Goal: Information Seeking & Learning: Learn about a topic

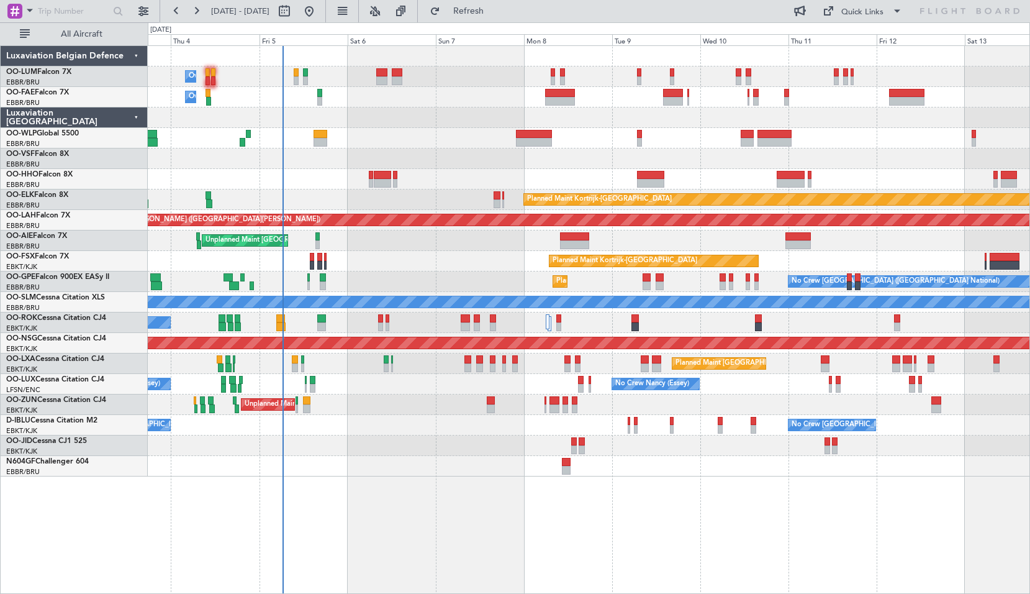
click at [412, 445] on div "Owner Melsbroek Air Base Planned Maint [GEOGRAPHIC_DATA] ([GEOGRAPHIC_DATA]) Ow…" at bounding box center [589, 261] width 882 height 430
click at [29, 10] on span at bounding box center [29, 10] width 15 height 16
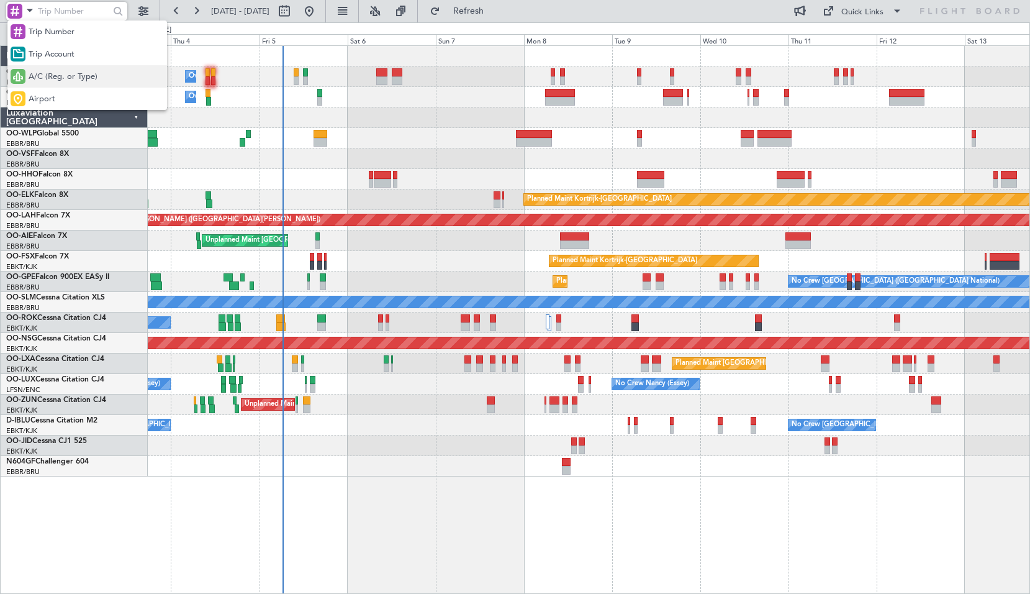
click at [43, 83] on div "A/C (Reg. or Type)" at bounding box center [87, 76] width 160 height 22
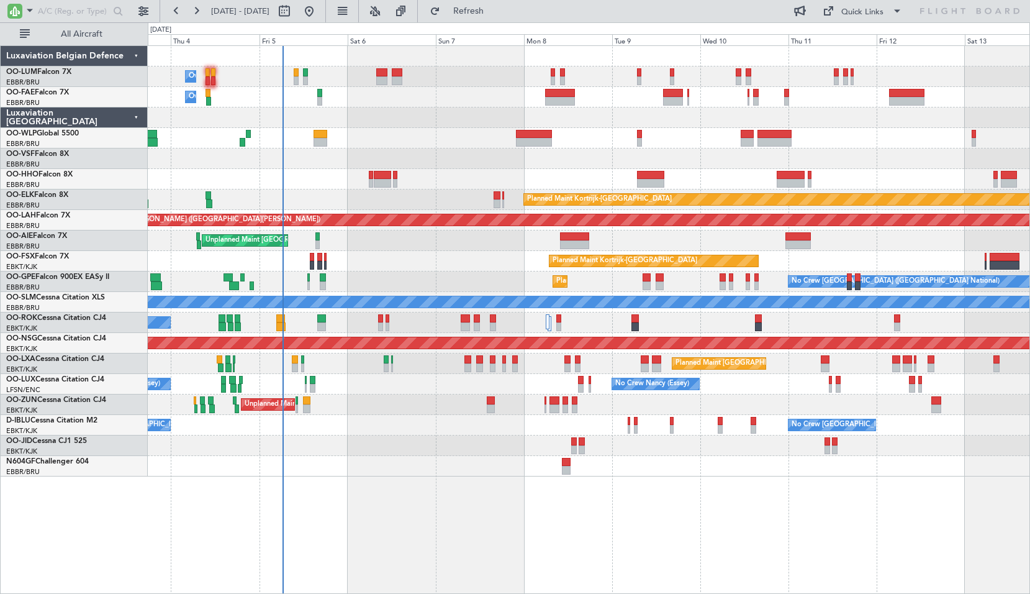
click at [45, 1] on div at bounding box center [80, 11] width 160 height 22
click at [47, 17] on input "text" at bounding box center [73, 11] width 71 height 19
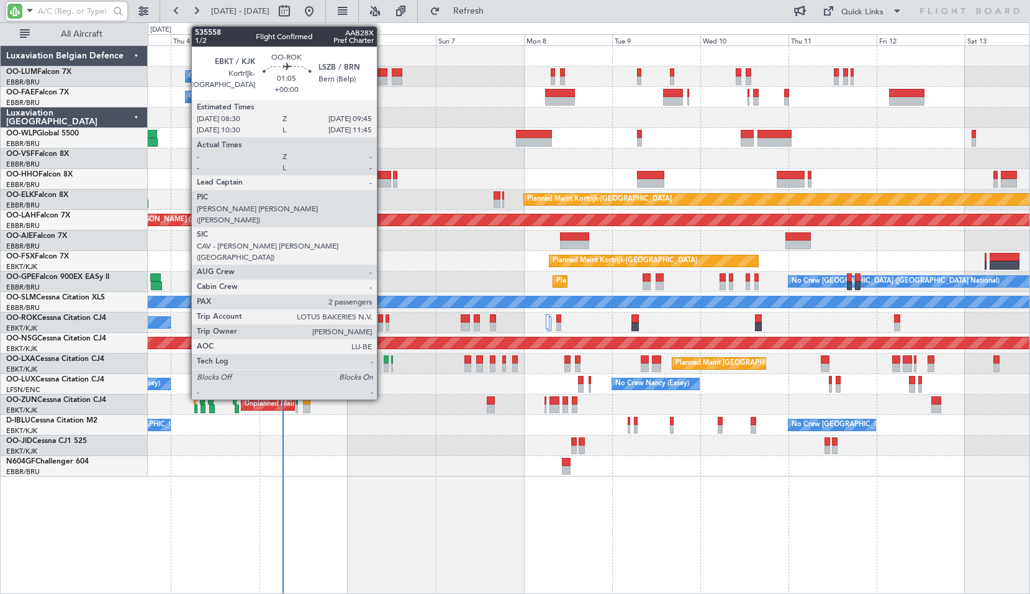
click at [383, 318] on div at bounding box center [380, 318] width 5 height 9
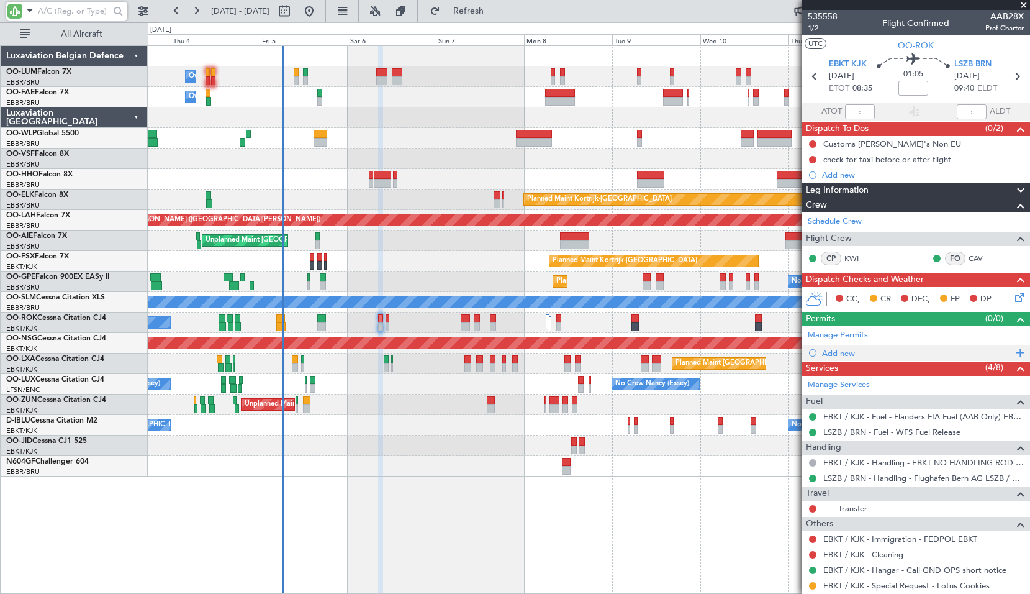
scroll to position [90, 0]
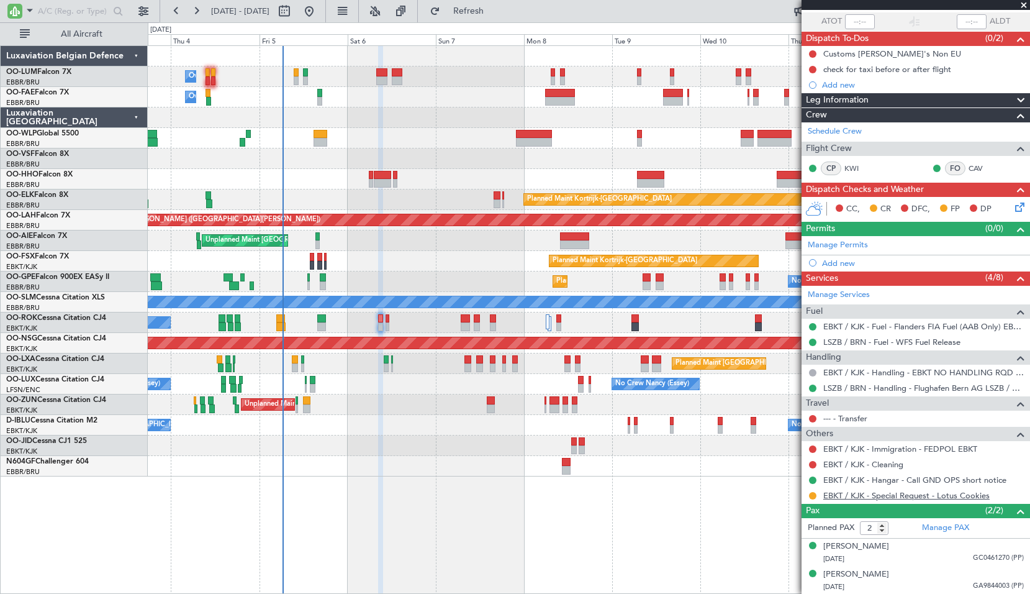
click at [878, 498] on link "EBKT / KJK - Special Request - Lotus Cookies" at bounding box center [907, 495] width 166 height 11
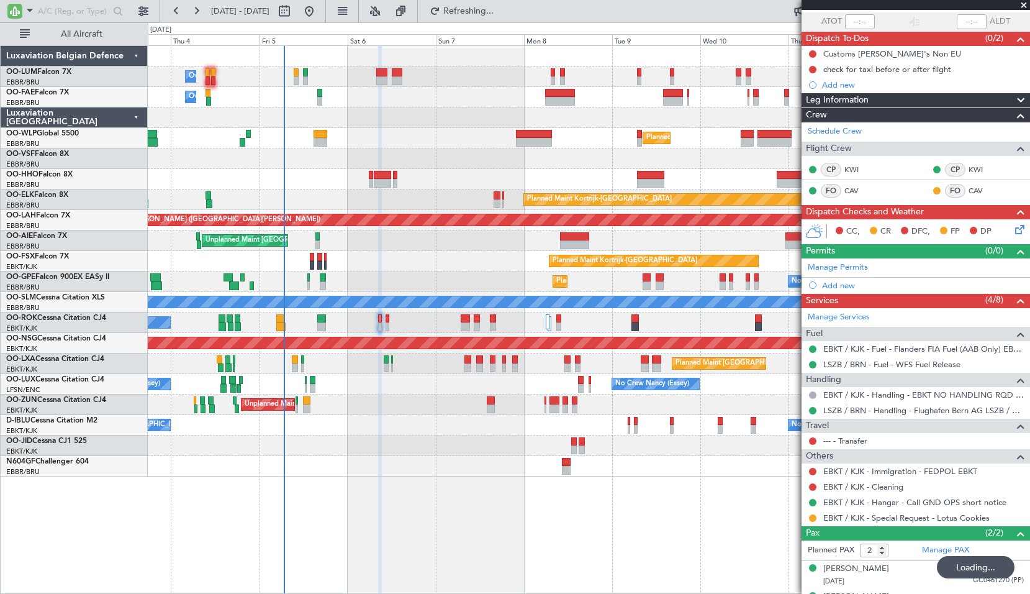
type input "-00:10"
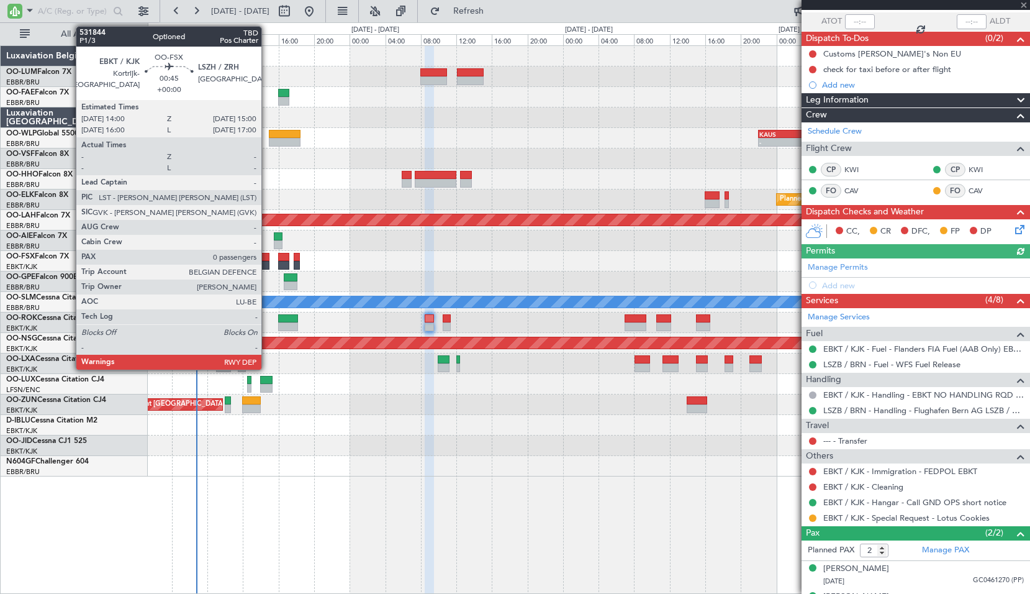
click at [267, 255] on div at bounding box center [264, 257] width 9 height 9
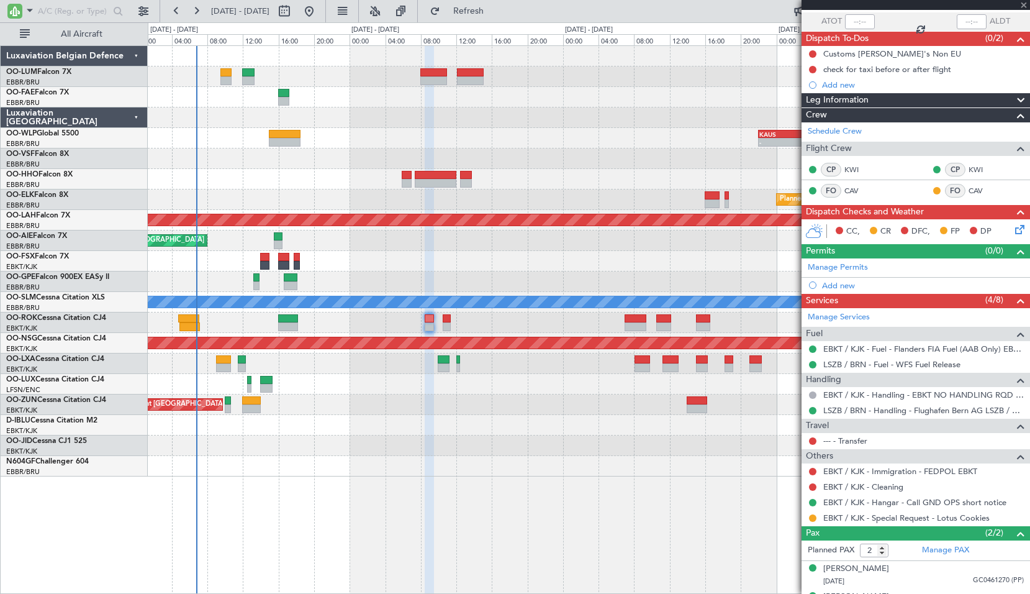
type input "0"
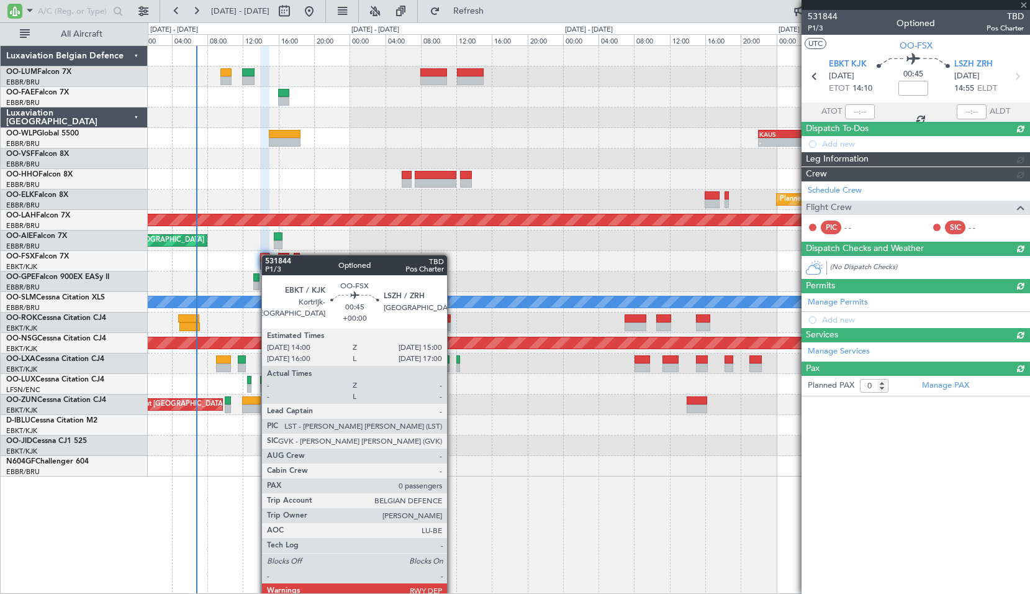
scroll to position [0, 0]
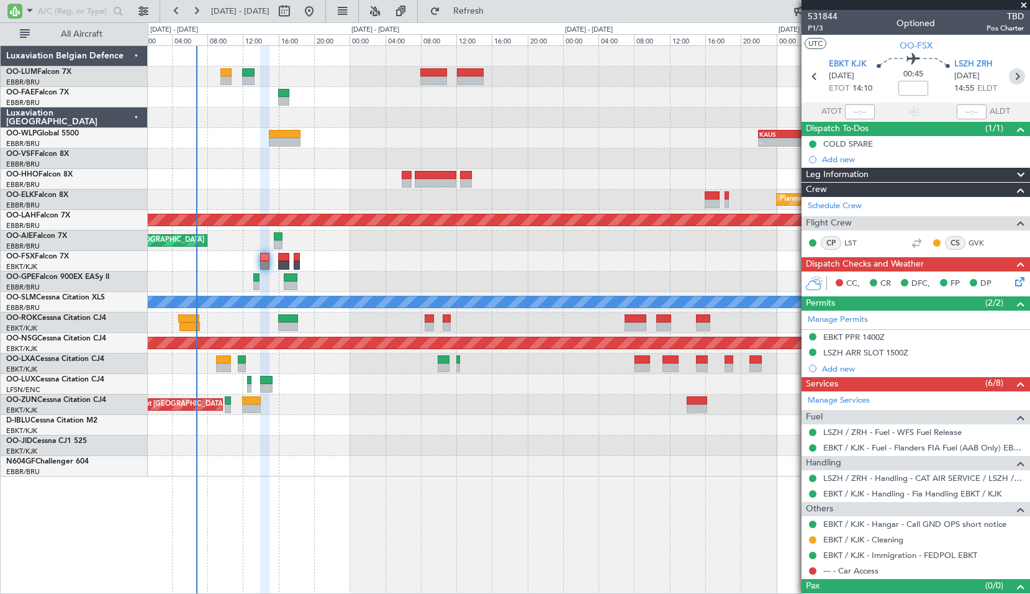
click at [1009, 73] on icon at bounding box center [1017, 76] width 16 height 16
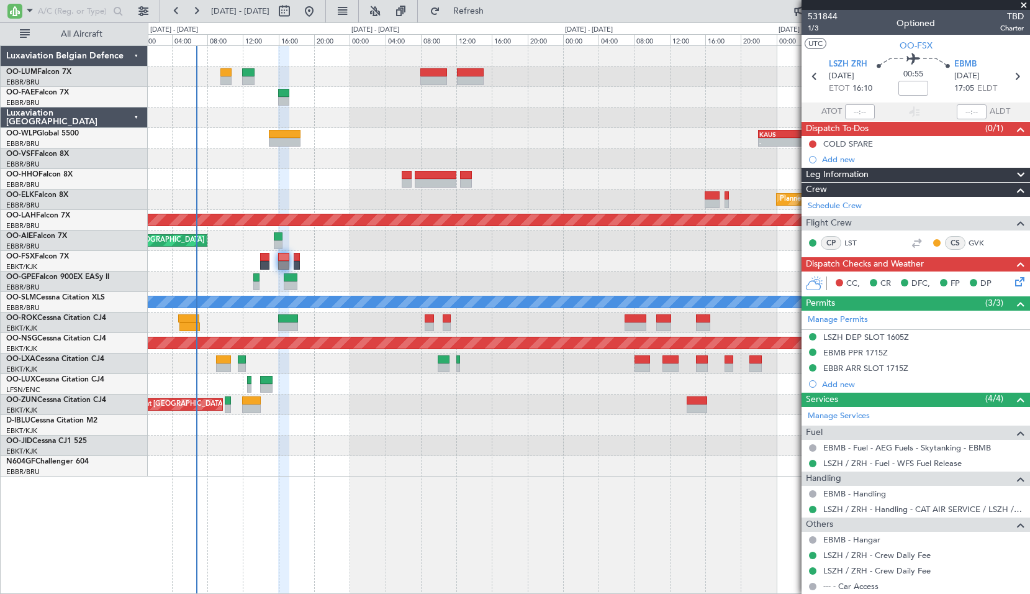
click at [1027, 7] on span at bounding box center [1024, 5] width 12 height 11
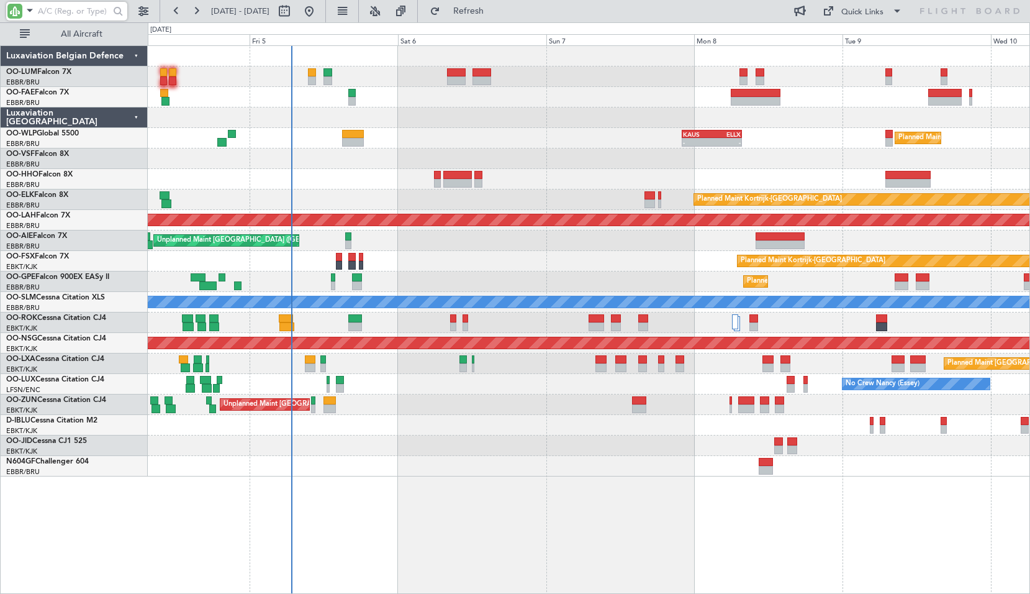
click at [50, 17] on input "text" at bounding box center [73, 11] width 71 height 19
click at [502, 117] on div at bounding box center [589, 117] width 882 height 20
click at [576, 448] on div at bounding box center [589, 445] width 882 height 20
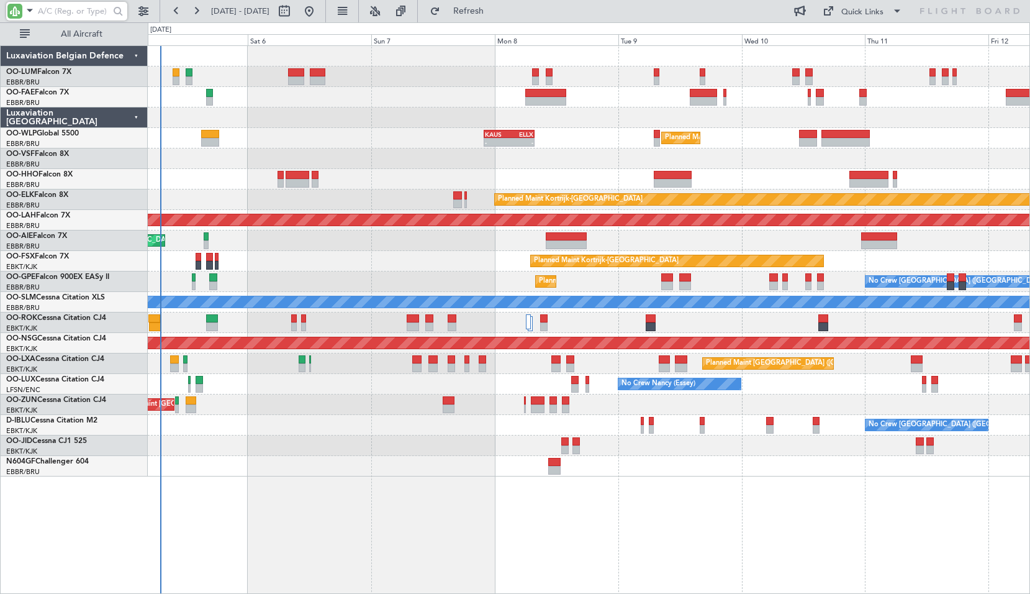
click at [463, 505] on div "Owner Melsbroek Air Base Planned Maint Brussels (Brussels National) Owner Melsb…" at bounding box center [589, 319] width 883 height 548
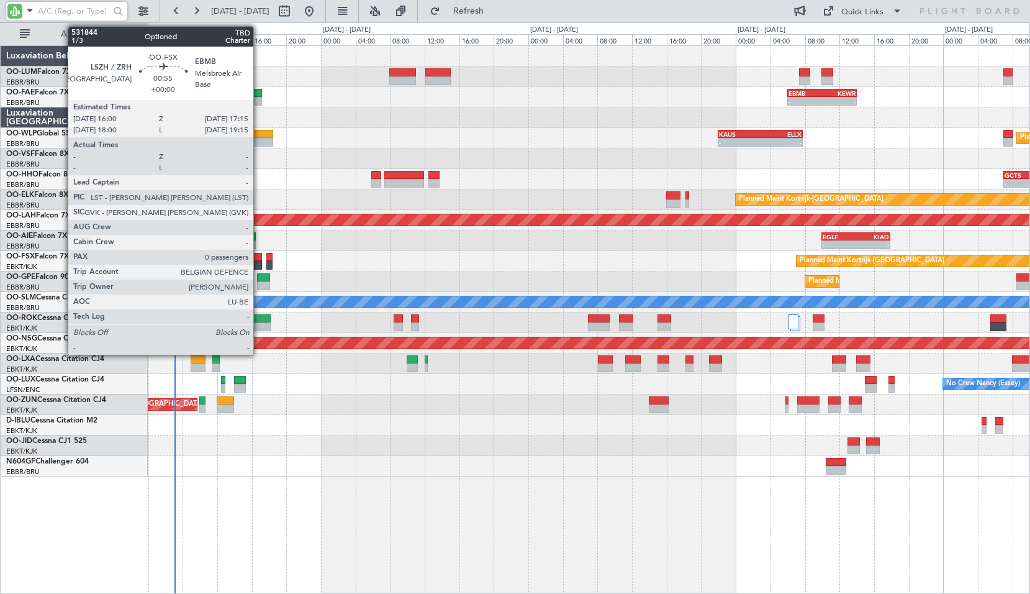
click at [259, 266] on div at bounding box center [257, 265] width 11 height 9
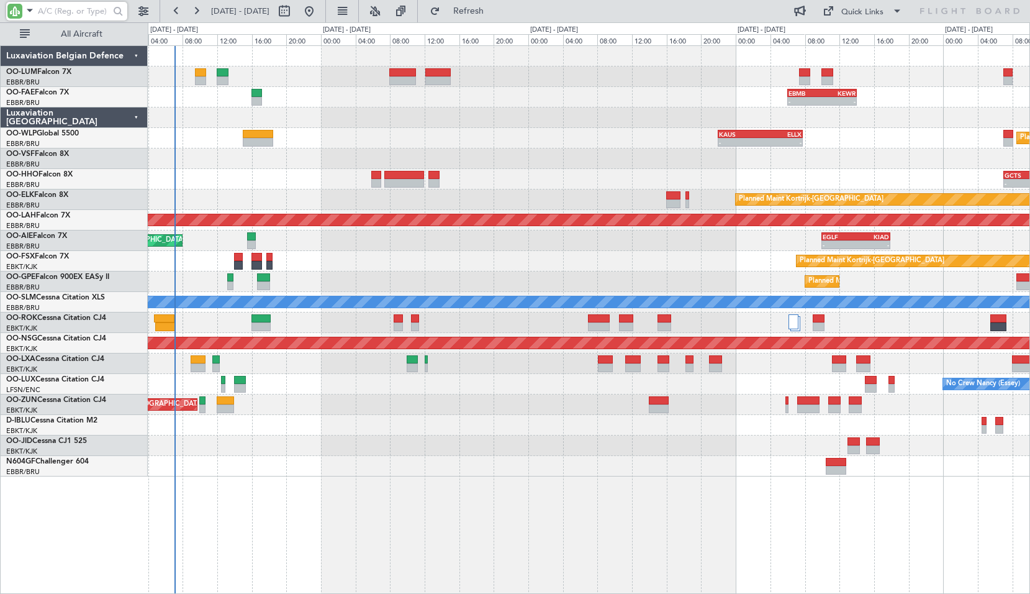
click at [357, 263] on div "Planned Maint Kortrijk-[GEOGRAPHIC_DATA]" at bounding box center [589, 261] width 882 height 20
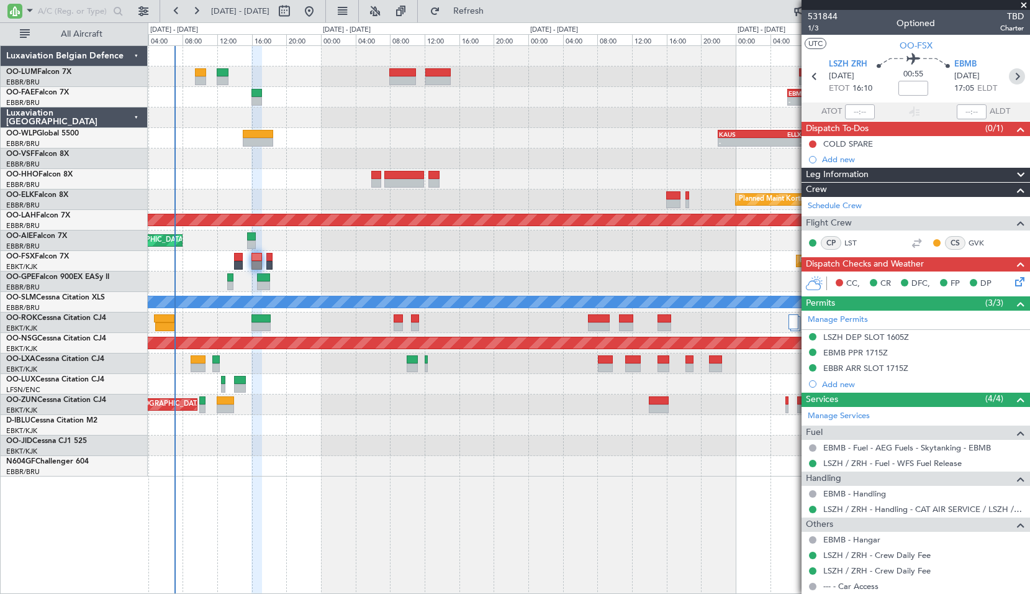
click at [1015, 75] on icon at bounding box center [1017, 76] width 16 height 16
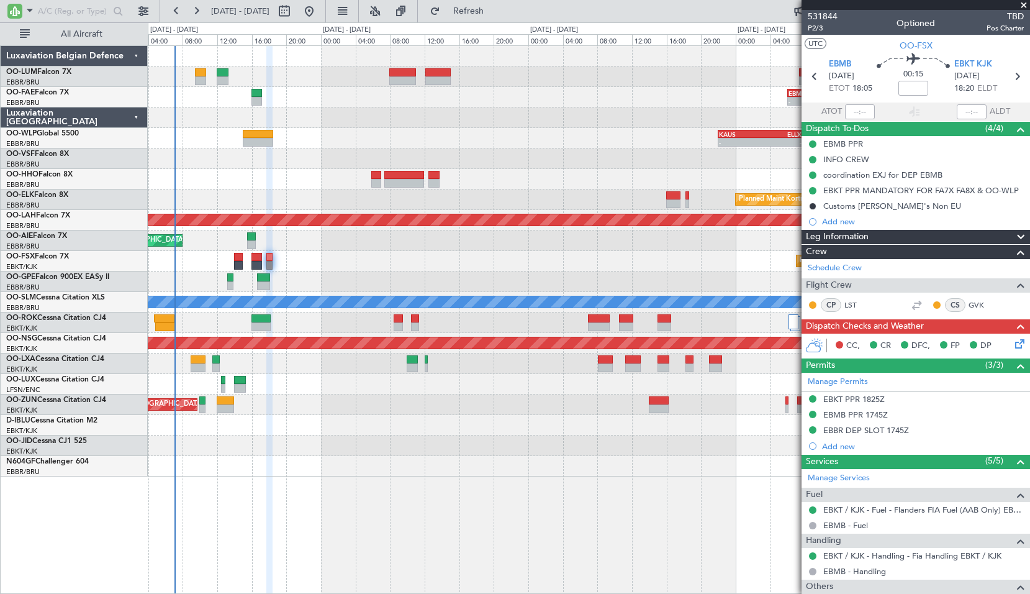
click at [348, 261] on div "Planned Maint Kortrijk-[GEOGRAPHIC_DATA]" at bounding box center [589, 261] width 882 height 20
click at [1020, 5] on span at bounding box center [1024, 5] width 12 height 11
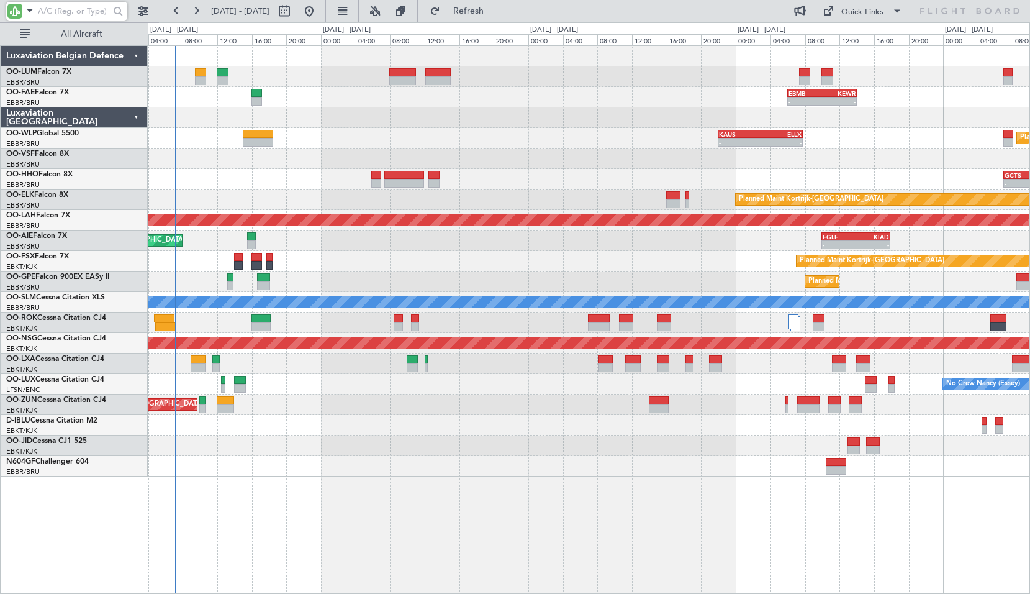
click at [59, 11] on input "text" at bounding box center [73, 11] width 71 height 19
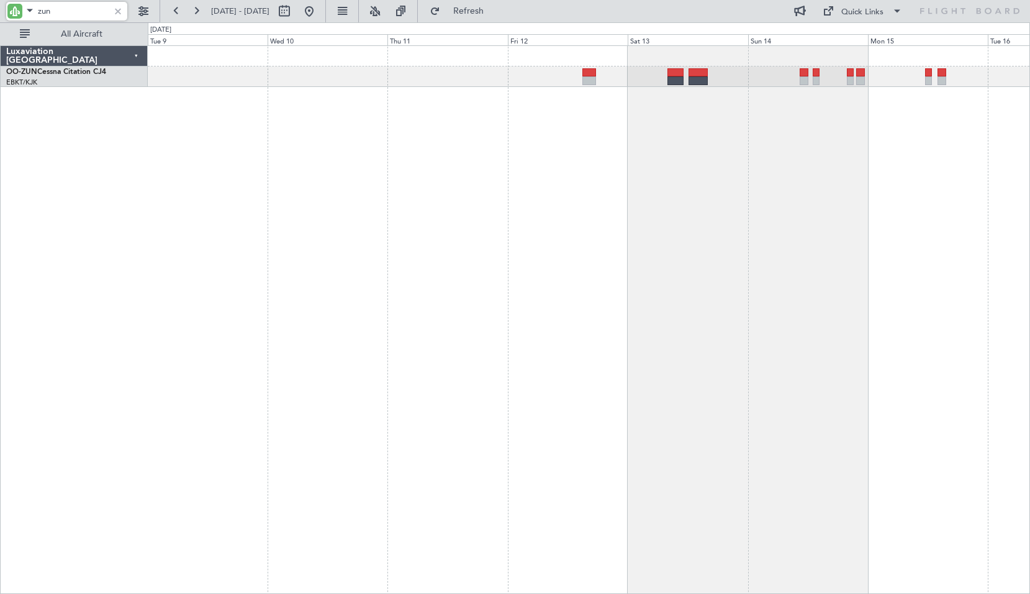
click at [37, 283] on div "Luxaviation Belgium OO-ZUN Cessna Citation CJ4 EBKT/KJK Kortrijk-Wevelgem 0 0 T…" at bounding box center [515, 307] width 1030 height 571
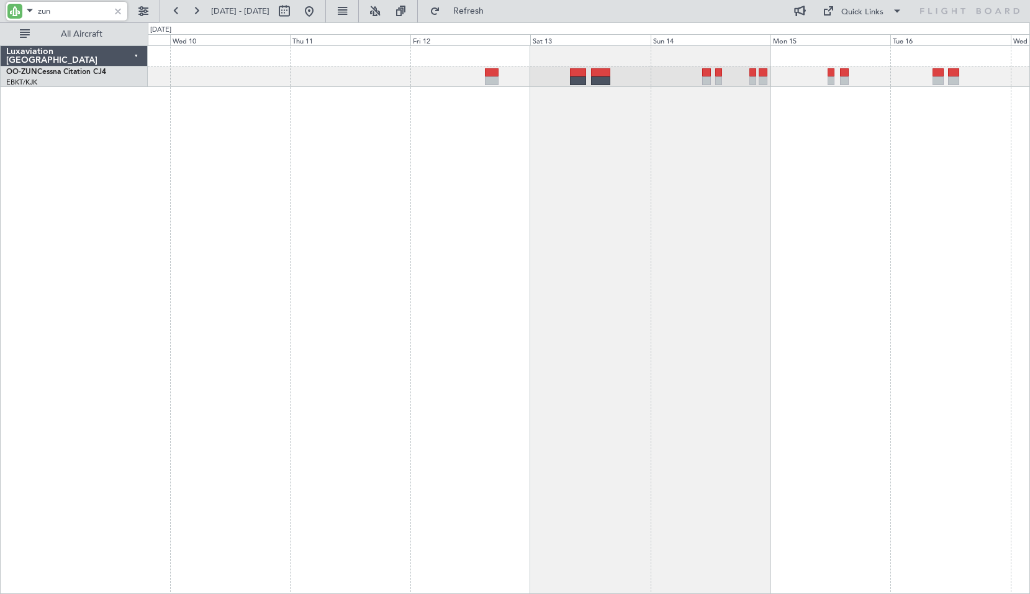
type input "zun"
click at [122, 12] on div at bounding box center [118, 11] width 14 height 14
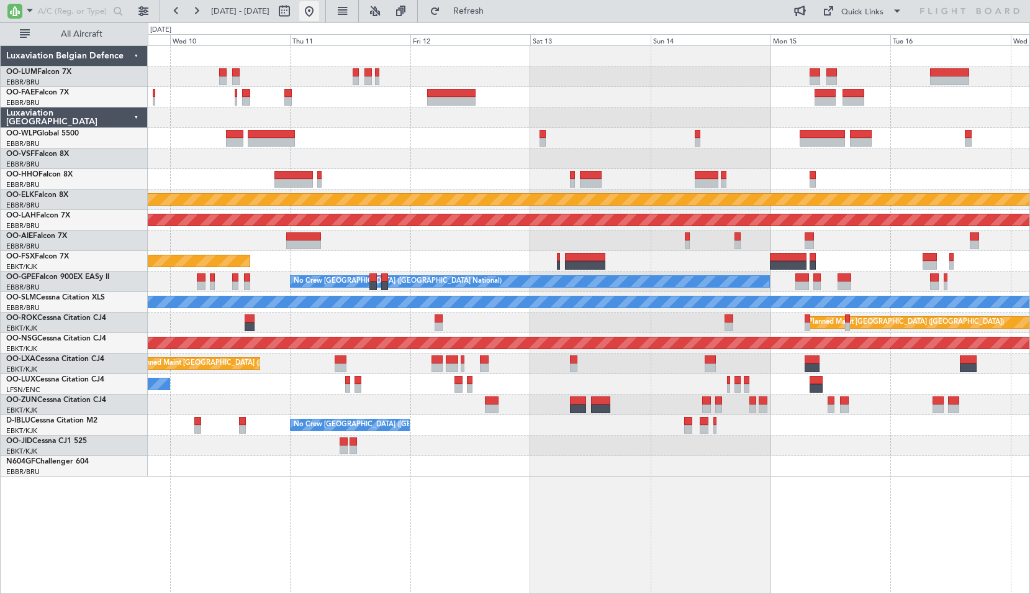
click at [319, 15] on button at bounding box center [309, 11] width 20 height 20
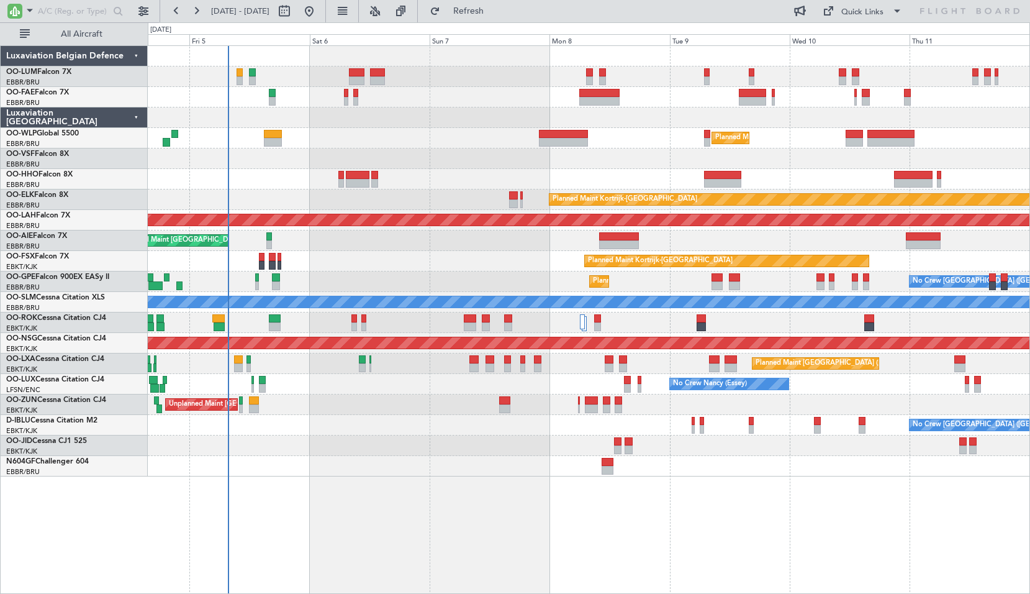
click at [443, 500] on div "Owner Melsbroek Air Base Planned Maint Brussels (Brussels National) Owner Melsb…" at bounding box center [589, 319] width 883 height 548
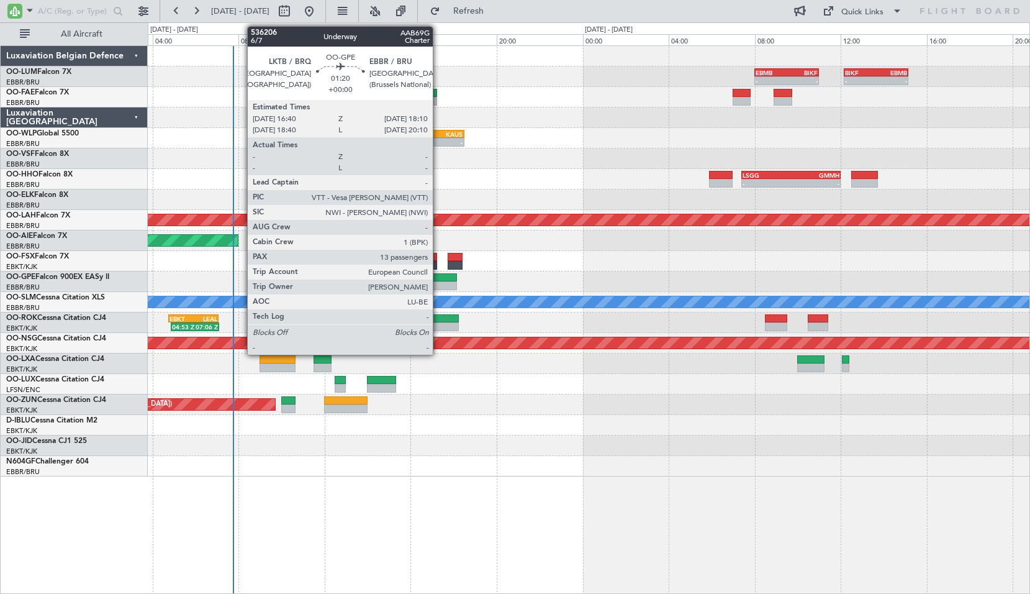
click at [438, 285] on div at bounding box center [441, 285] width 32 height 9
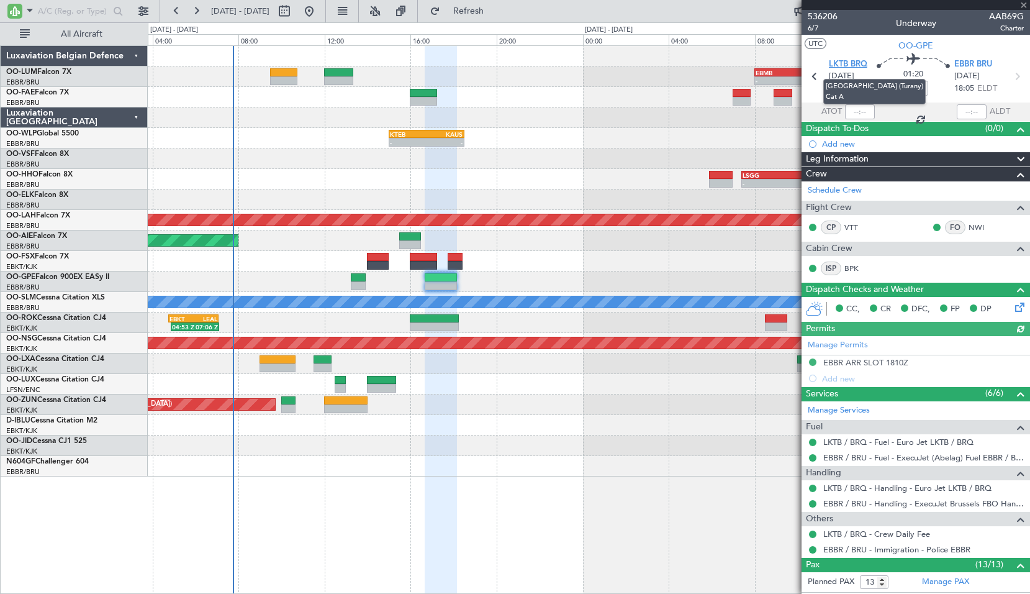
click at [845, 66] on span "LKTB BRQ" at bounding box center [848, 64] width 39 height 12
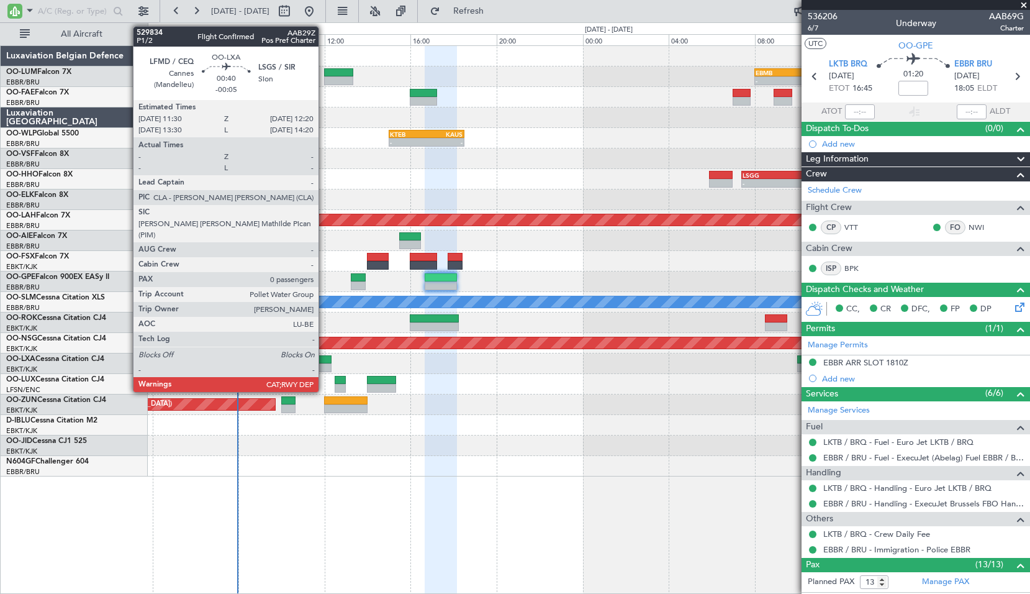
click at [322, 367] on div at bounding box center [323, 367] width 18 height 9
type input "-00:05"
type input "0"
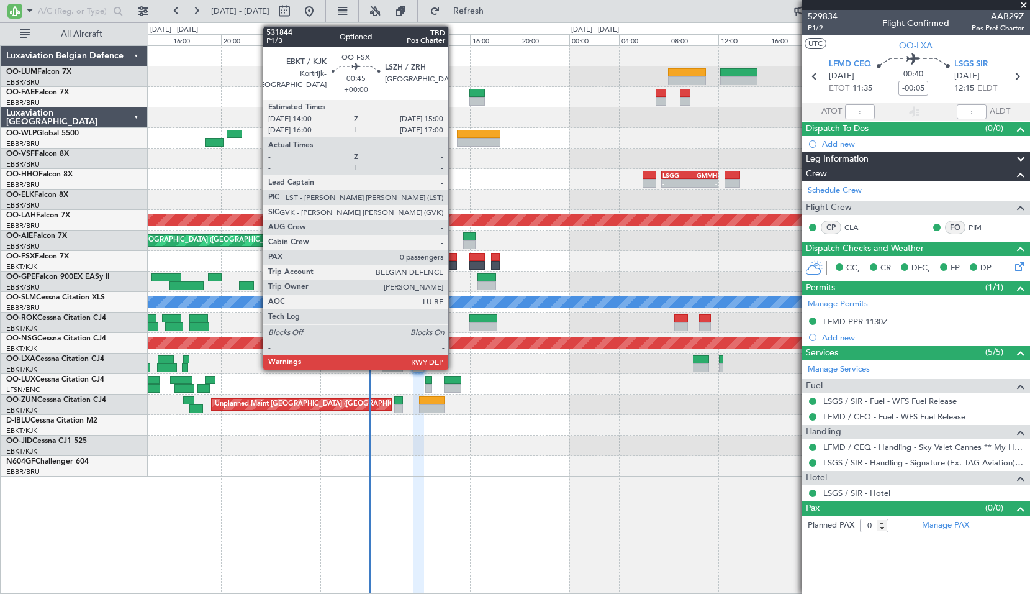
click at [454, 260] on div at bounding box center [450, 257] width 13 height 9
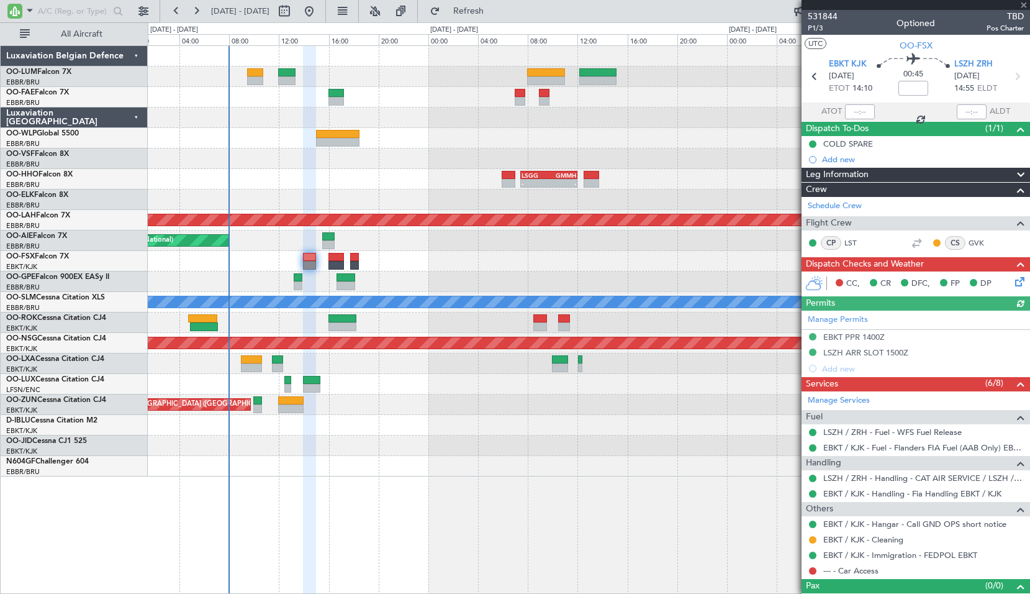
click at [404, 445] on div at bounding box center [589, 445] width 882 height 20
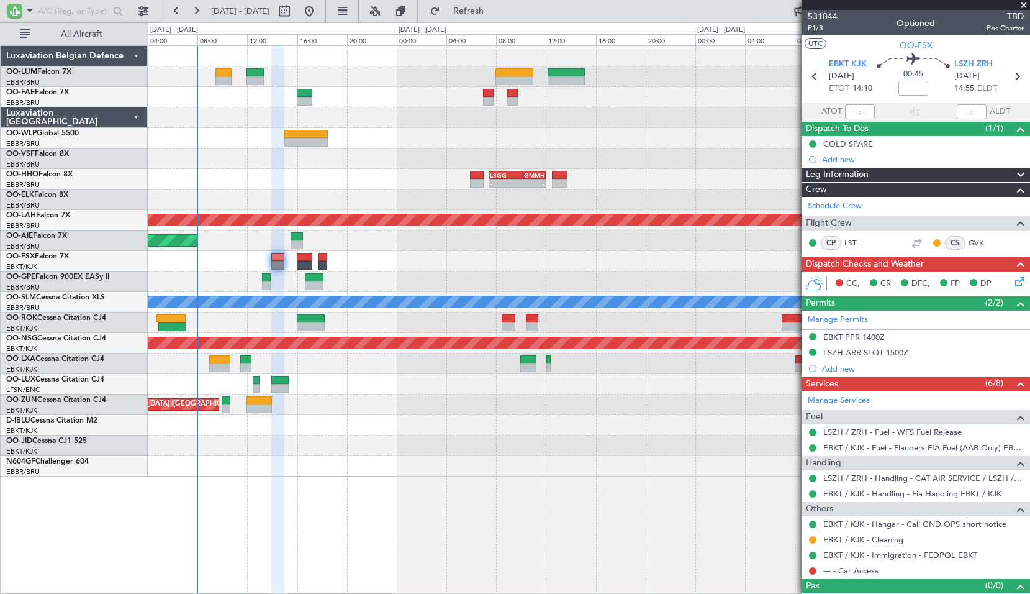
scroll to position [19, 0]
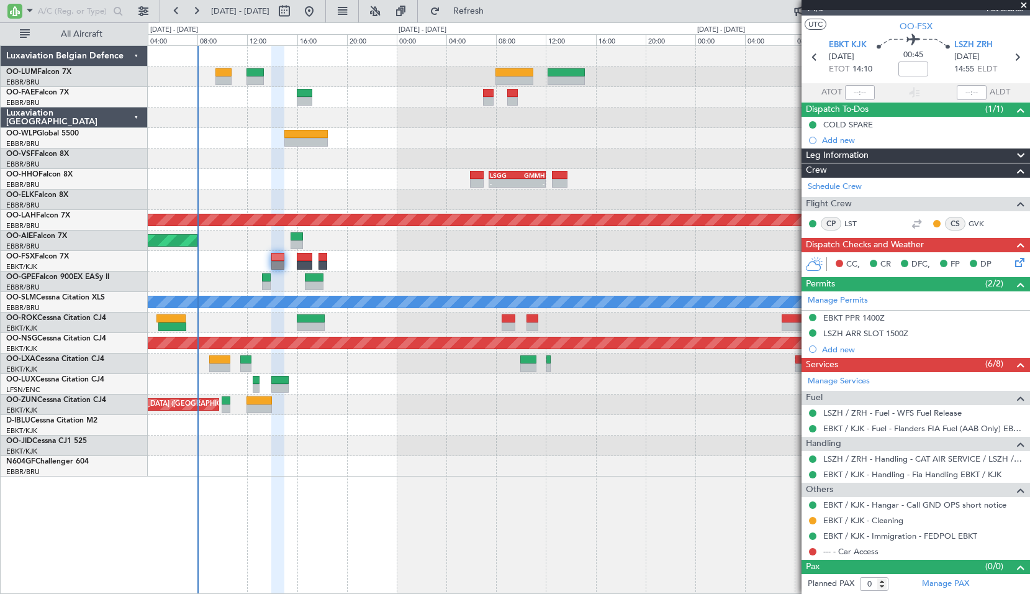
click at [1024, 4] on span at bounding box center [1024, 5] width 12 height 11
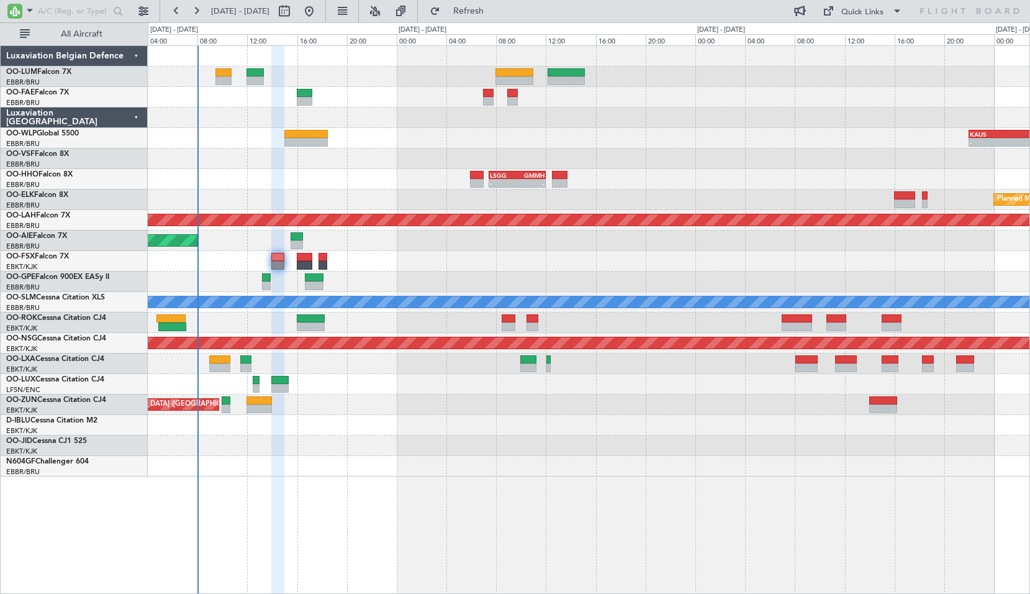
scroll to position [0, 0]
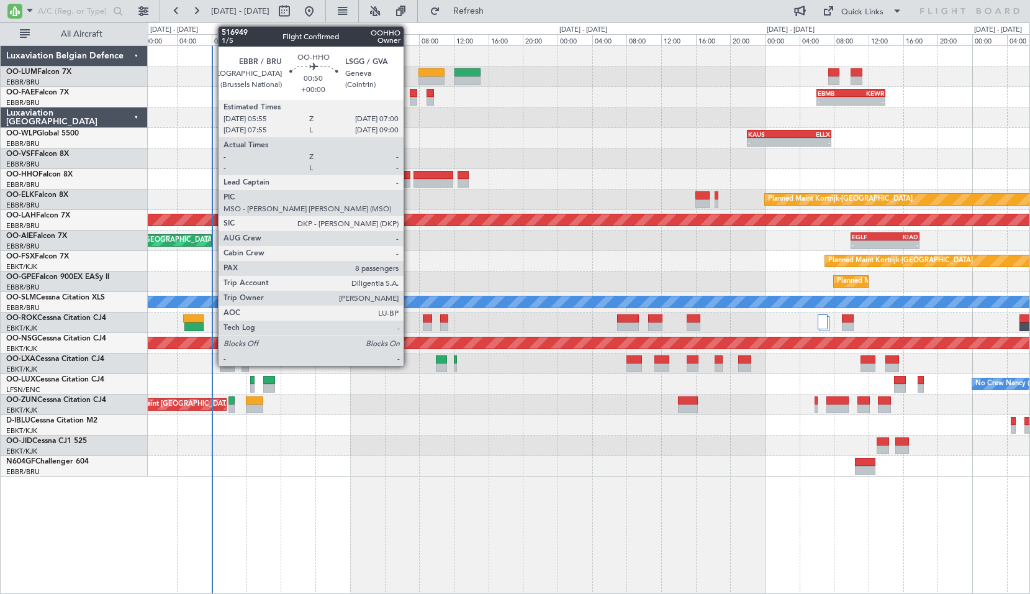
click at [409, 175] on div at bounding box center [406, 175] width 10 height 9
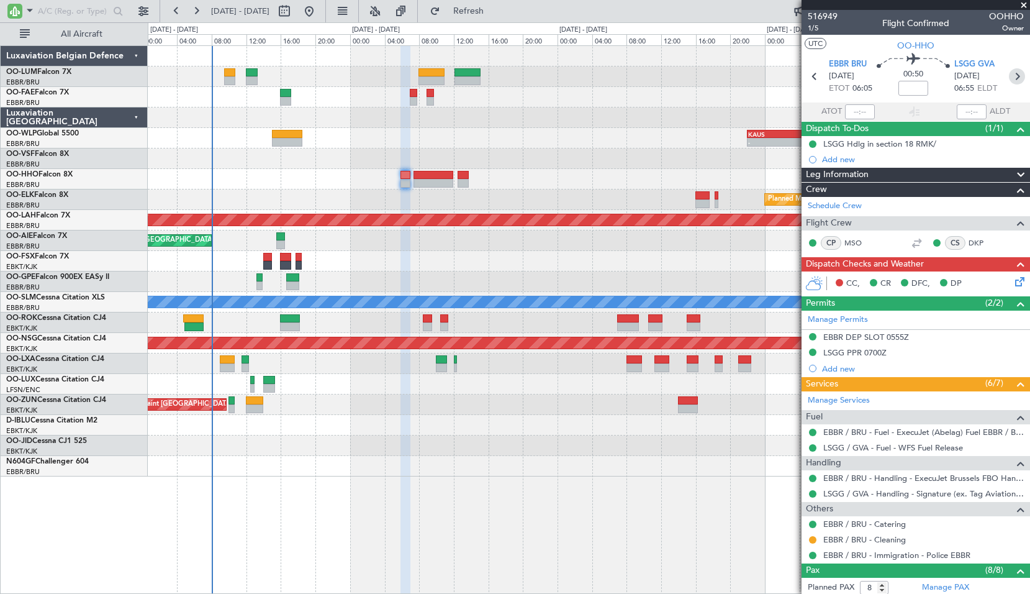
click at [1014, 81] on icon at bounding box center [1017, 76] width 16 height 16
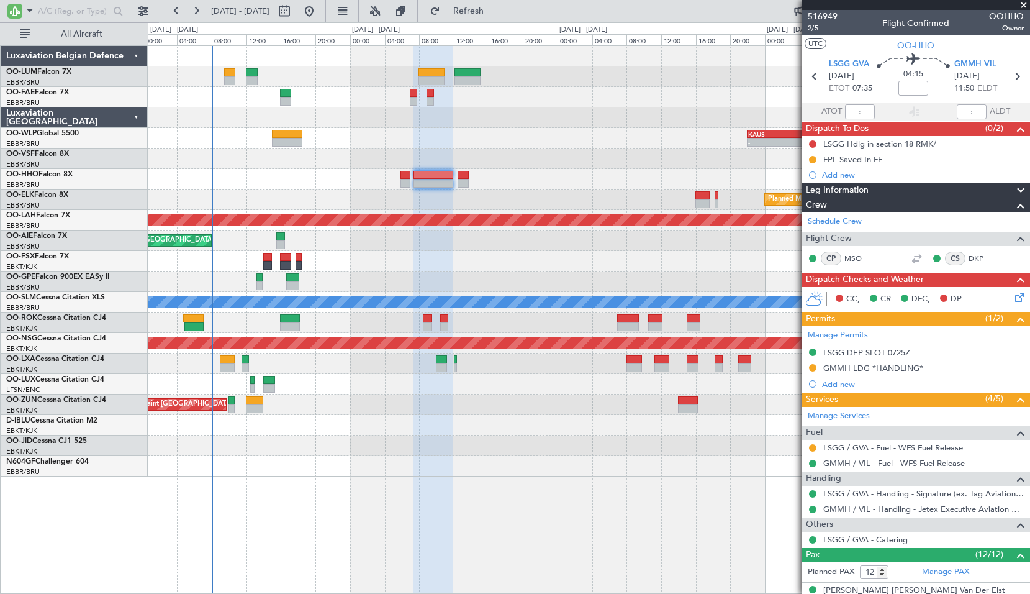
click at [1025, 5] on span at bounding box center [1024, 5] width 12 height 11
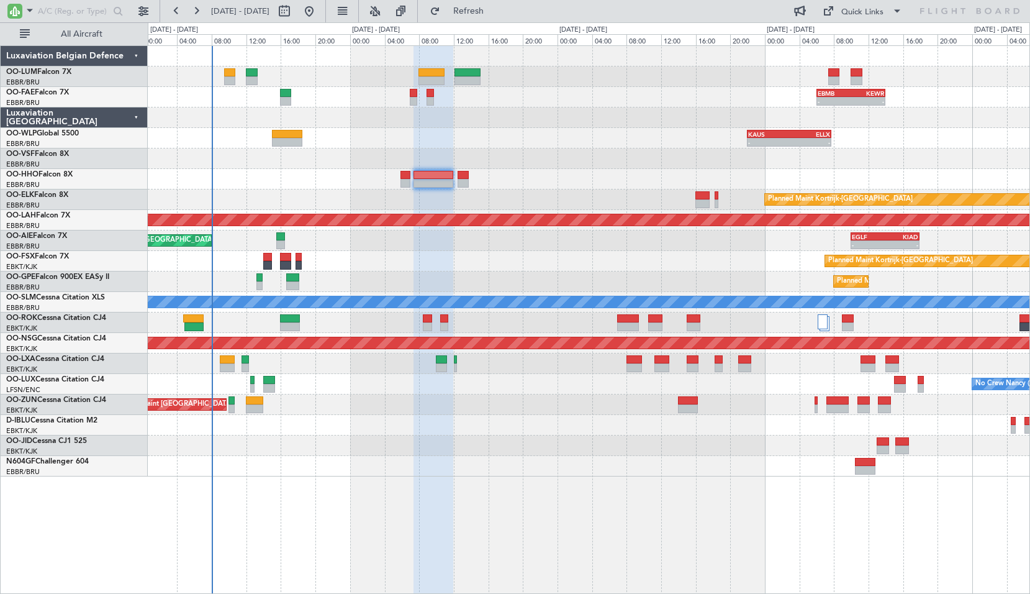
type input "0"
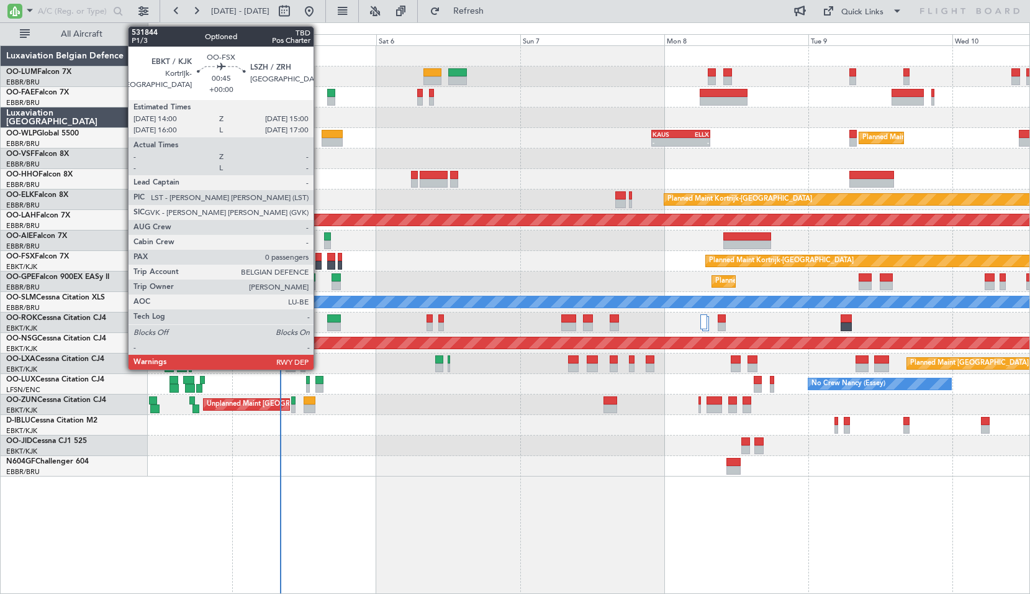
click at [319, 257] on div at bounding box center [319, 257] width 6 height 9
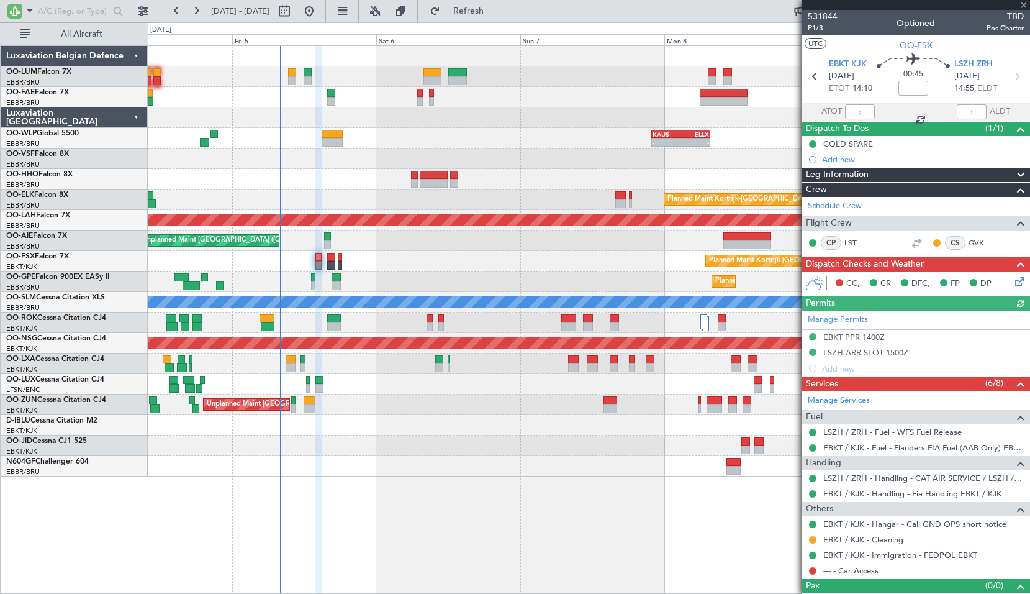
scroll to position [19, 0]
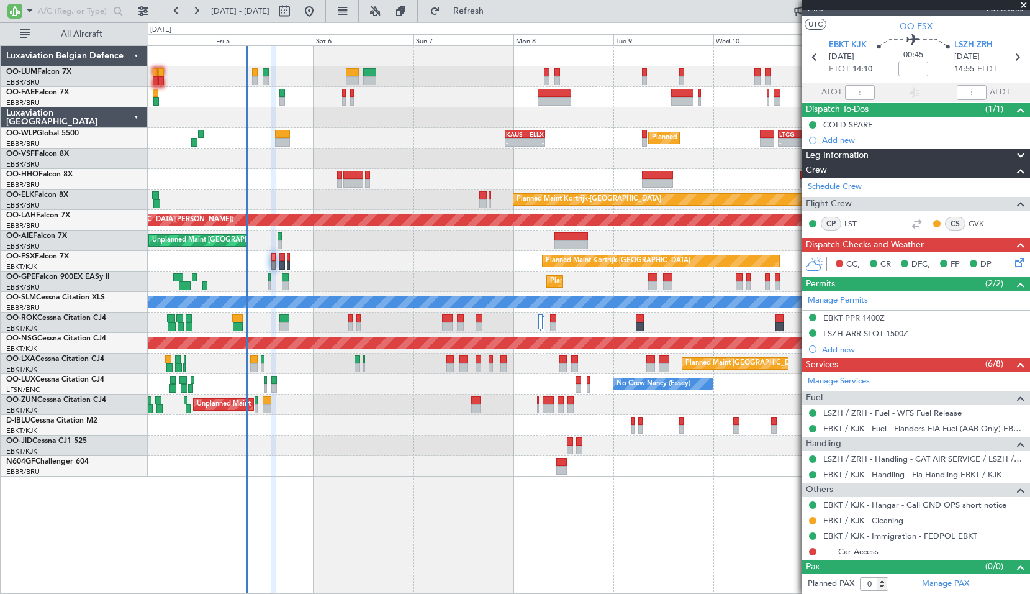
click at [517, 483] on div "Owner Melsbroek Air Base Planned Maint Brussels (Brussels National) - - KSPS 03…" at bounding box center [589, 319] width 883 height 548
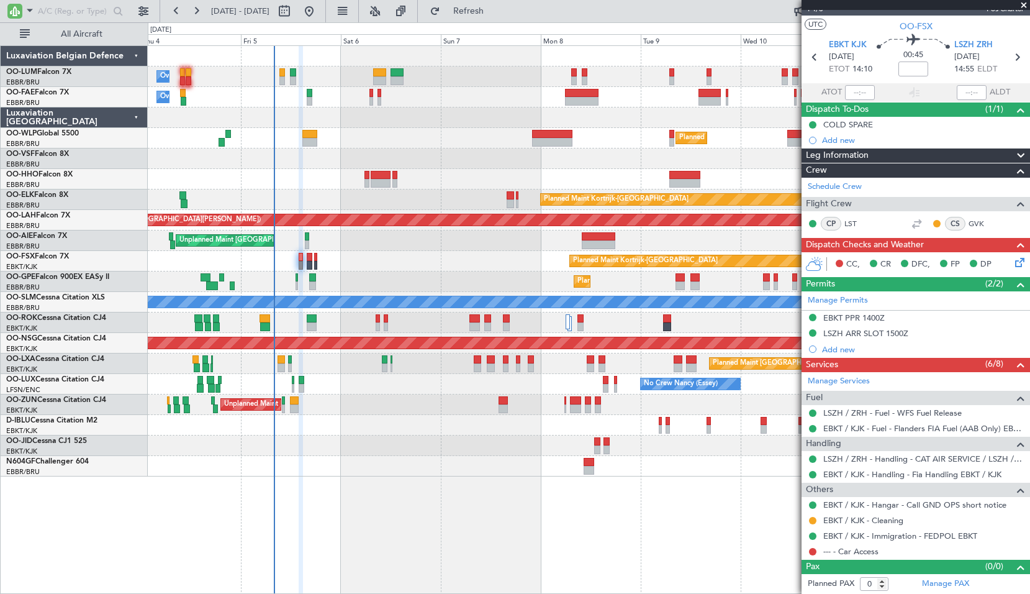
click at [371, 243] on div "Unplanned Maint Brussels (Brussels National) Planned Maint London (Farnborough)" at bounding box center [589, 240] width 882 height 20
click at [495, 12] on span "Refresh" at bounding box center [469, 11] width 52 height 9
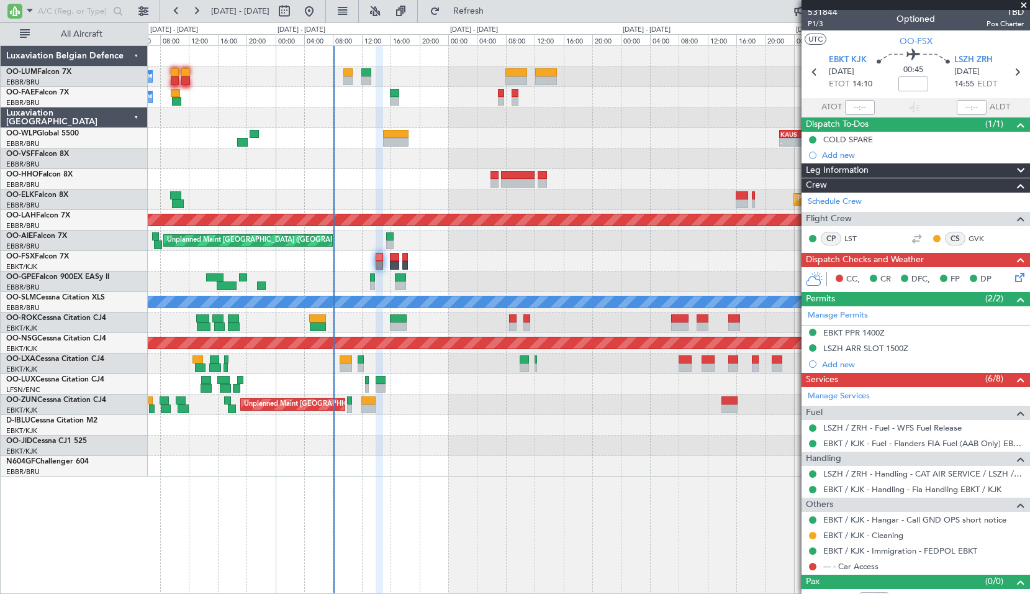
scroll to position [0, 0]
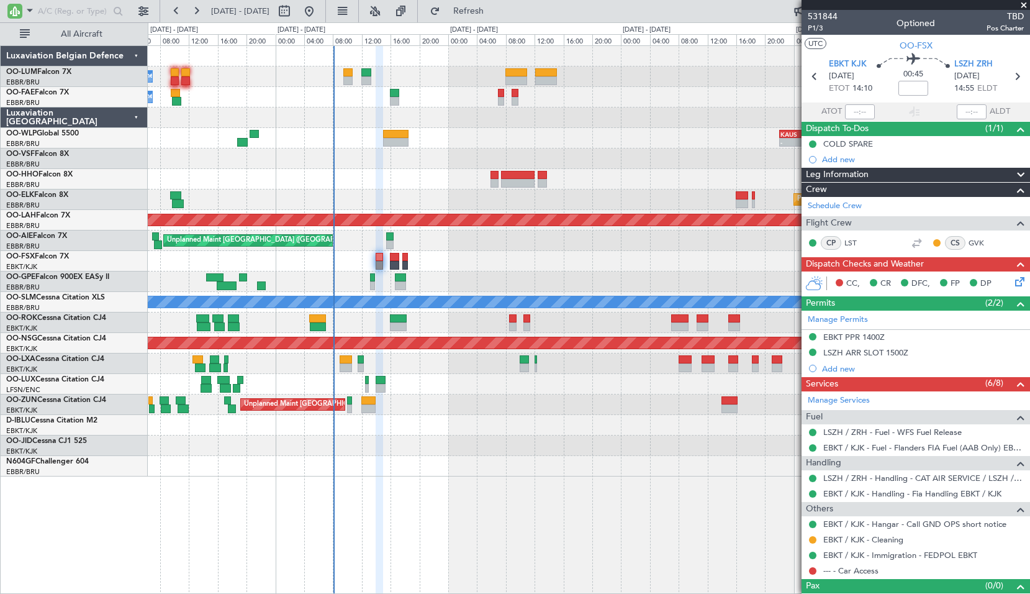
click at [1024, 7] on span at bounding box center [1024, 5] width 12 height 11
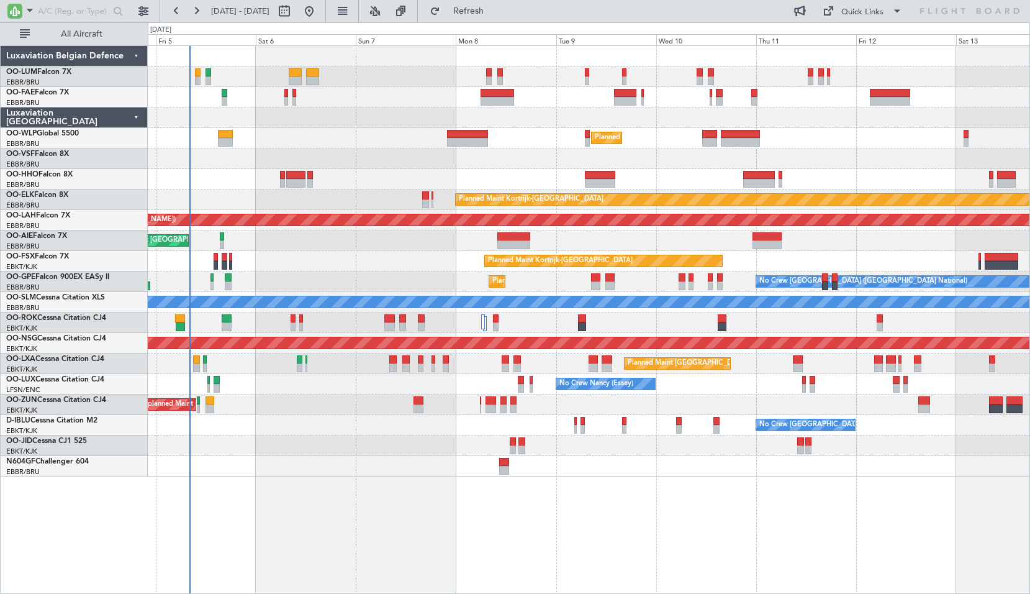
click at [407, 501] on div "Owner Melsbroek Air Base Planned Maint Brussels (Brussels National) Owner Melsb…" at bounding box center [589, 319] width 883 height 548
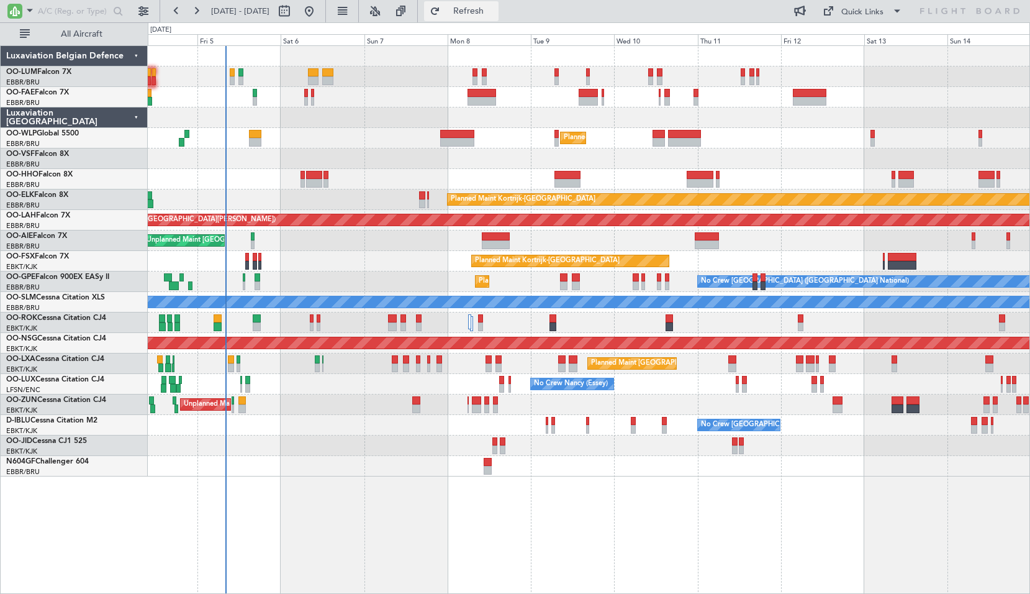
click at [495, 16] on button "Refresh" at bounding box center [461, 11] width 75 height 20
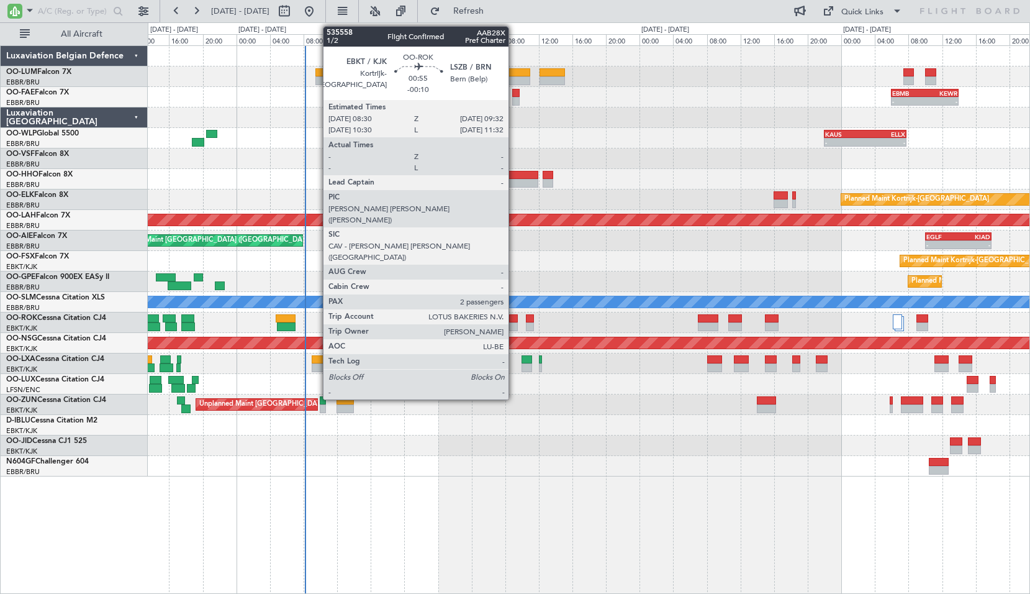
click at [514, 325] on div at bounding box center [513, 326] width 9 height 9
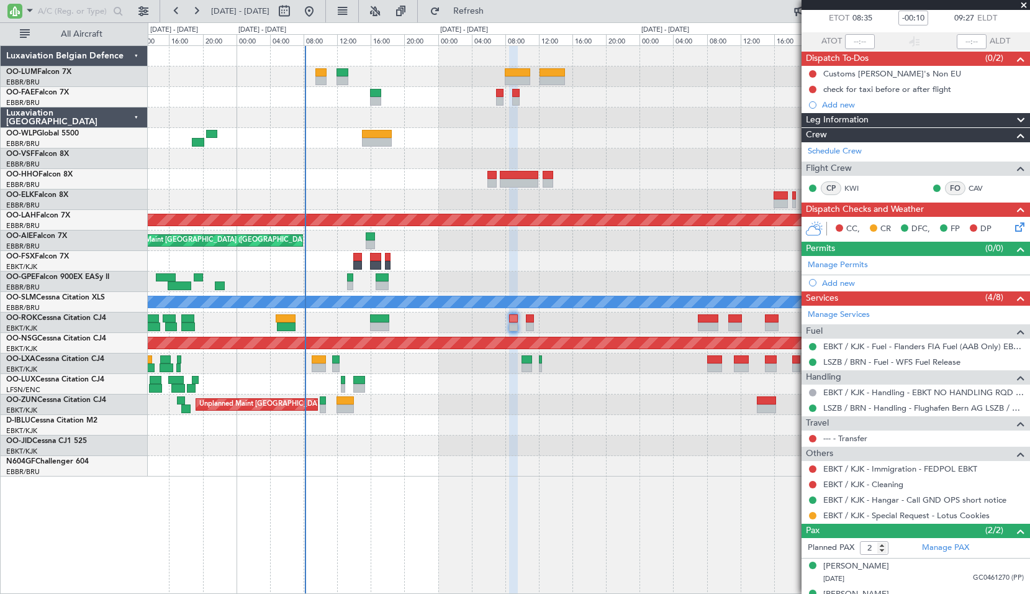
scroll to position [90, 0]
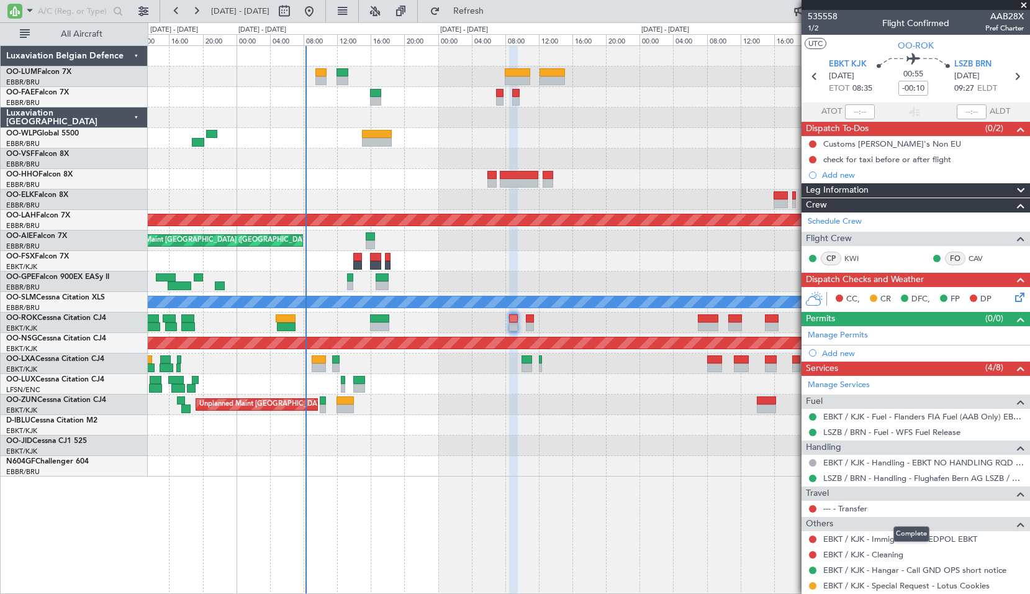
scroll to position [90, 0]
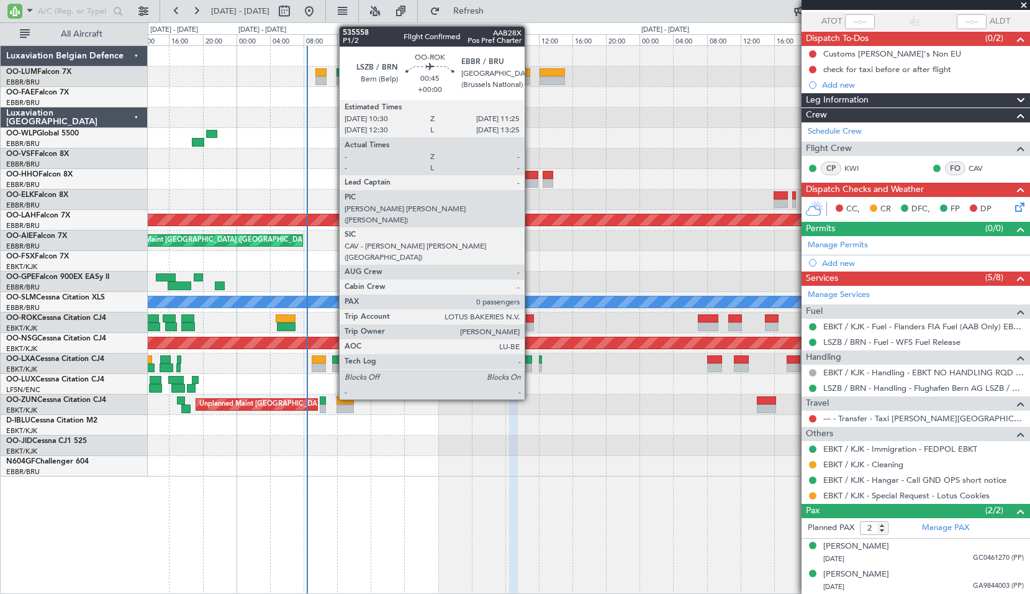
click at [530, 322] on div at bounding box center [530, 318] width 8 height 9
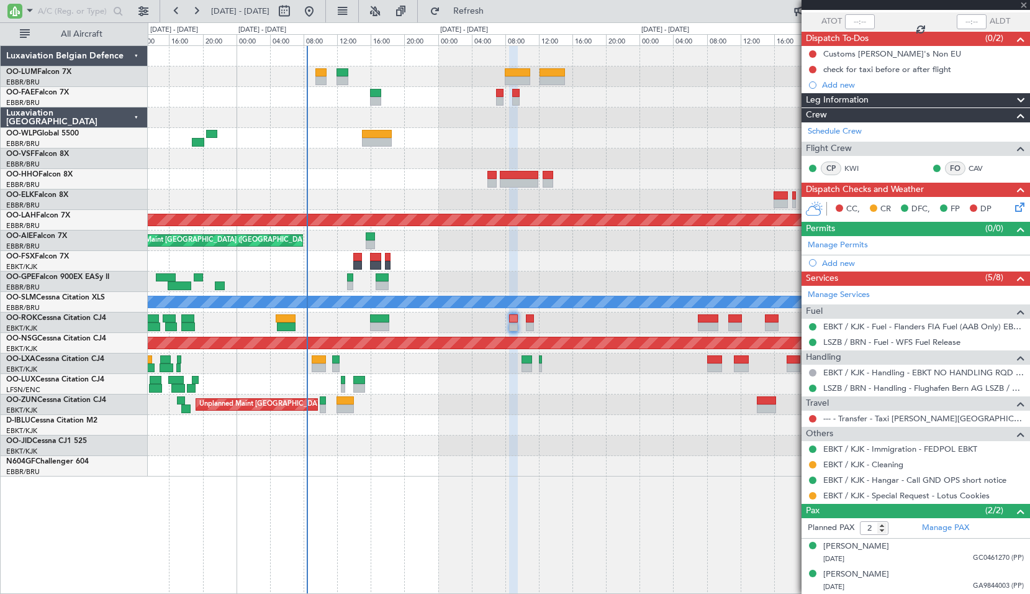
type input "0"
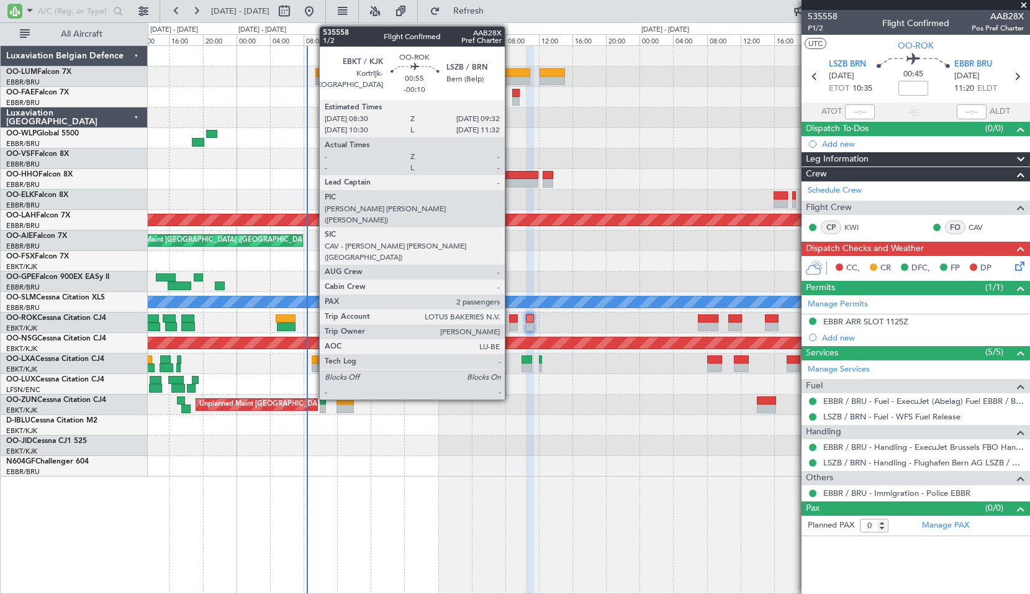
click at [512, 320] on div at bounding box center [513, 318] width 9 height 9
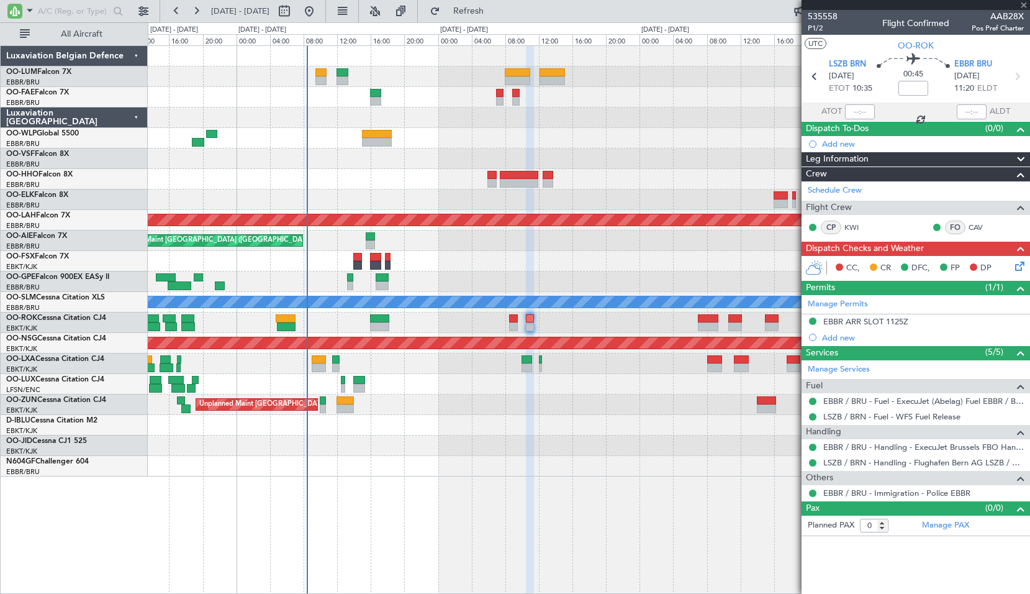
type input "-00:10"
type input "2"
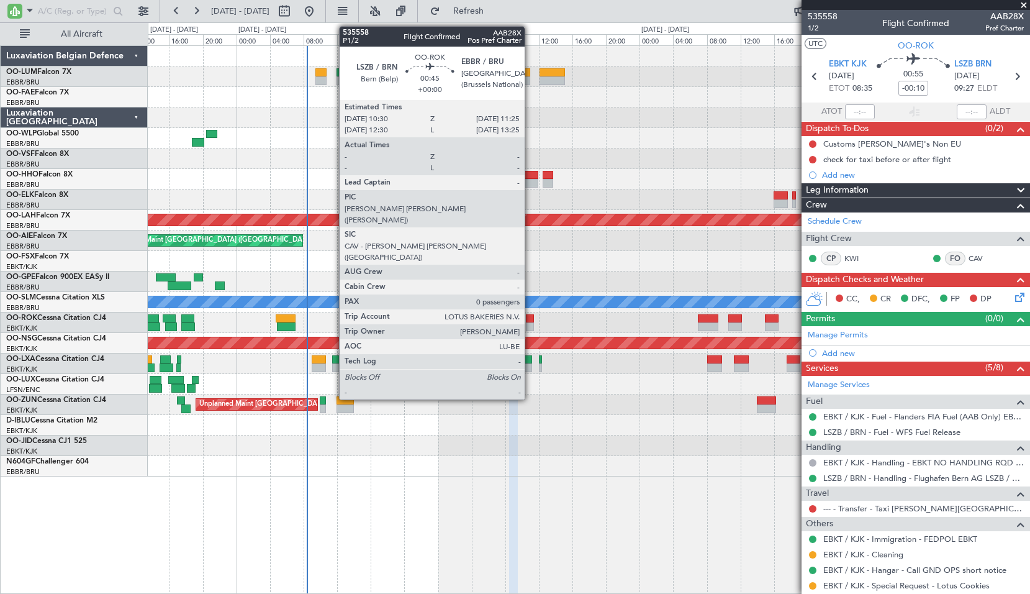
click at [530, 320] on div at bounding box center [530, 318] width 8 height 9
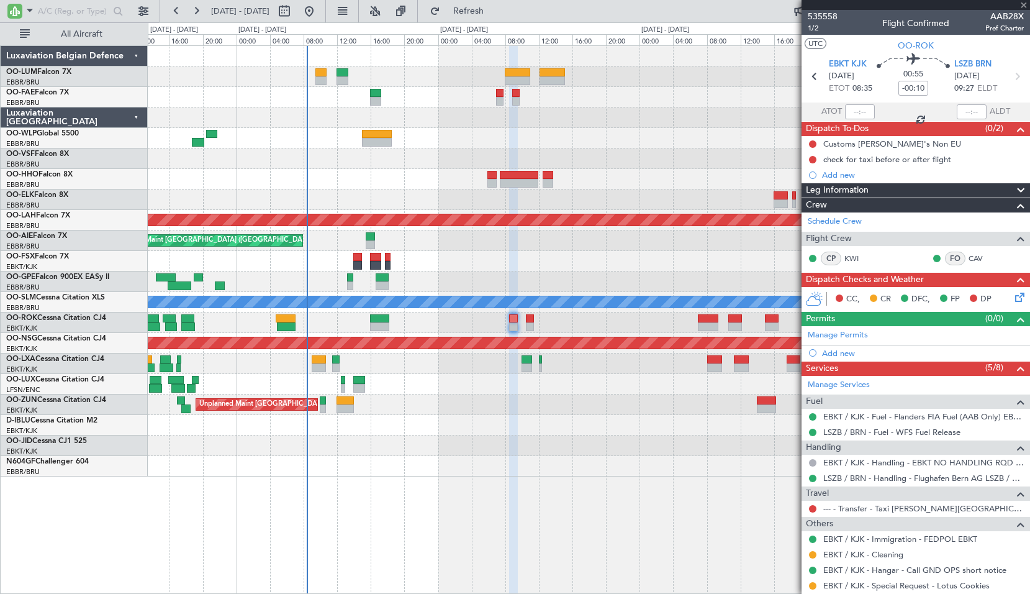
type input "0"
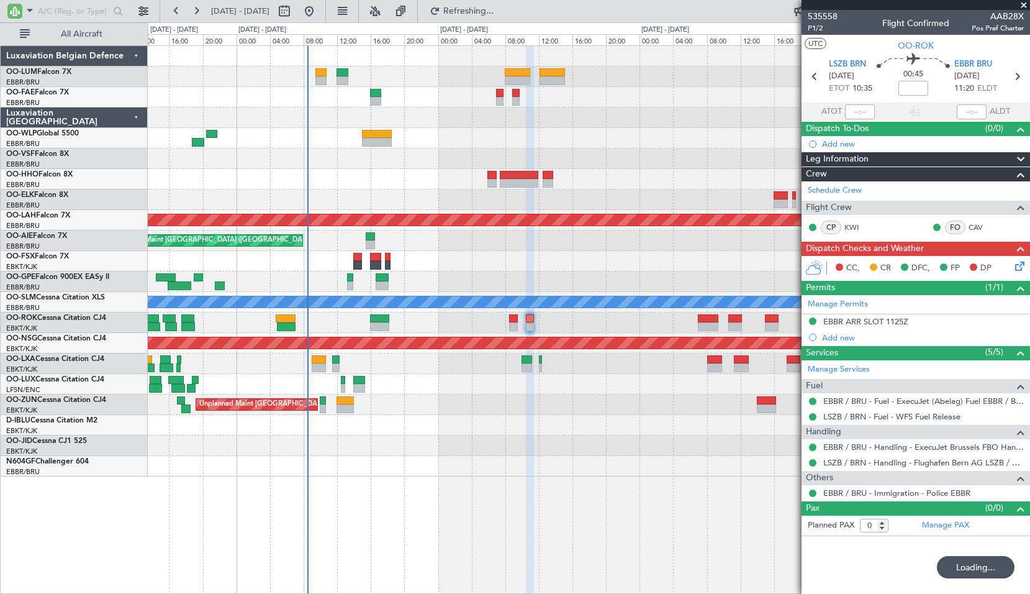
type input "+00:05"
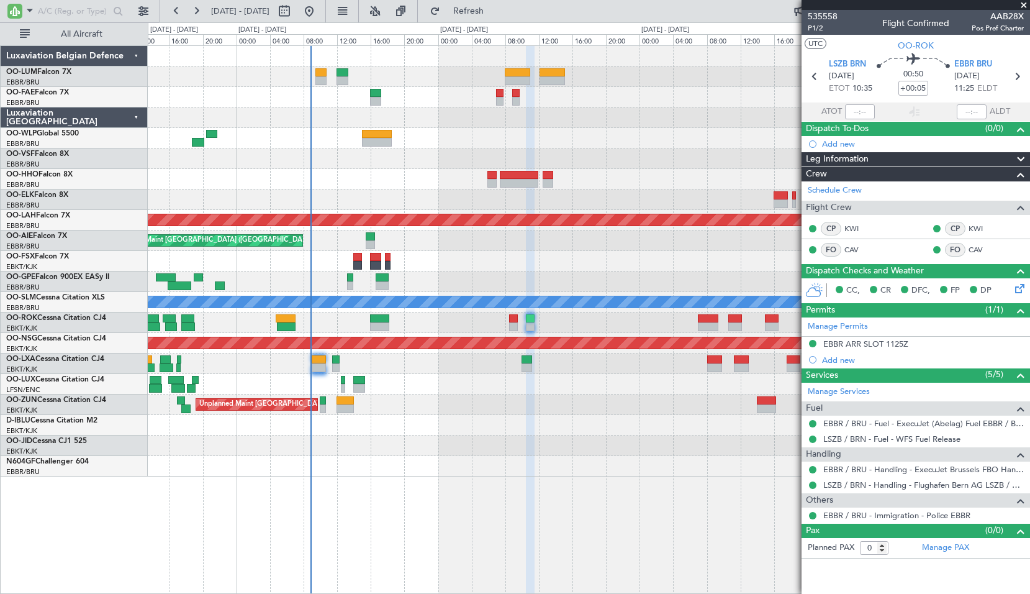
click at [651, 466] on div at bounding box center [589, 466] width 882 height 20
click at [70, 7] on input "text" at bounding box center [73, 11] width 71 height 19
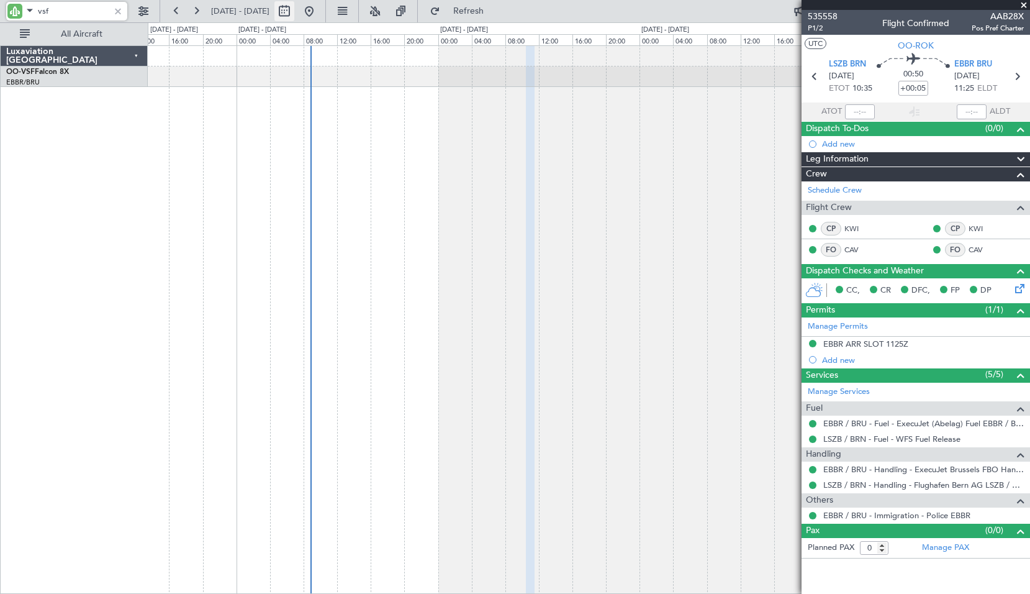
type input "vsf"
click at [294, 9] on button at bounding box center [285, 11] width 20 height 20
select select "9"
select select "2025"
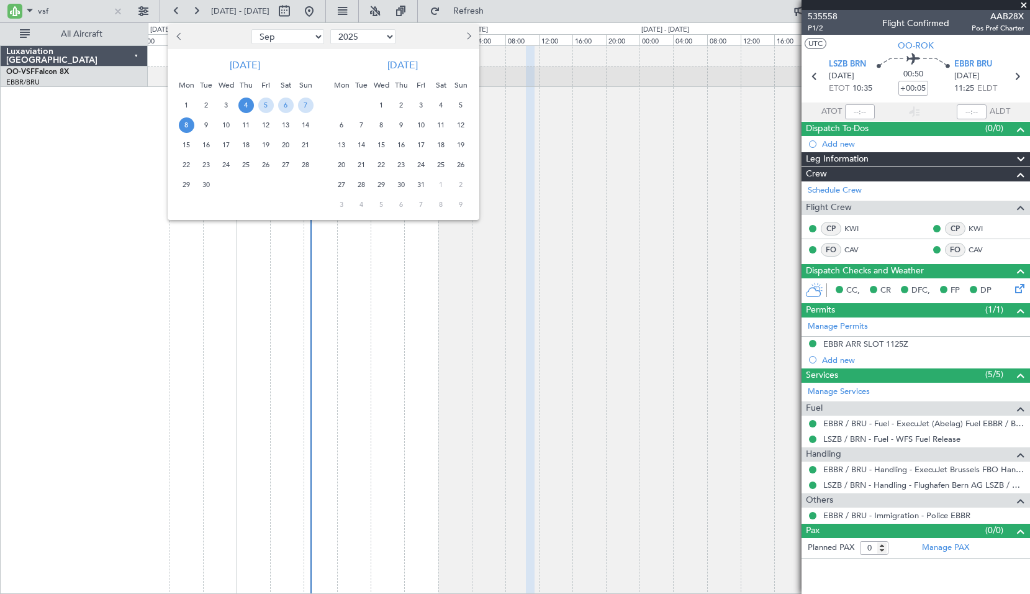
click at [443, 146] on span "18" at bounding box center [442, 145] width 16 height 16
click at [366, 184] on span "28" at bounding box center [362, 185] width 16 height 16
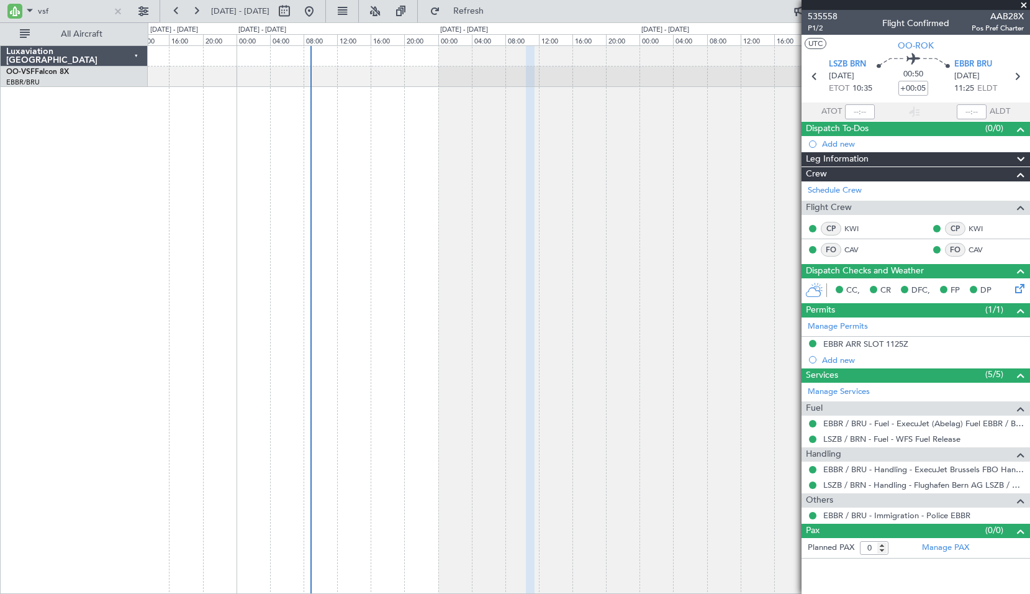
select select "10"
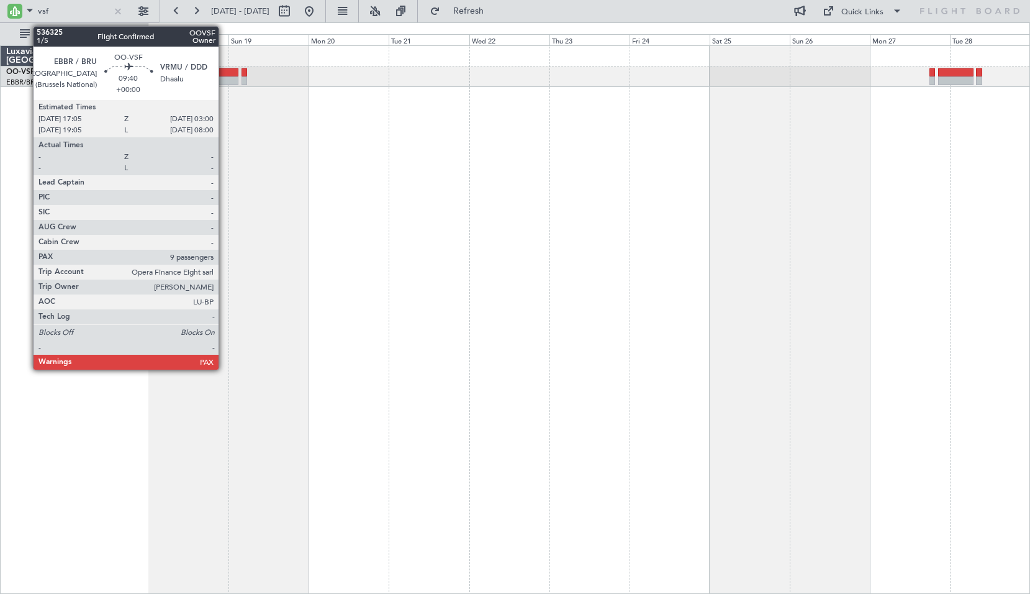
click at [224, 79] on div at bounding box center [222, 80] width 34 height 9
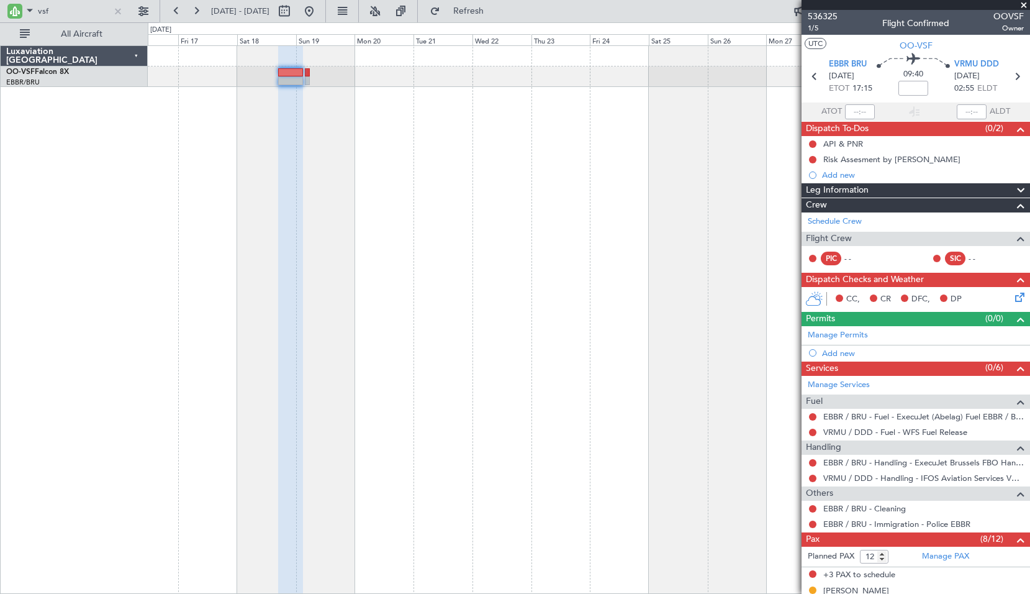
click at [591, 171] on div at bounding box center [589, 319] width 883 height 548
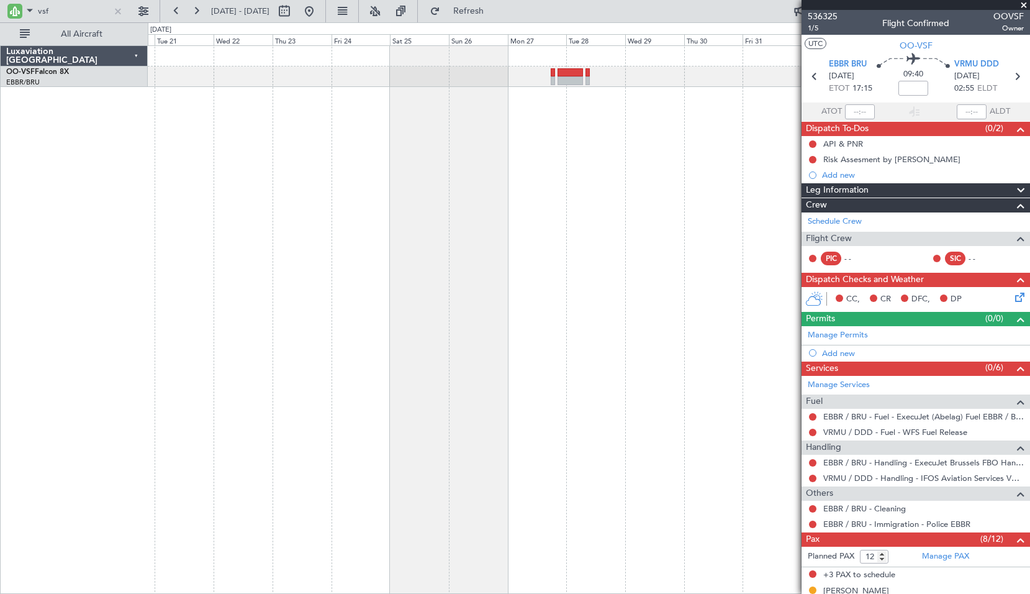
click at [393, 179] on div at bounding box center [589, 319] width 883 height 548
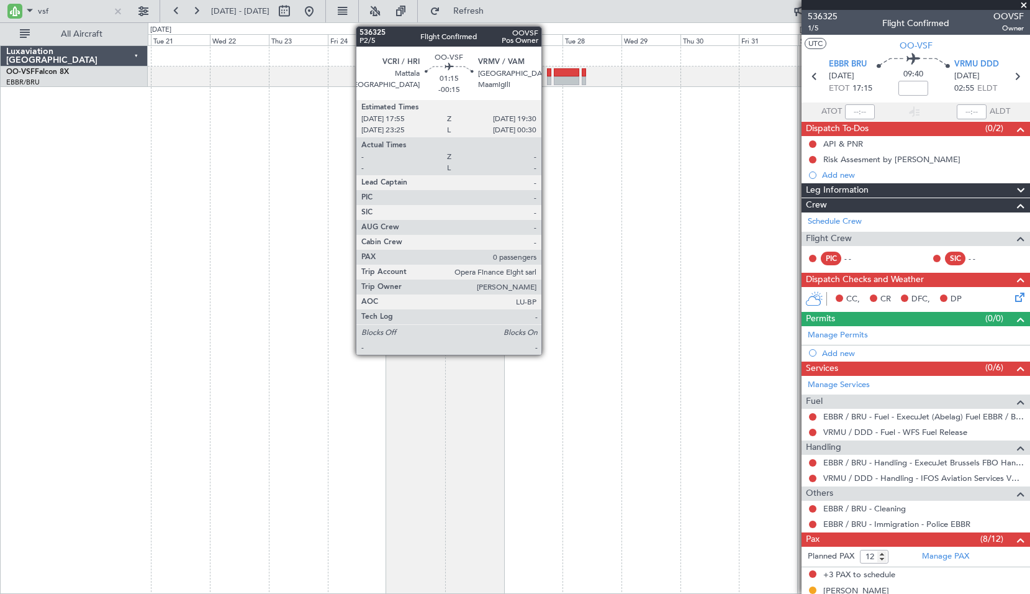
click at [547, 79] on div at bounding box center [549, 80] width 4 height 9
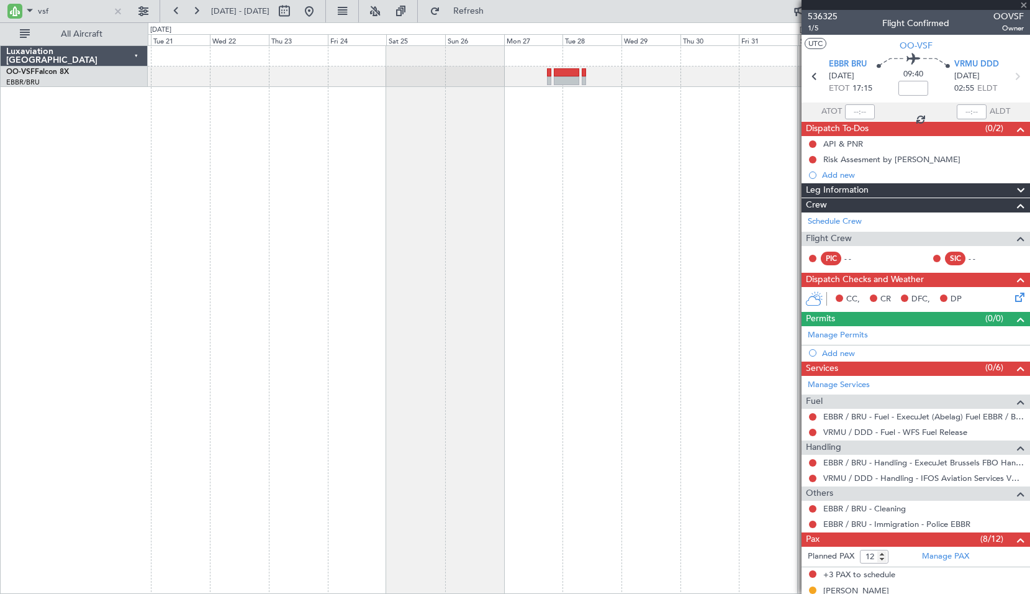
click at [557, 125] on div at bounding box center [589, 319] width 883 height 548
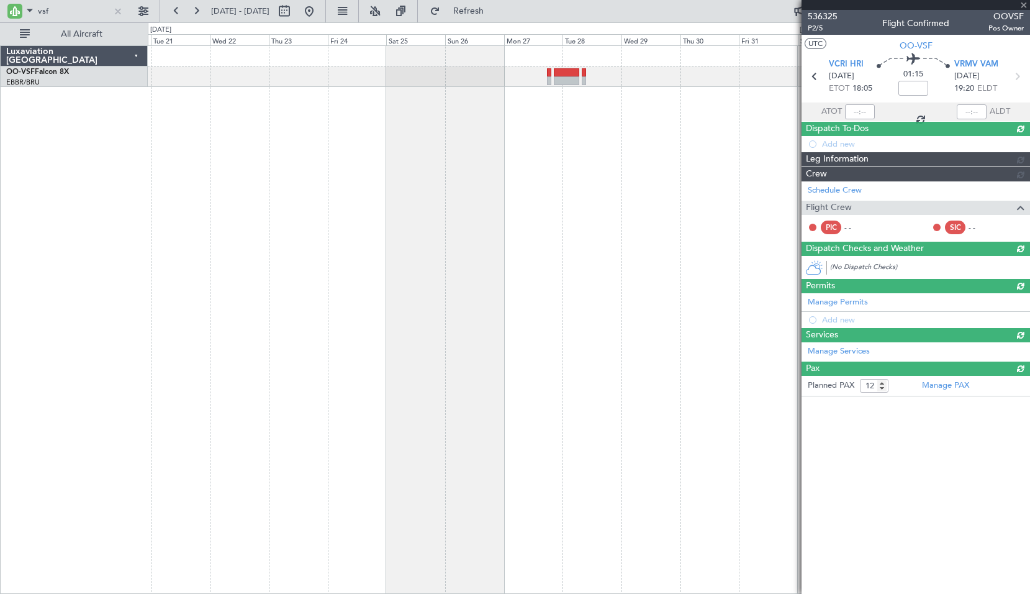
type input "-00:15"
type input "0"
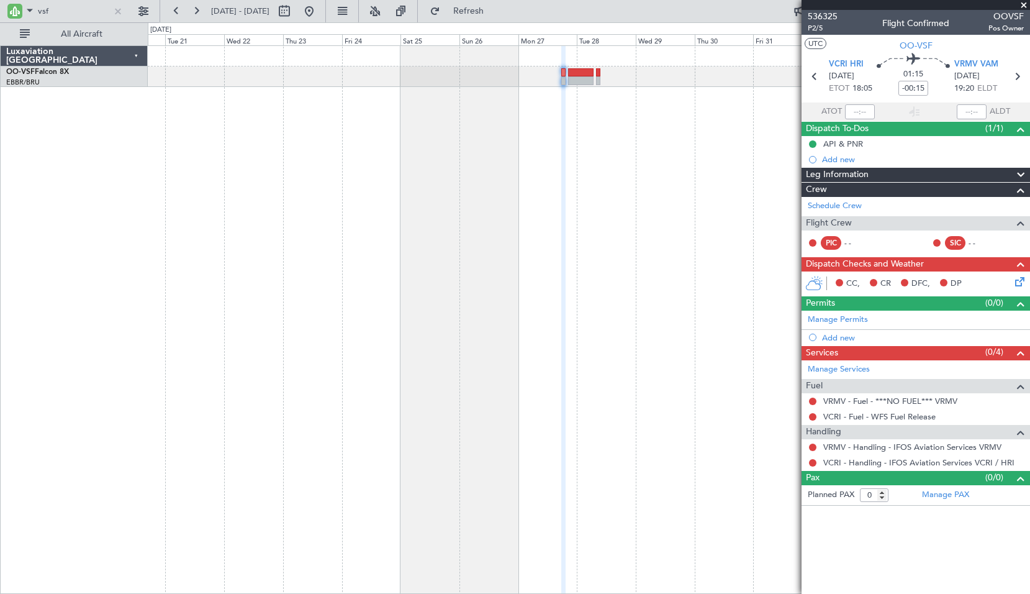
click at [494, 181] on div at bounding box center [589, 319] width 883 height 548
click at [737, 162] on div at bounding box center [589, 319] width 883 height 548
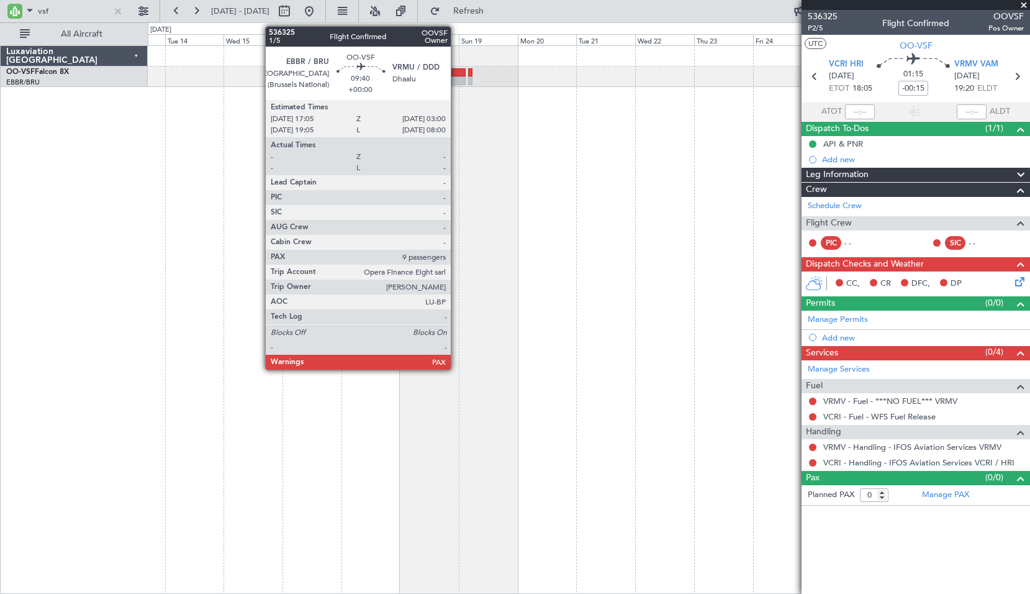
click at [457, 72] on div at bounding box center [454, 72] width 25 height 9
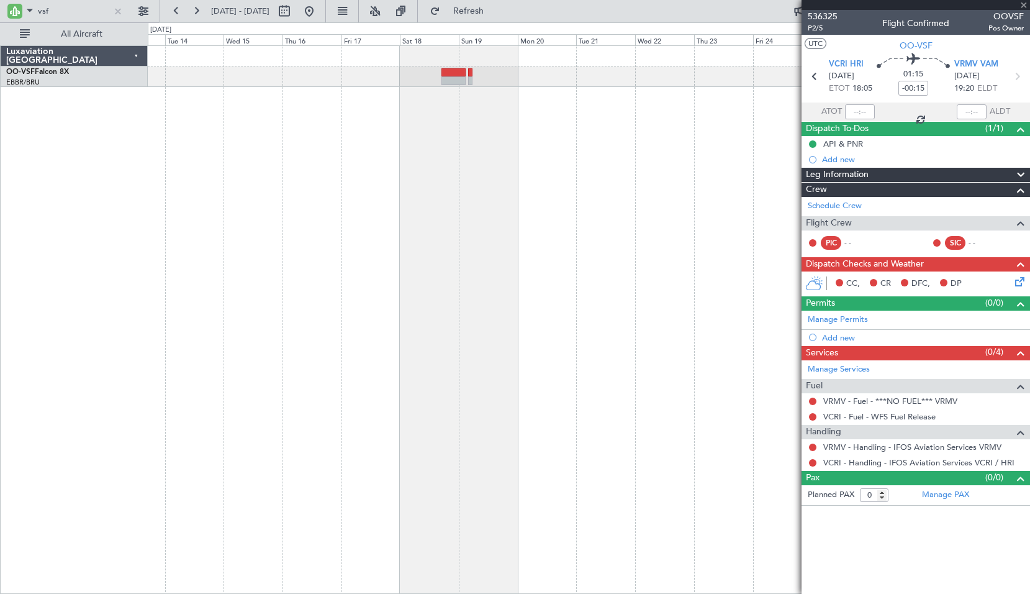
click at [561, 169] on div at bounding box center [589, 319] width 883 height 548
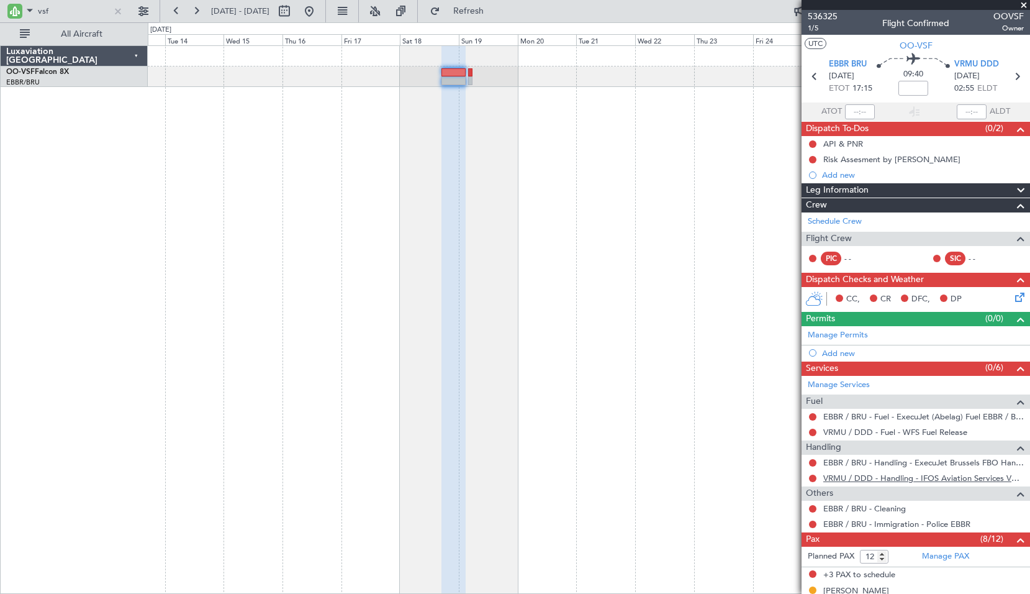
click at [929, 480] on link "VRMU / DDD - Handling - IFOS Aviation Services VRMU / DDD" at bounding box center [924, 478] width 201 height 11
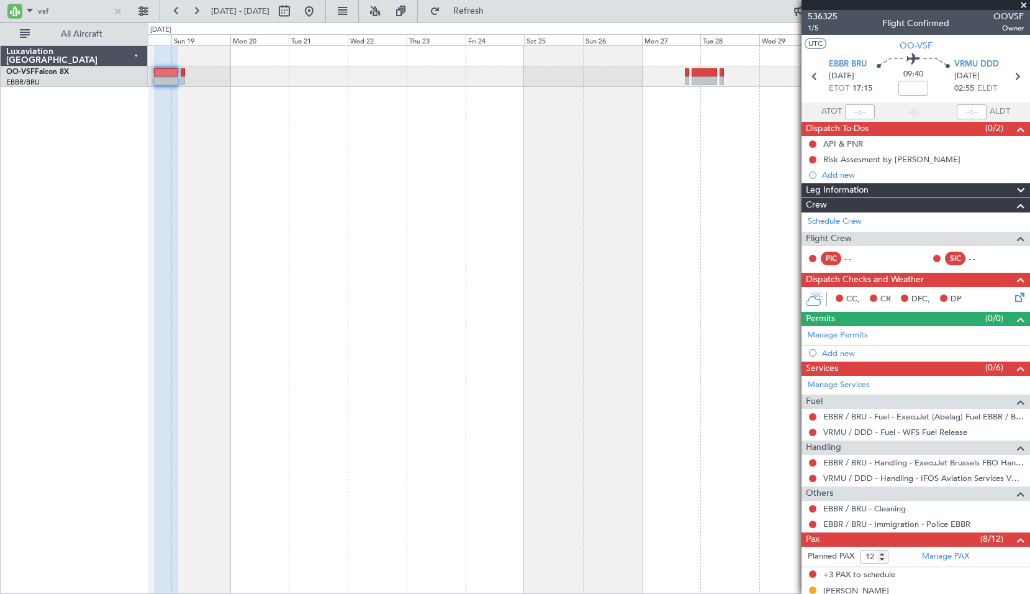
click at [383, 212] on div at bounding box center [589, 319] width 883 height 548
click at [1009, 72] on icon at bounding box center [1017, 76] width 16 height 16
type input "0"
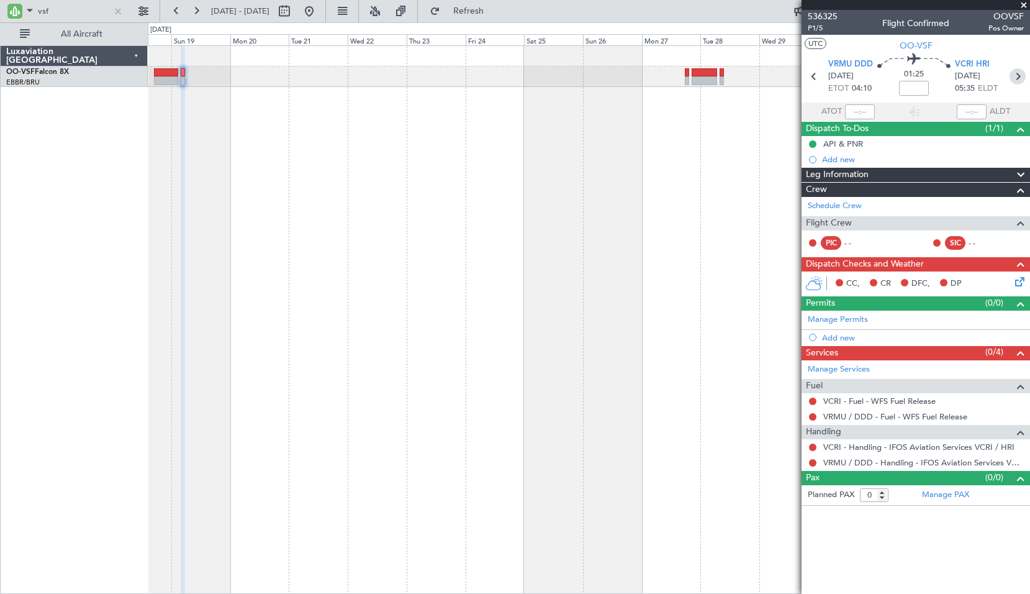
click at [1020, 79] on icon at bounding box center [1018, 76] width 16 height 16
type input "-00:15"
click at [816, 25] on span "P2/5" at bounding box center [823, 28] width 30 height 11
click at [898, 445] on mat-tooltip-component "Incomplete" at bounding box center [916, 454] width 57 height 33
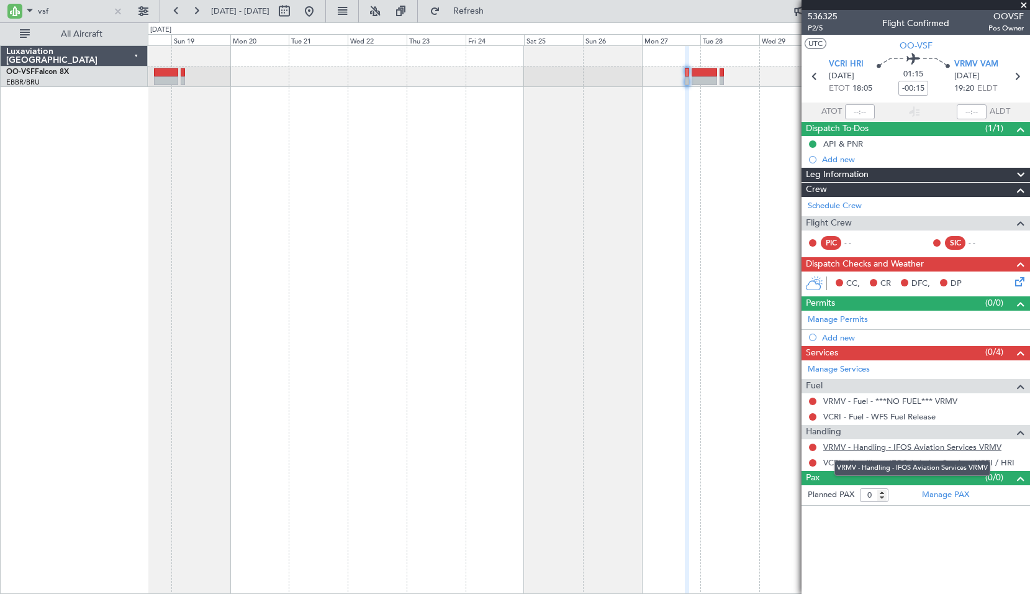
click at [938, 448] on link "VRMV - Handling - IFOS Aviation Services VRMV" at bounding box center [913, 447] width 178 height 11
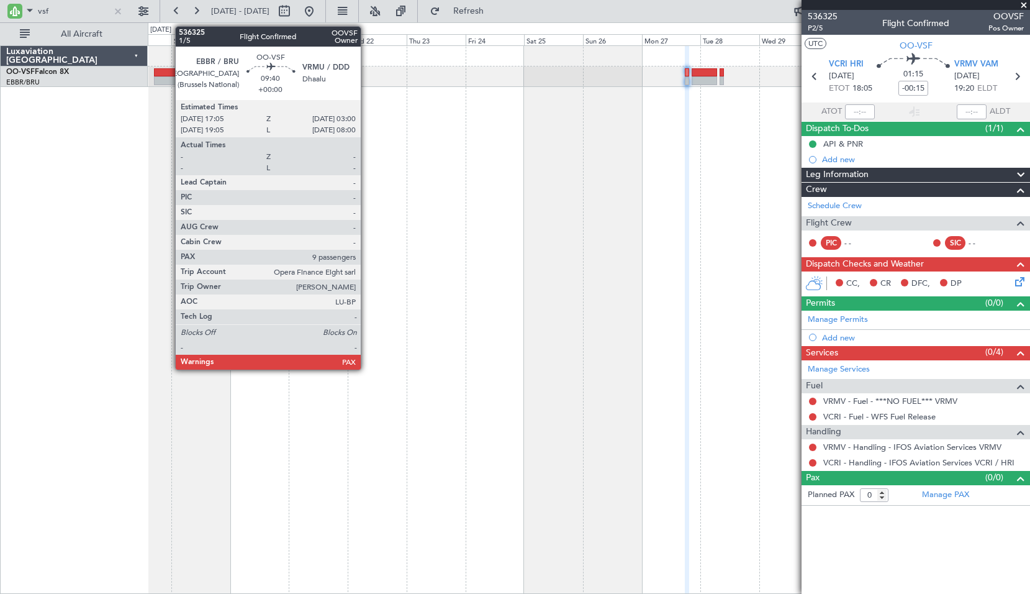
click at [169, 75] on div at bounding box center [166, 72] width 25 height 9
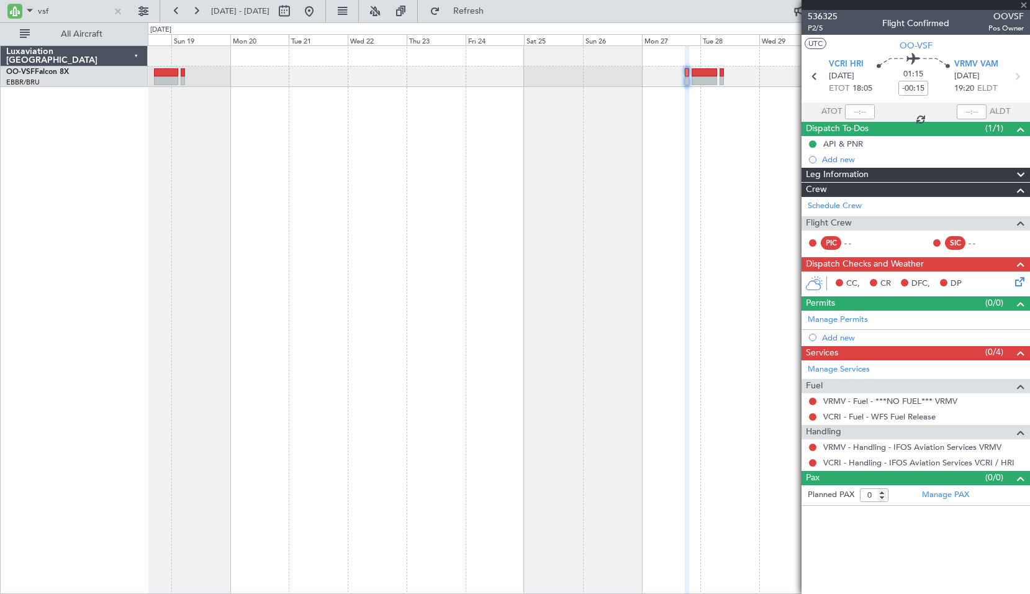
type input "12"
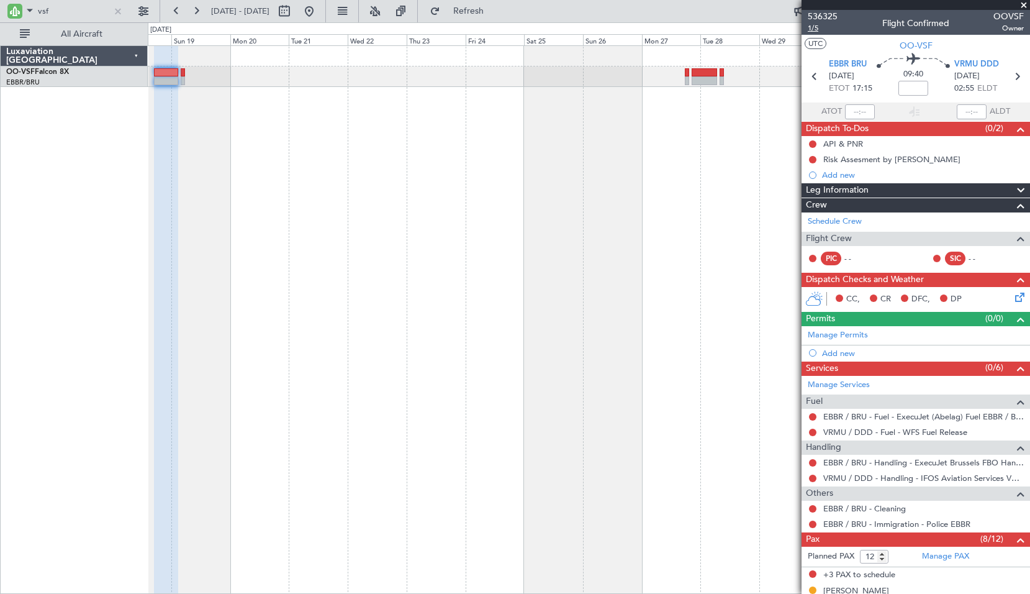
click at [814, 27] on span "1/5" at bounding box center [823, 28] width 30 height 11
click at [319, 14] on button at bounding box center [309, 11] width 20 height 20
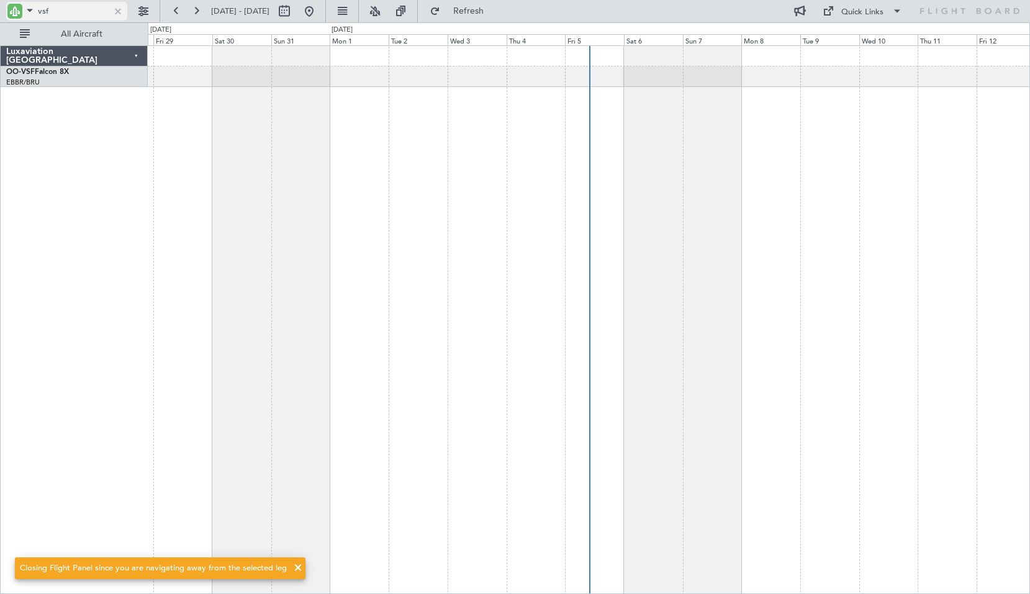
click at [122, 9] on div at bounding box center [118, 11] width 14 height 14
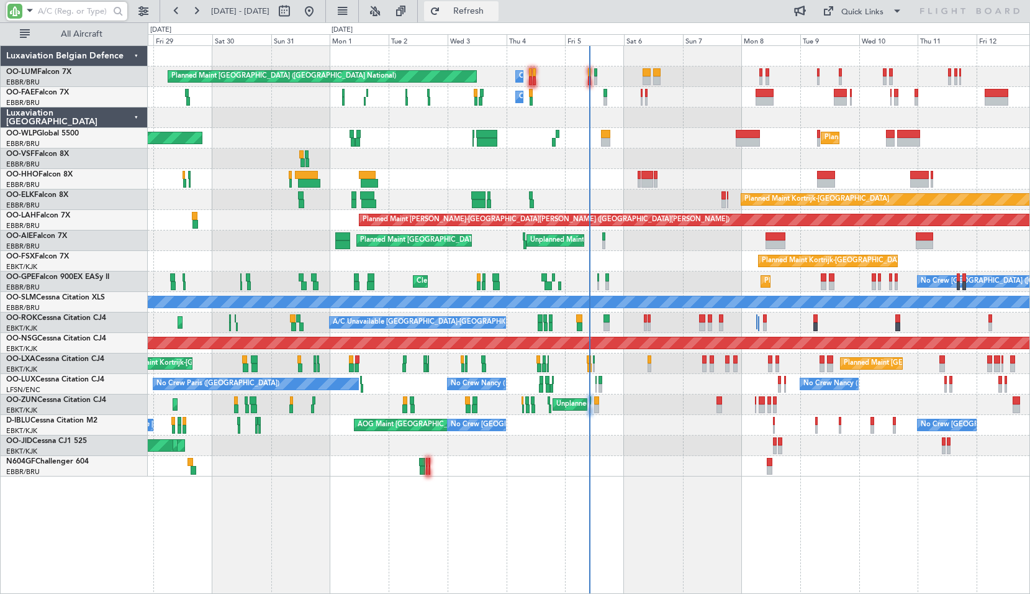
click at [495, 14] on span "Refresh" at bounding box center [469, 11] width 52 height 9
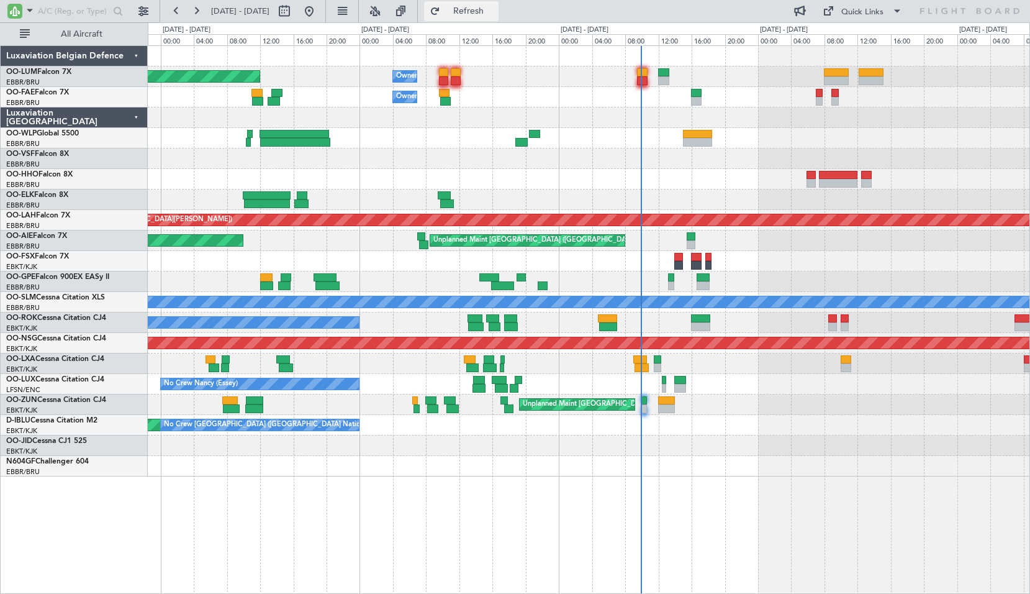
click at [495, 12] on span "Refresh" at bounding box center [469, 11] width 52 height 9
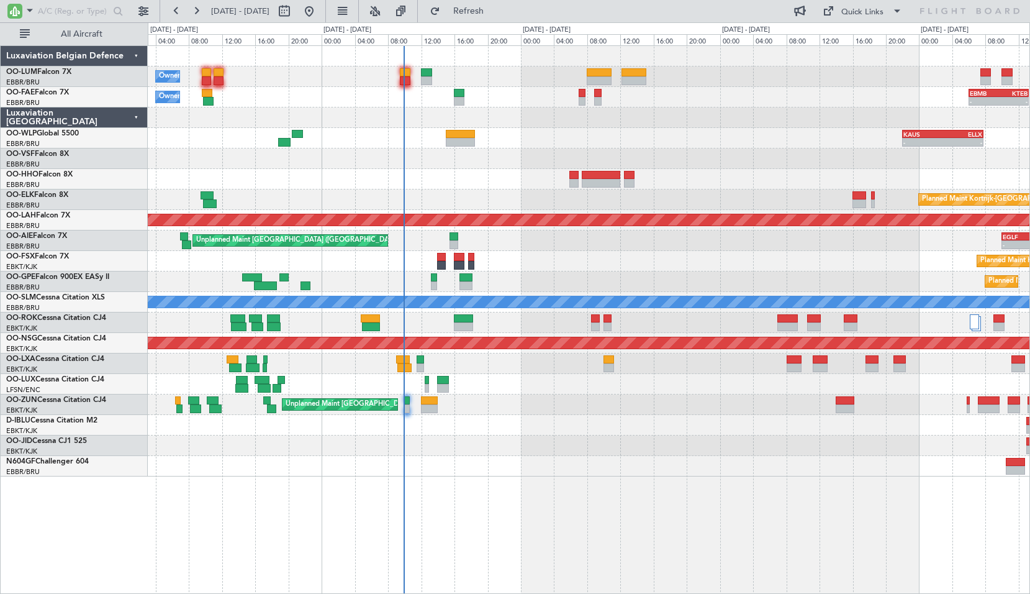
click at [556, 478] on div "Owner Melsbroek Air Base Planned Maint Brussels (Brussels National) Owner Melsb…" at bounding box center [589, 319] width 883 height 548
click at [491, 14] on span "Refresh" at bounding box center [469, 11] width 52 height 9
click at [593, 499] on div "Owner Melsbroek Air Base Planned Maint Brussels (Brussels National) Owner Melsb…" at bounding box center [589, 319] width 883 height 548
click at [485, 14] on span "Refresh" at bounding box center [469, 11] width 52 height 9
click at [632, 497] on div "Owner Melsbroek Air Base Planned Maint Brussels (Brussels National) Owner Melsb…" at bounding box center [589, 319] width 883 height 548
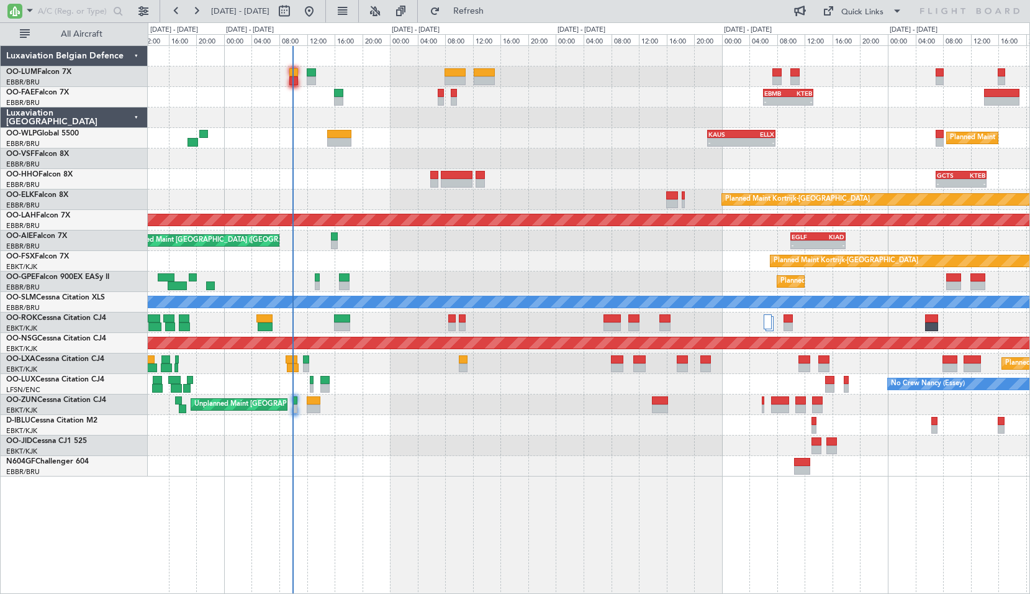
click at [568, 484] on div "Owner Melsbroek Air Base Planned Maint Brussels (Brussels National) - - EBMB 06…" at bounding box center [589, 319] width 883 height 548
click at [294, 8] on button at bounding box center [285, 11] width 20 height 20
select select "9"
select select "2025"
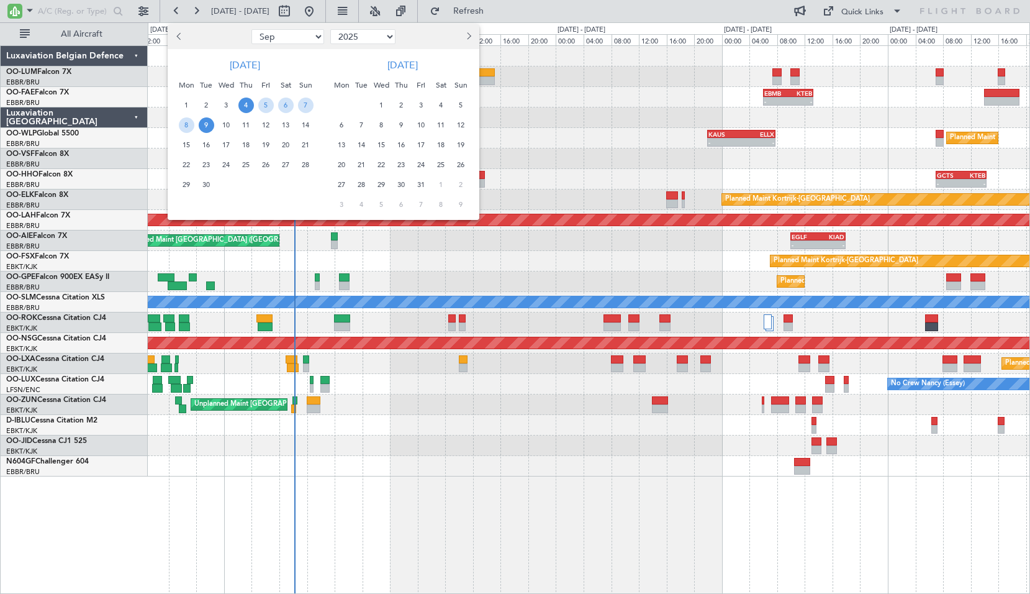
click at [306, 39] on select "Jan Feb Mar Apr May Jun Jul Aug Sep Oct Nov Dec" at bounding box center [288, 36] width 73 height 15
click at [303, 39] on select "Jan Feb Mar Apr May Jun Jul Aug Sep Oct Nov Dec" at bounding box center [288, 36] width 73 height 15
select select "12"
click at [243, 125] on span "11" at bounding box center [246, 125] width 16 height 16
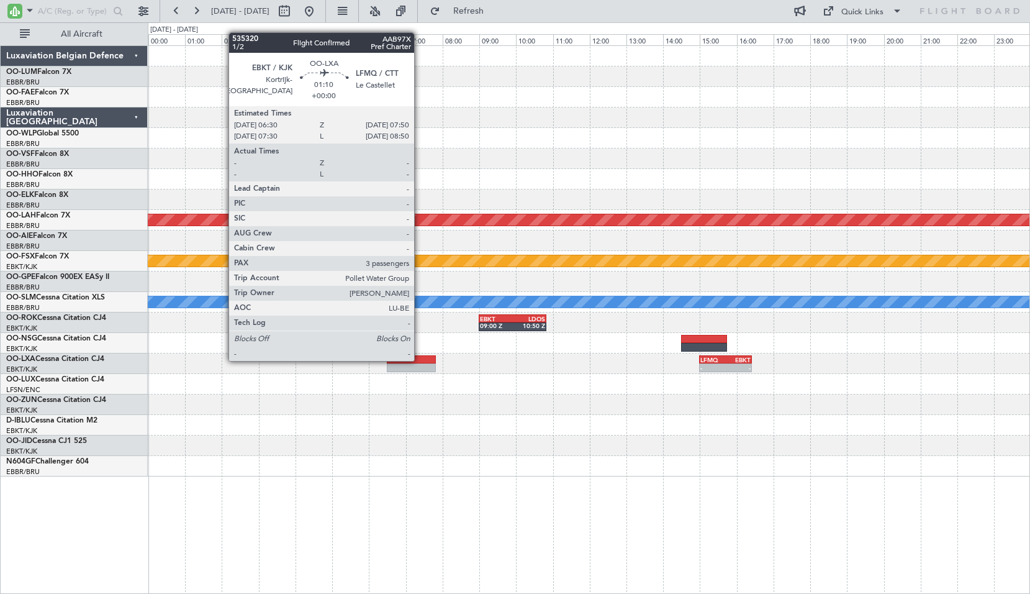
click at [420, 360] on div at bounding box center [411, 359] width 49 height 9
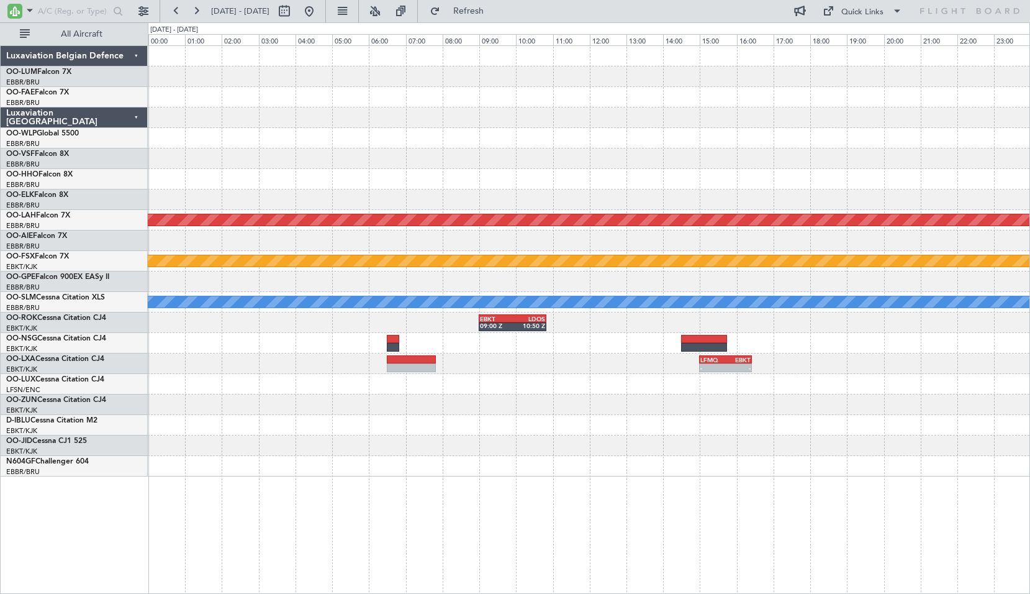
click at [660, 432] on div at bounding box center [589, 425] width 882 height 20
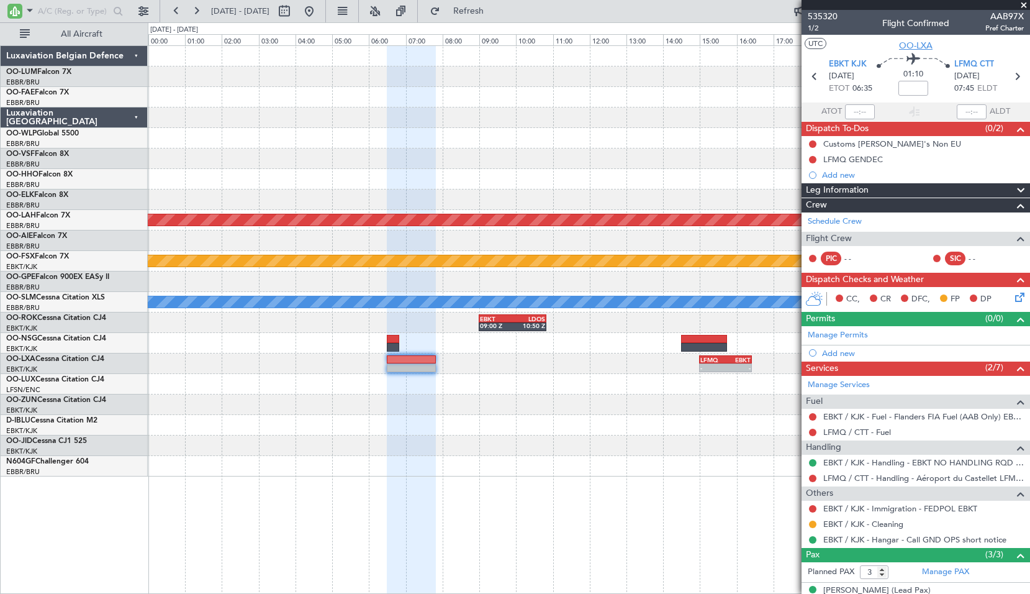
click at [912, 44] on span "OO-LXA" at bounding box center [916, 45] width 34 height 13
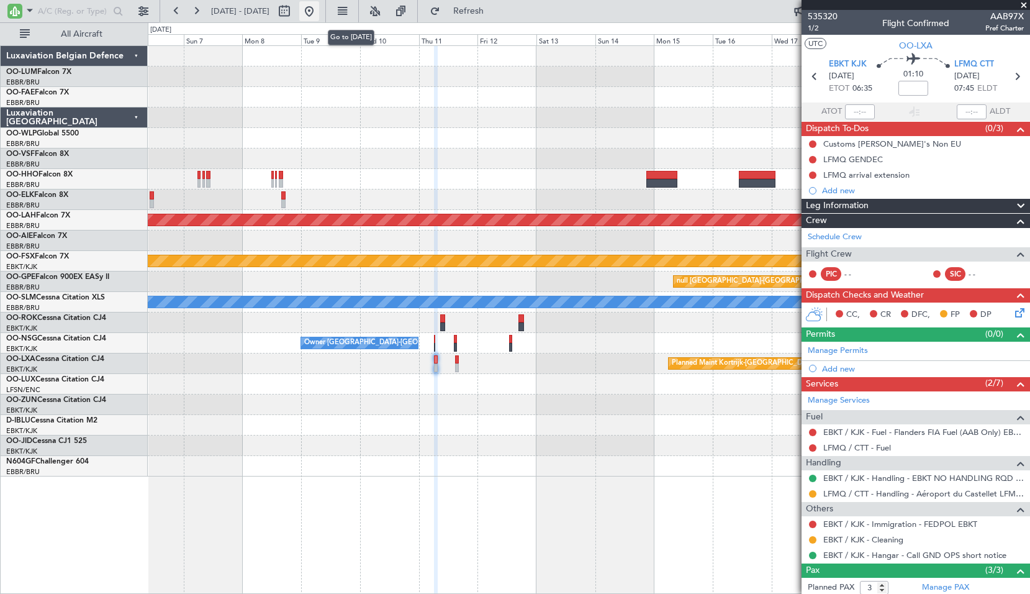
click at [319, 18] on button at bounding box center [309, 11] width 20 height 20
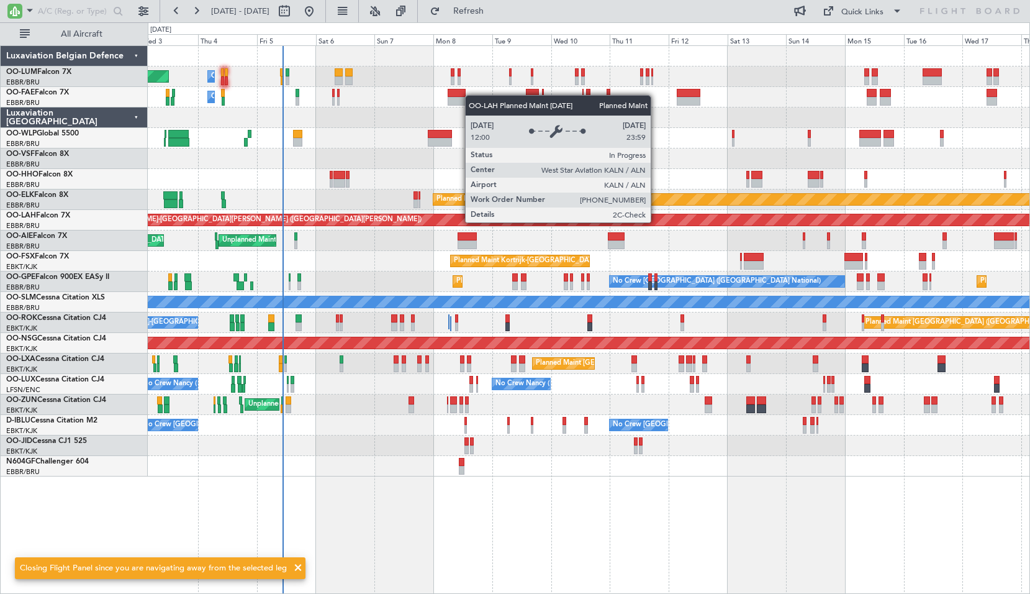
click at [382, 275] on div "Planned Maint Brussels (Brussels National) Owner Melsbroek Air Base Owner Melsb…" at bounding box center [589, 261] width 882 height 430
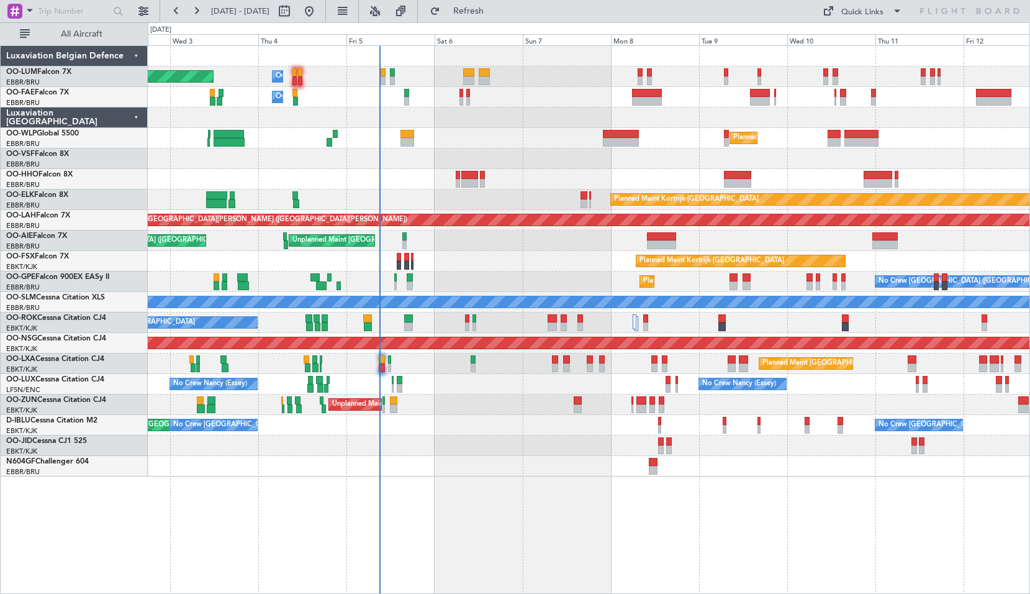
click at [617, 185] on div "Planned Maint [GEOGRAPHIC_DATA] ([GEOGRAPHIC_DATA] National) Owner [GEOGRAPHIC_…" at bounding box center [589, 261] width 882 height 430
click at [28, 4] on span at bounding box center [29, 10] width 15 height 16
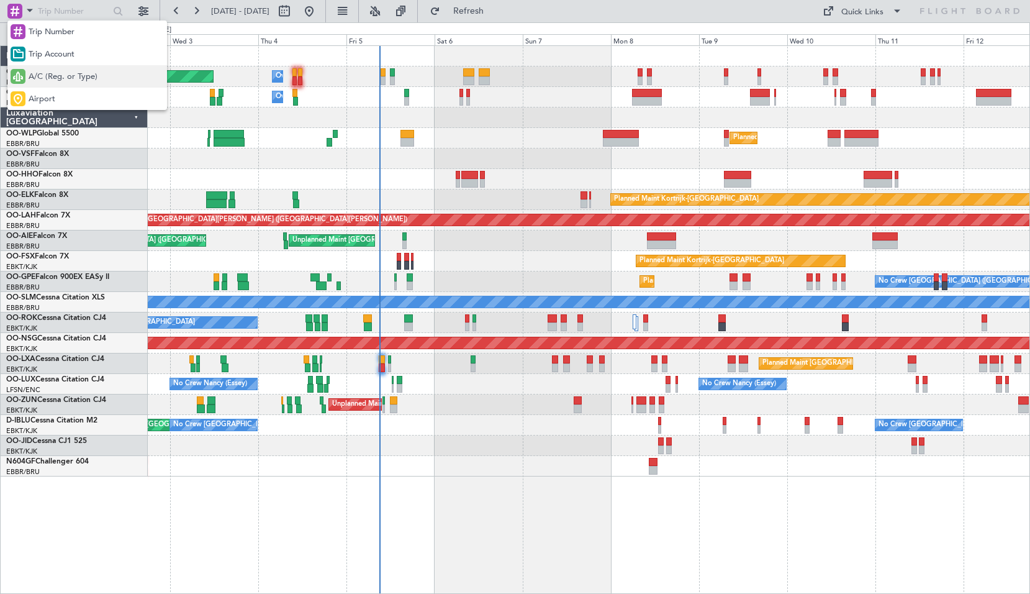
click at [47, 77] on span "A/C (Reg. or Type)" at bounding box center [63, 77] width 69 height 12
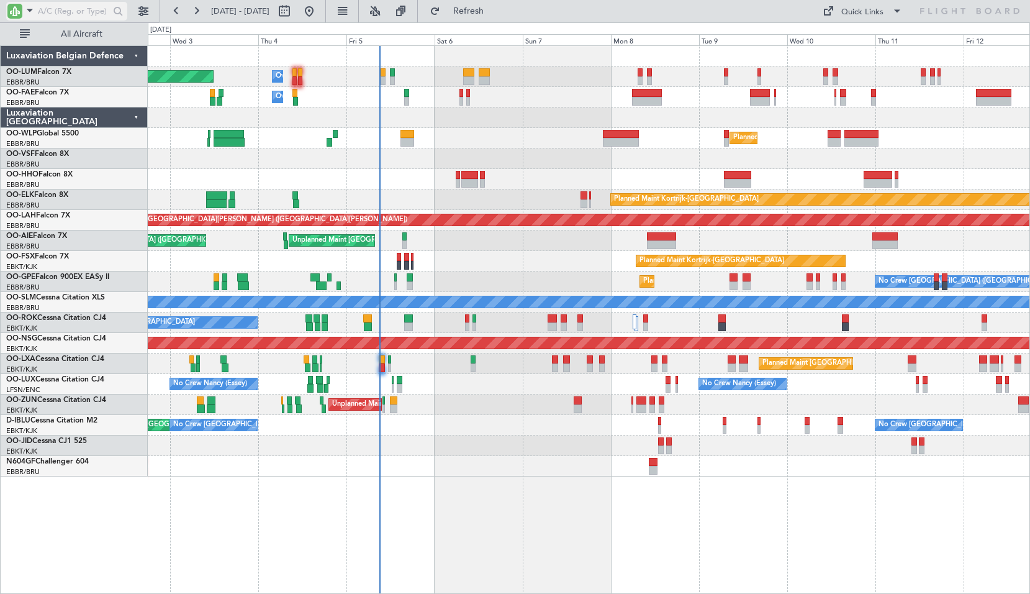
click at [53, 13] on input "text" at bounding box center [73, 11] width 71 height 19
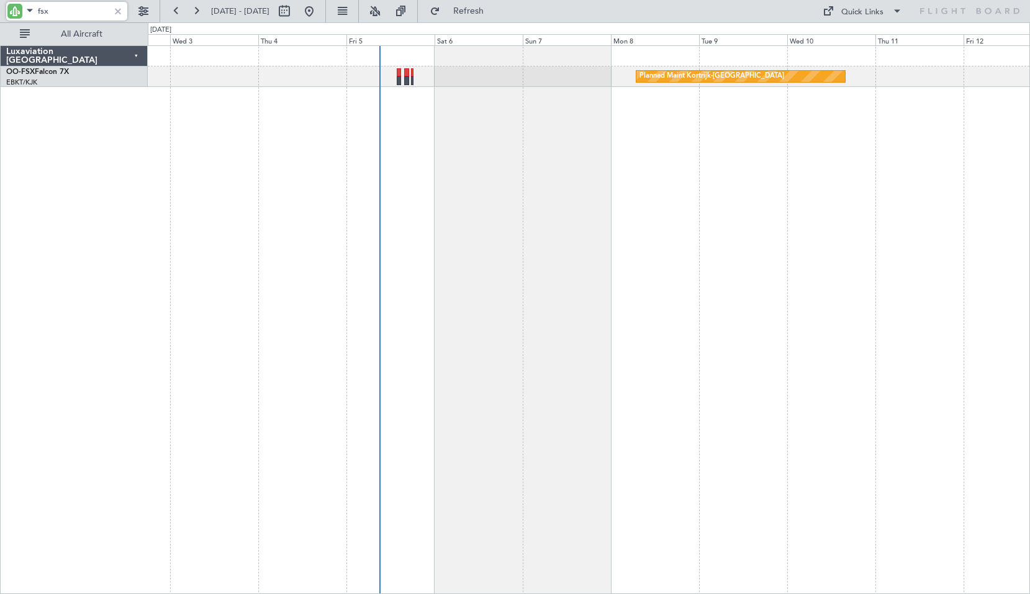
click at [301, 258] on div "Planned Maint Kortrijk-[GEOGRAPHIC_DATA]" at bounding box center [589, 319] width 883 height 548
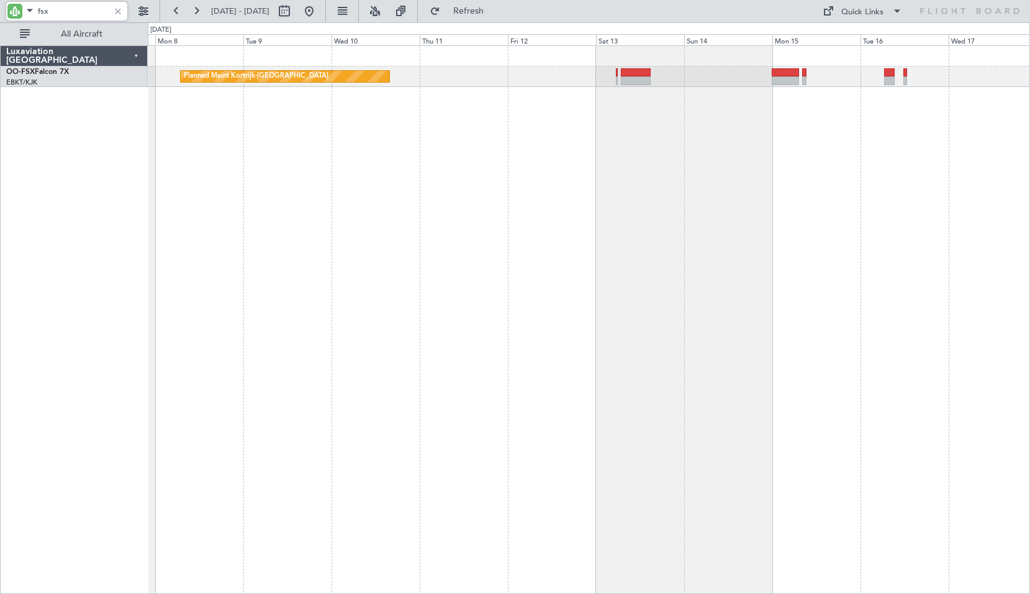
click at [817, 133] on div "Planned Maint Kortrijk-[GEOGRAPHIC_DATA]" at bounding box center [589, 319] width 883 height 548
type input "fsx"
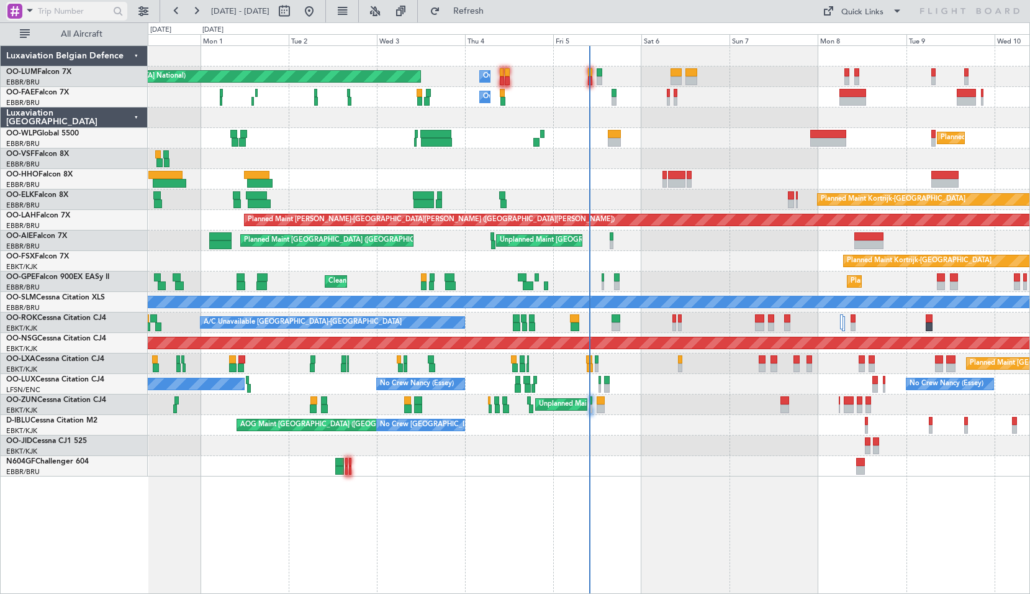
click at [29, 15] on span at bounding box center [29, 10] width 15 height 16
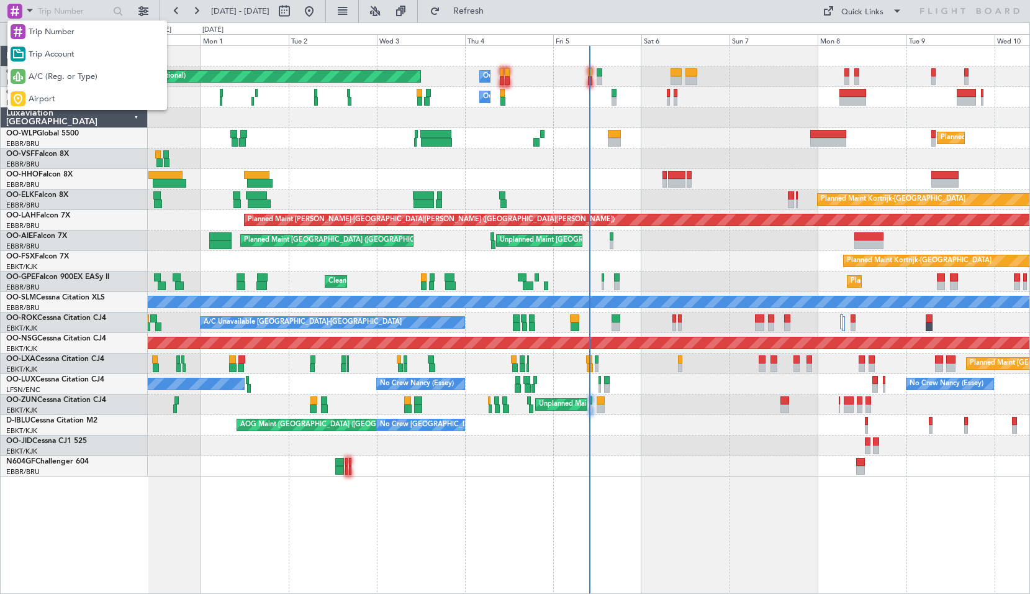
drag, startPoint x: 49, startPoint y: 83, endPoint x: 45, endPoint y: 65, distance: 17.8
click at [48, 83] on span "A/C (Reg. or Type)" at bounding box center [63, 77] width 69 height 12
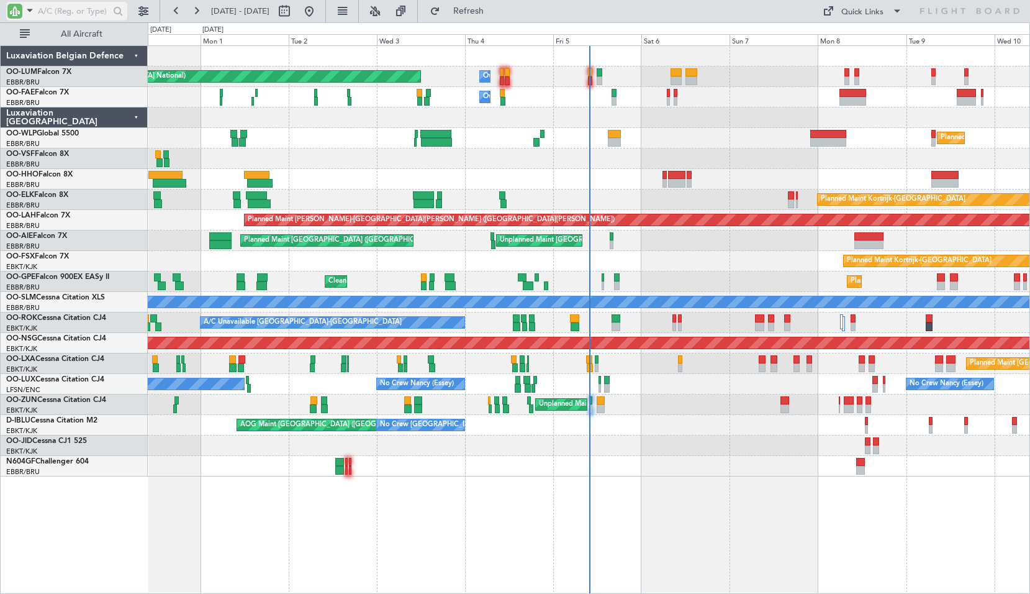
click at [53, 14] on input "text" at bounding box center [73, 11] width 71 height 19
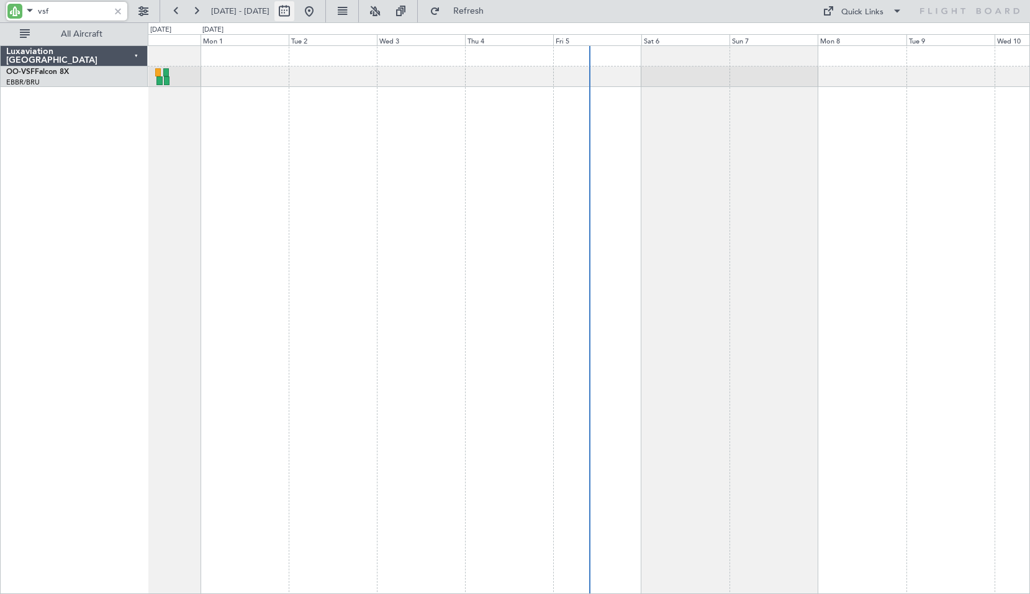
type input "vsf"
click at [294, 14] on button at bounding box center [285, 11] width 20 height 20
select select "8"
select select "2025"
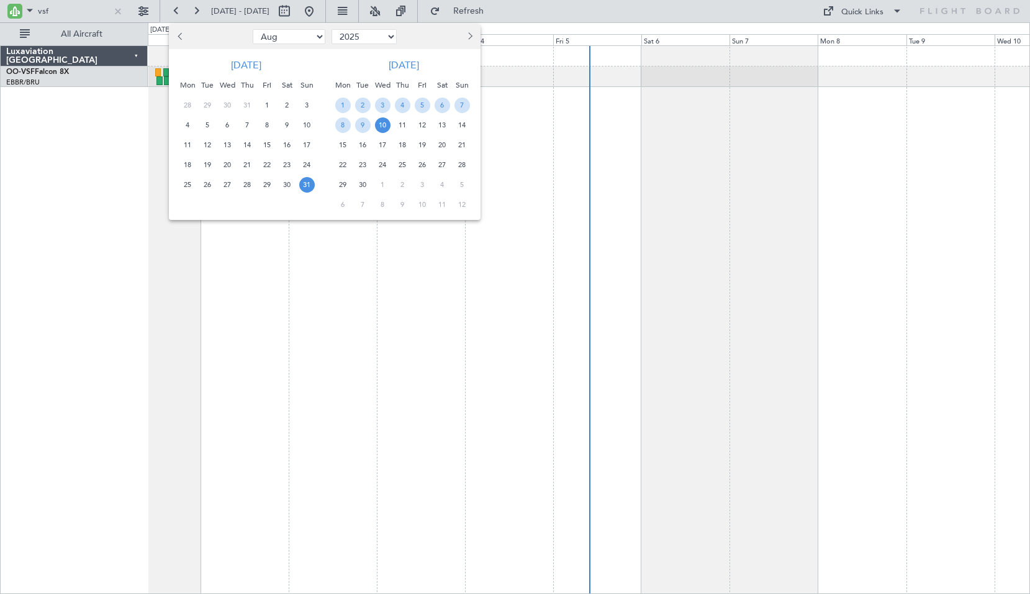
click at [294, 31] on select "Jan Feb Mar Apr May Jun Jul Aug Sep Oct Nov Dec" at bounding box center [289, 36] width 73 height 15
select select "3"
click at [303, 107] on span "2" at bounding box center [307, 106] width 16 height 16
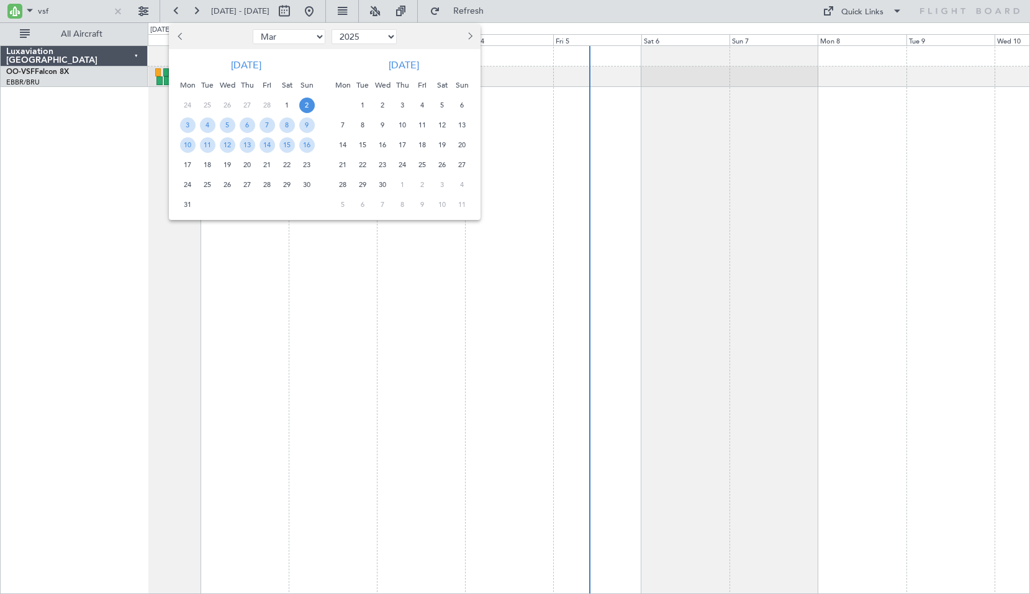
click at [303, 107] on span "2" at bounding box center [307, 106] width 16 height 16
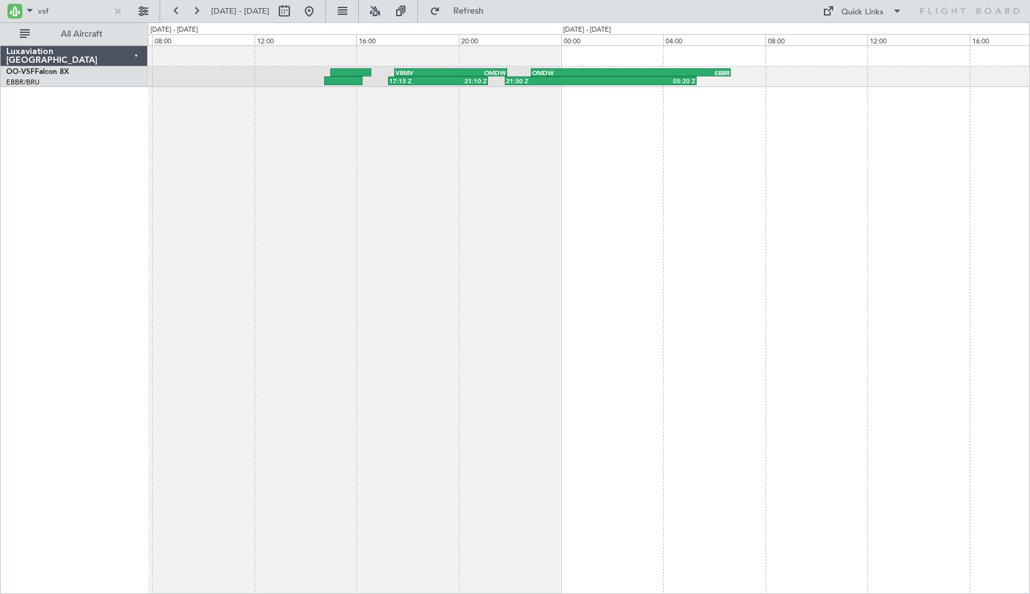
click at [447, 337] on div "17:15 Z 21:10 Z VRMV 17:30 Z OMDW 21:55 Z 21:50 Z 05:20 Z OMDW 22:50 Z EBBR 06:…" at bounding box center [589, 319] width 883 height 548
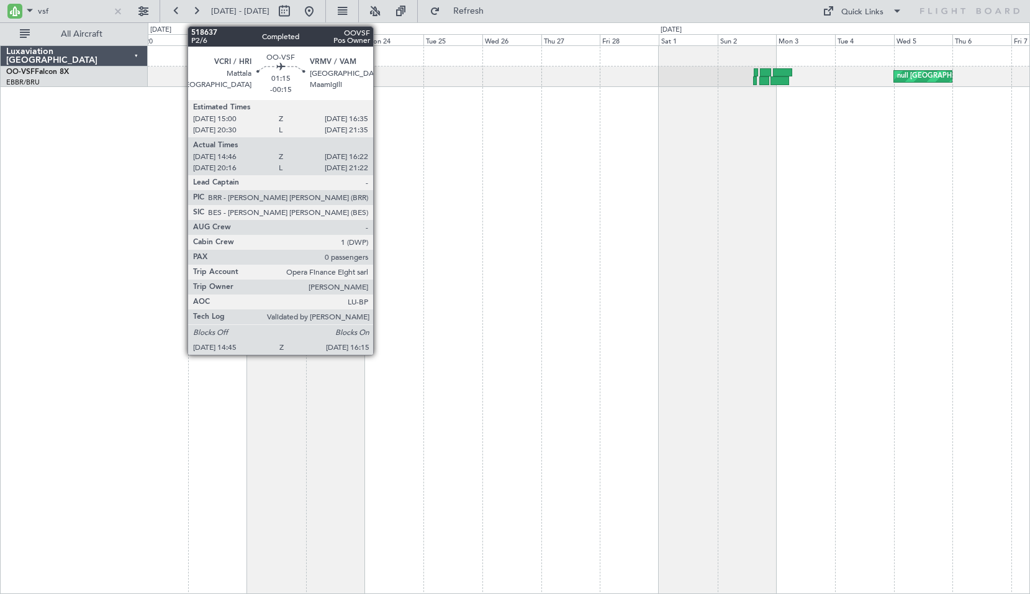
click at [671, 199] on div "null Brussels (Brussels National) null Brussels (Brussels National)" at bounding box center [589, 319] width 883 height 548
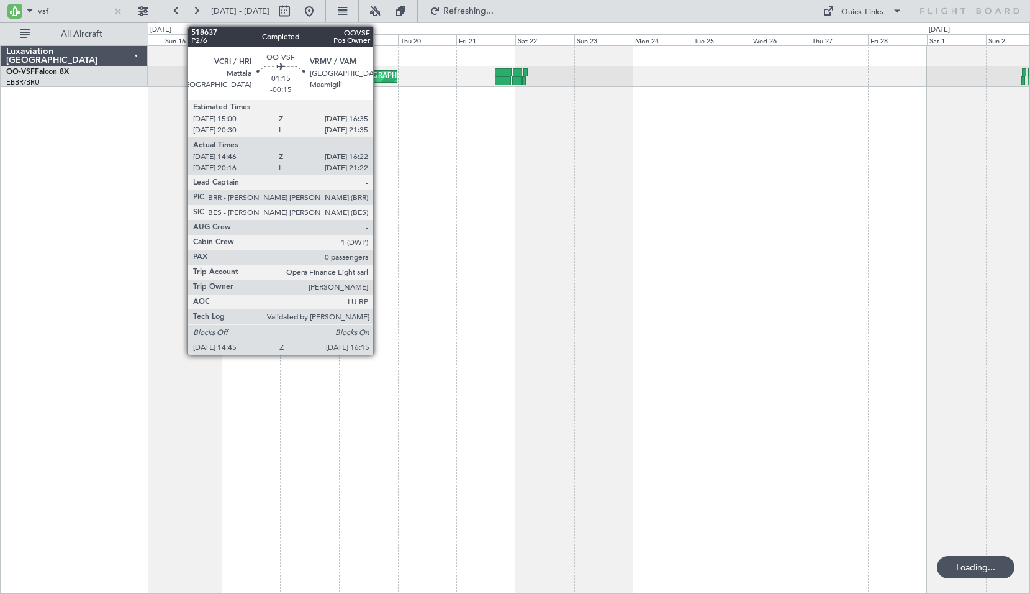
click at [786, 196] on div "null Brussels (Brussels National) null Brussels (Brussels National)" at bounding box center [589, 319] width 883 height 548
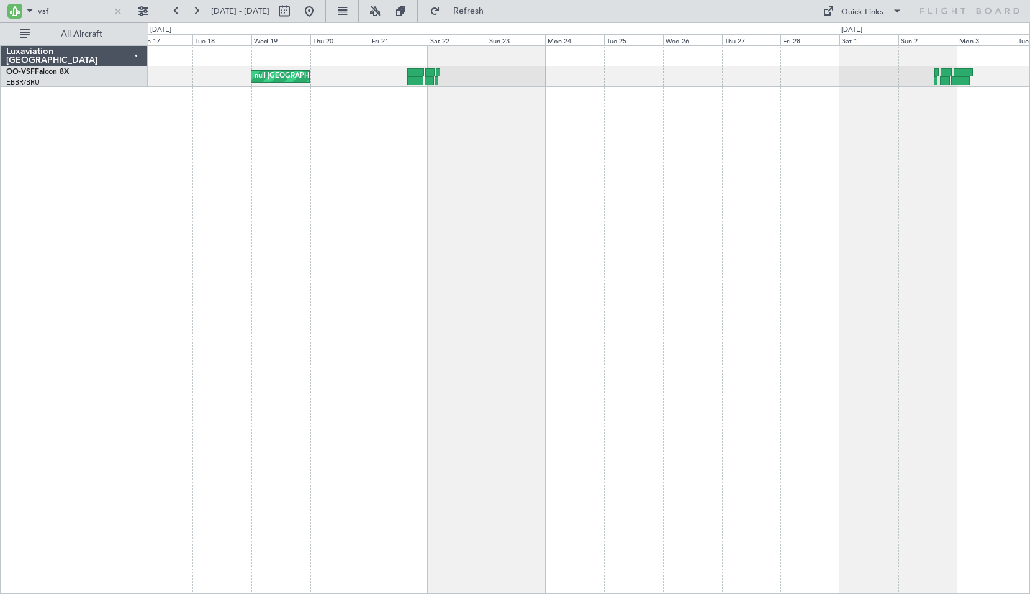
click at [755, 202] on div "null Brussels (Brussels National) null Brussels (Brussels National)" at bounding box center [589, 319] width 883 height 548
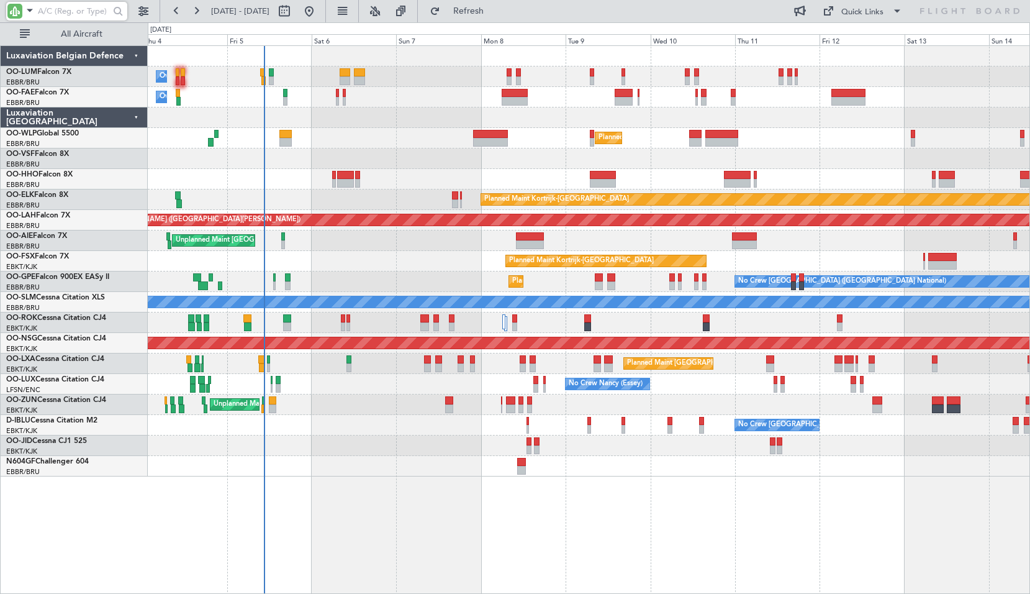
click at [71, 15] on input "text" at bounding box center [73, 11] width 71 height 19
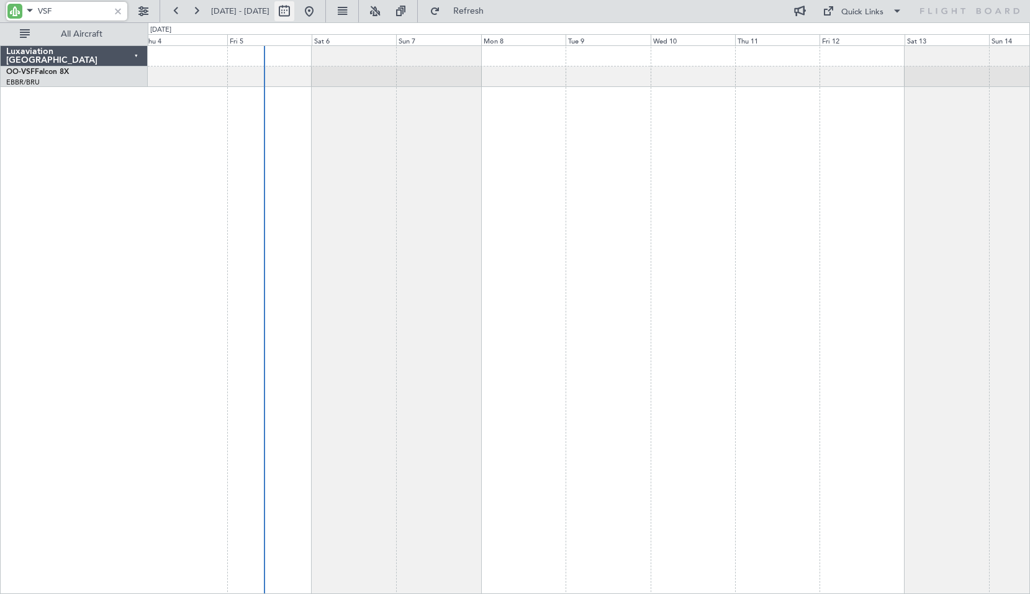
type input "VSF"
click at [294, 13] on button at bounding box center [285, 11] width 20 height 20
select select "9"
select select "2025"
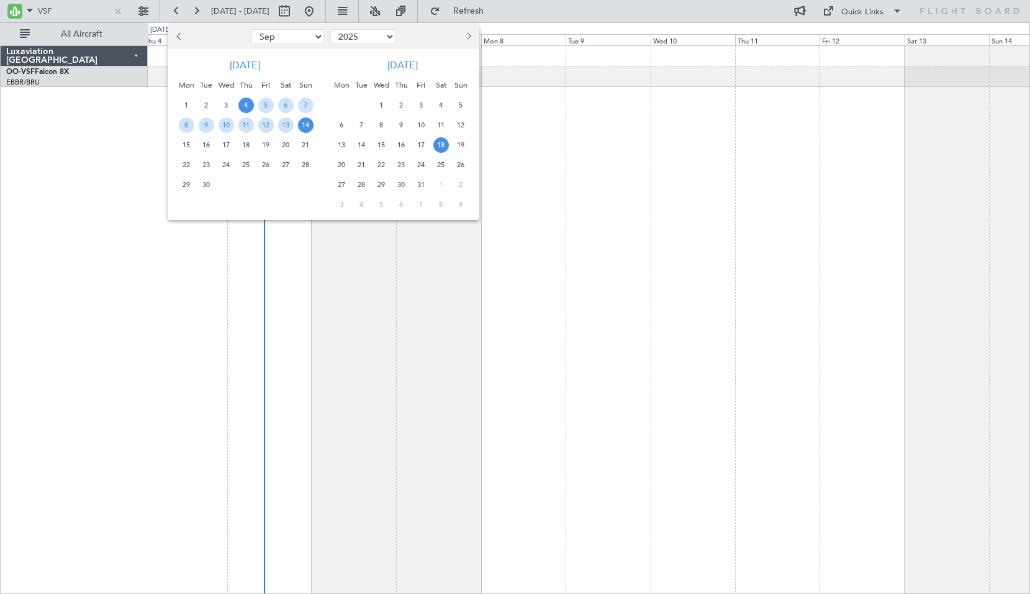
click at [438, 148] on span "18" at bounding box center [442, 145] width 16 height 16
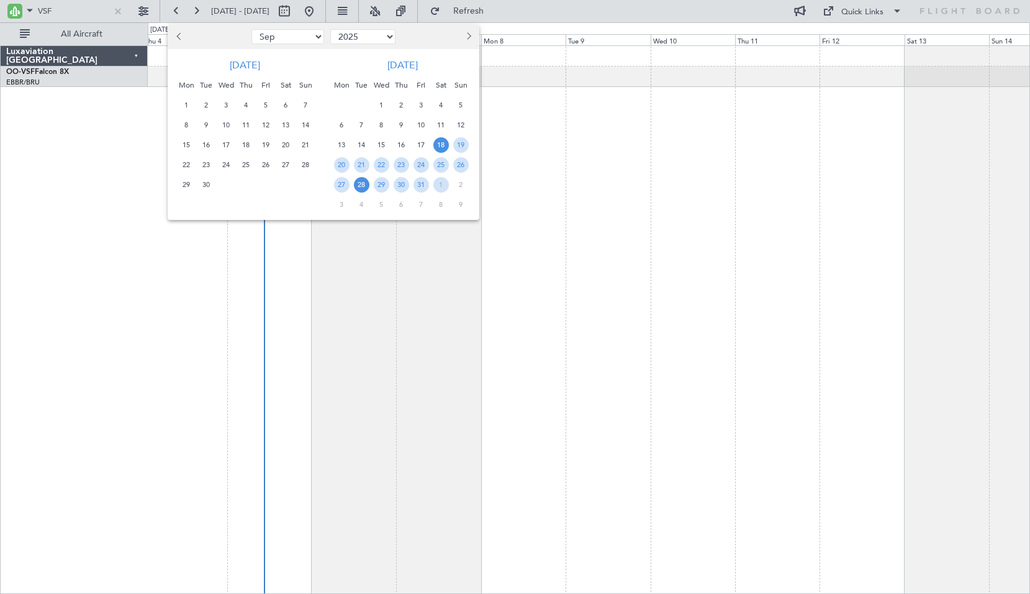
click at [366, 187] on span "28" at bounding box center [362, 185] width 16 height 16
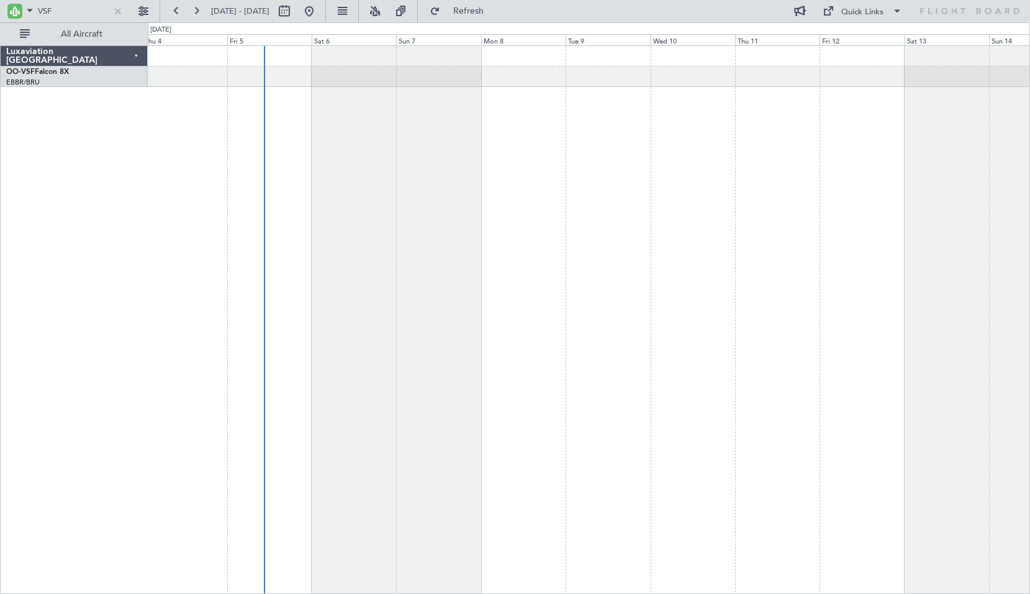
select select "10"
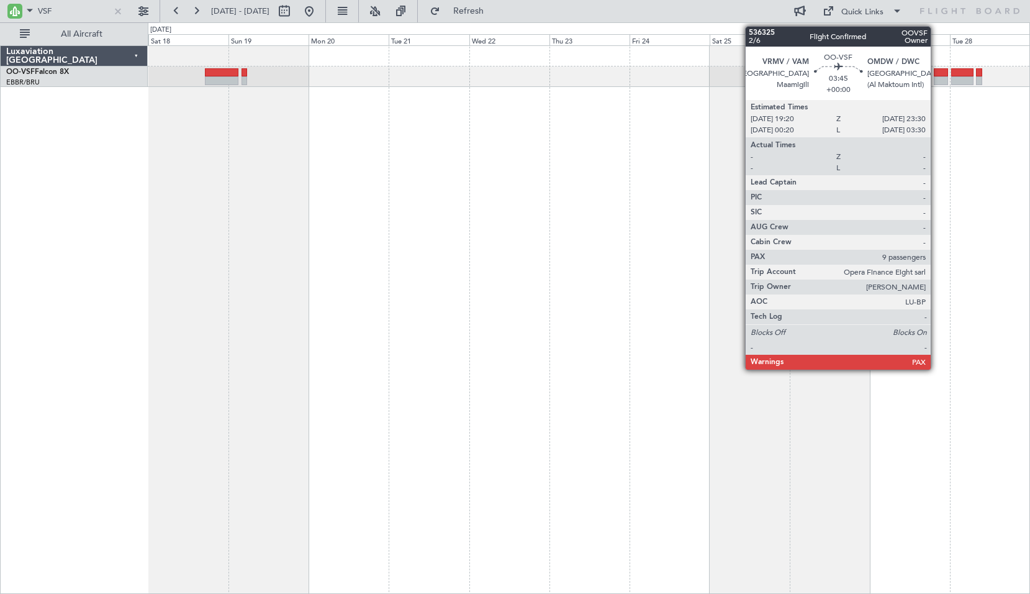
click at [937, 78] on div at bounding box center [941, 80] width 14 height 9
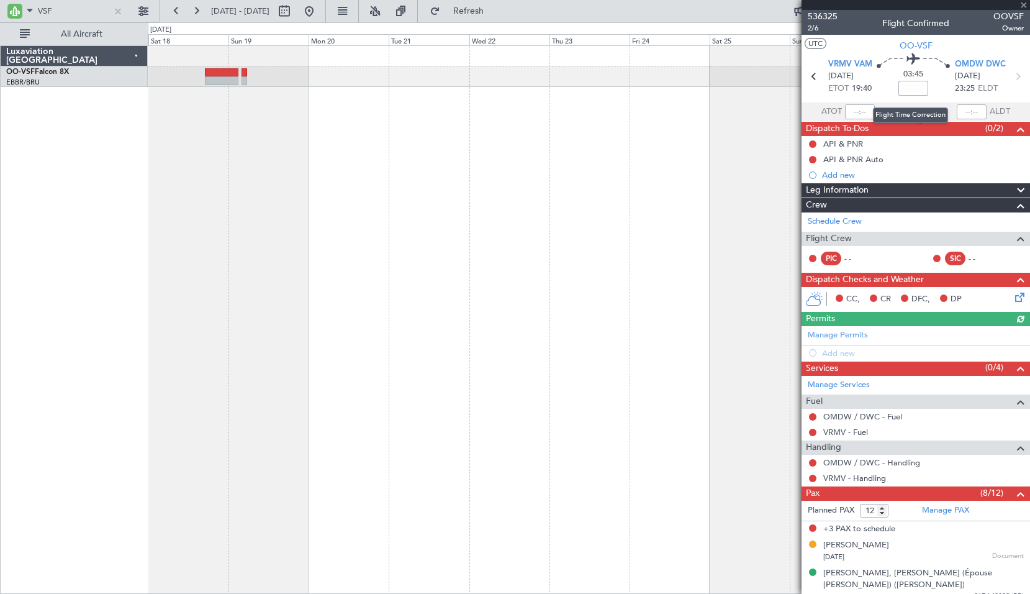
click at [915, 95] on input at bounding box center [914, 88] width 30 height 15
type input "+00:15"
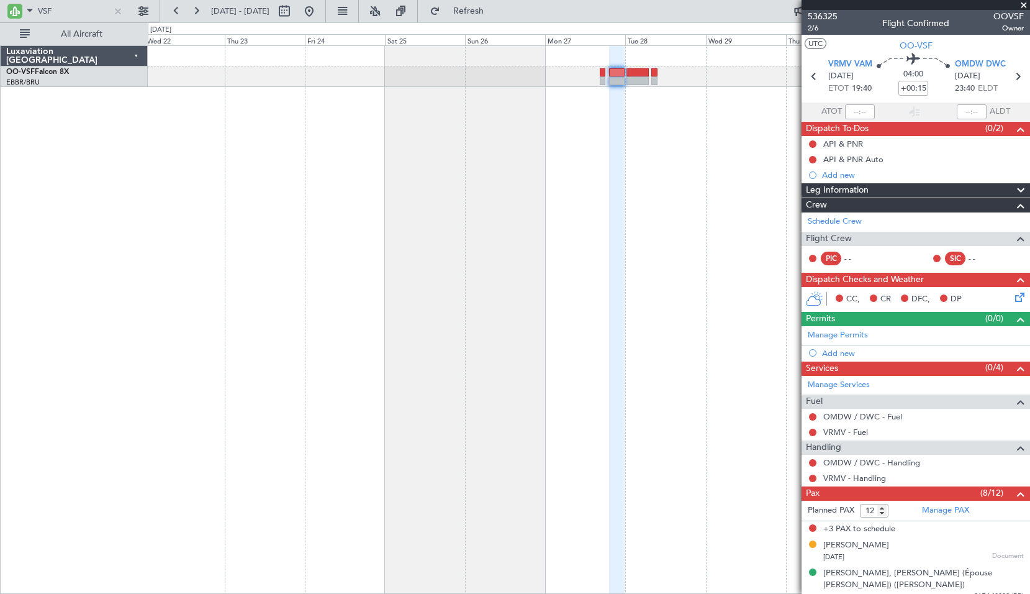
click at [329, 236] on div at bounding box center [589, 319] width 883 height 548
click at [911, 87] on input "+00:15" at bounding box center [914, 88] width 30 height 15
type input "+00:10"
click at [1015, 75] on icon at bounding box center [1018, 76] width 16 height 16
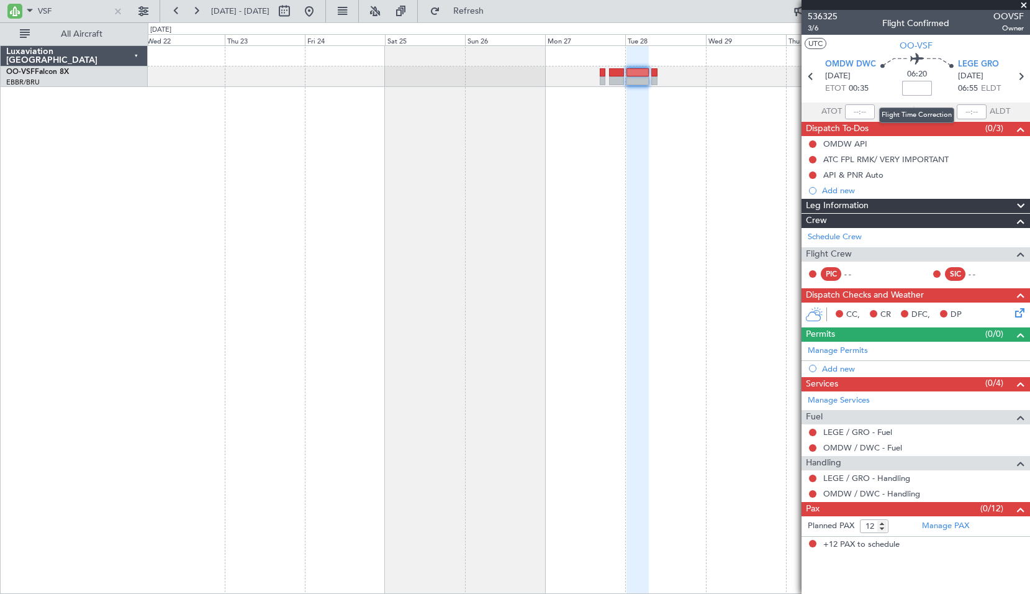
click at [925, 86] on input at bounding box center [917, 88] width 30 height 15
type input "60"
type input "+01:00"
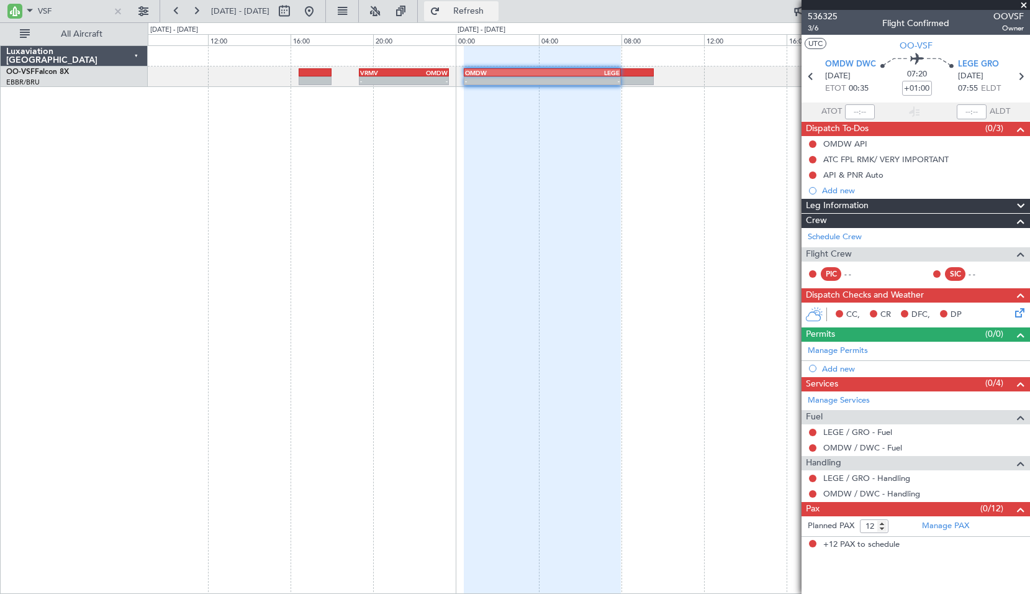
click at [490, 12] on span "Refresh" at bounding box center [469, 11] width 52 height 9
click at [653, 138] on div "- - VRMV 19:20 Z OMDW 23:40 Z - - OMDW 00:25 Z LEGE 08:00 Z" at bounding box center [589, 319] width 883 height 548
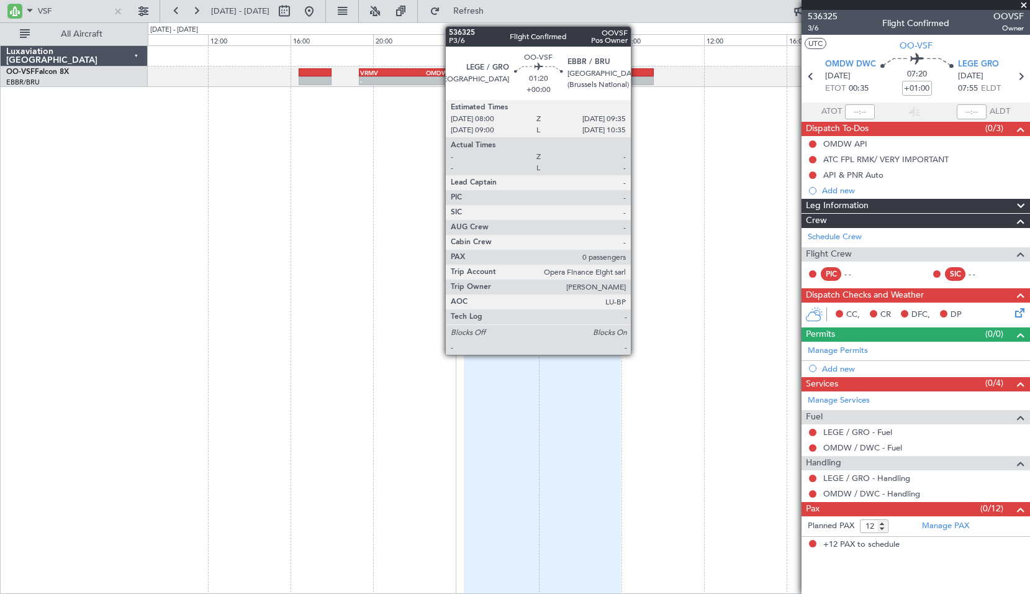
click at [637, 76] on div at bounding box center [637, 80] width 33 height 9
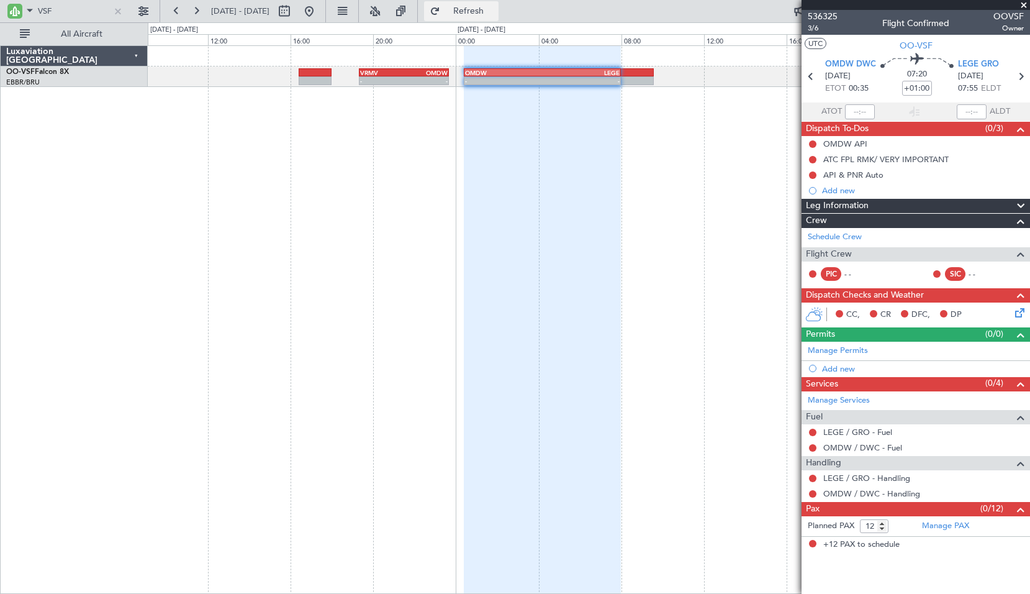
click at [495, 11] on span "Refresh" at bounding box center [469, 11] width 52 height 9
click at [666, 187] on div "- - VRMV 19:20 Z OMDW 23:40 Z - - OMDW 00:25 Z LEGE 08:00 Z" at bounding box center [589, 319] width 883 height 548
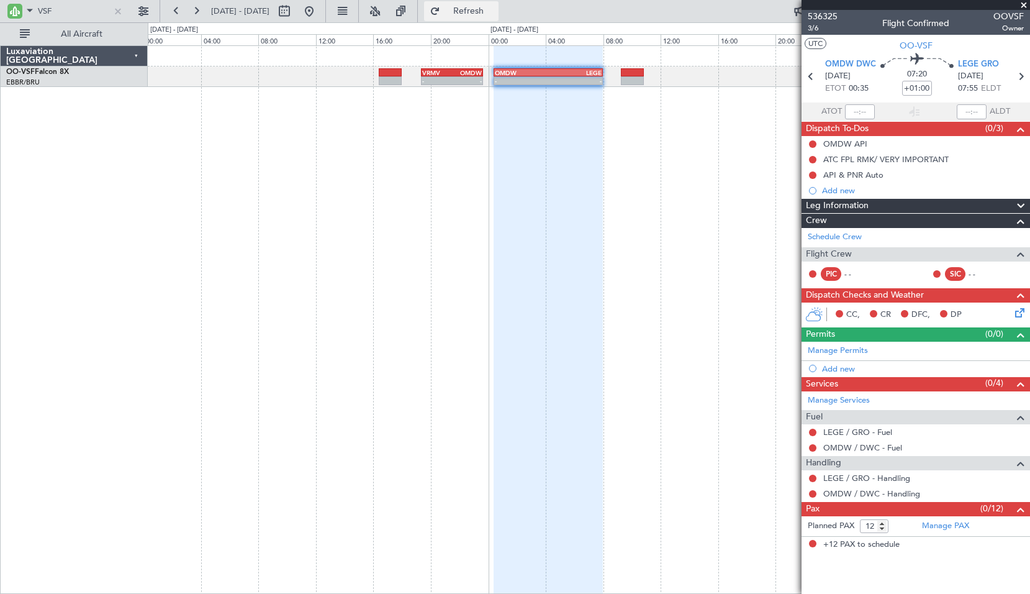
click at [495, 9] on span "Refresh" at bounding box center [469, 11] width 52 height 9
click at [691, 216] on div "- - VRMV 19:20 Z OMDW 23:40 Z - - OMDW 00:25 Z LEGE 08:00 Z" at bounding box center [589, 319] width 883 height 548
click at [491, 6] on button "Refresh" at bounding box center [461, 11] width 75 height 20
click at [666, 143] on div "- - VRMV 19:20 Z OMDW 23:40 Z - - OMDW 00:40 Z LEGE 08:15 Z" at bounding box center [589, 319] width 883 height 548
click at [922, 88] on input "+01:00" at bounding box center [917, 88] width 30 height 15
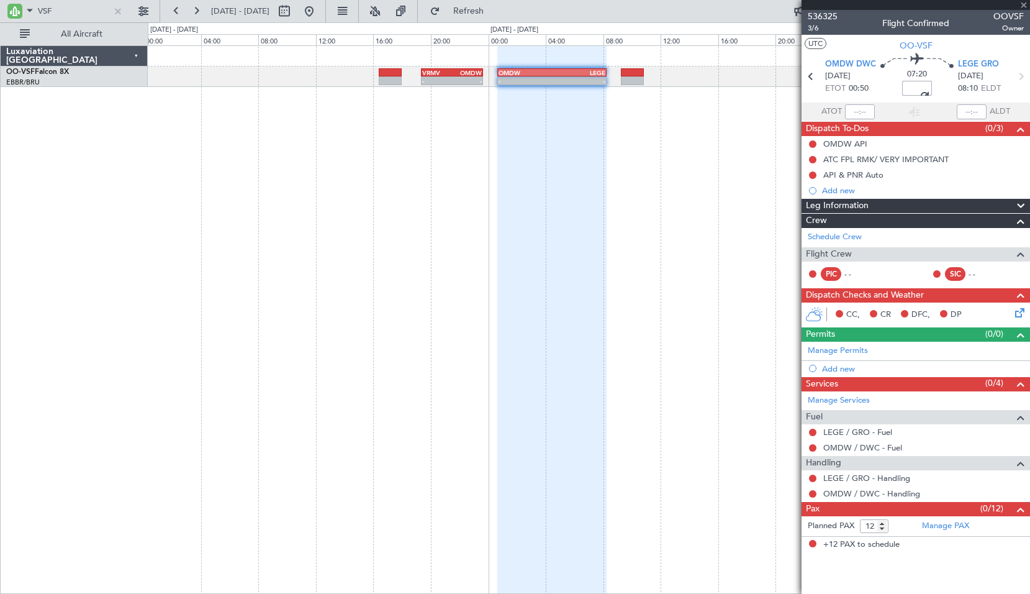
type input "+00:55"
click at [649, 159] on div "- - VRMV 19:20 Z OMDW 23:40 Z - - OMDW 00:40 Z LEGE 08:10 Z" at bounding box center [589, 319] width 883 height 548
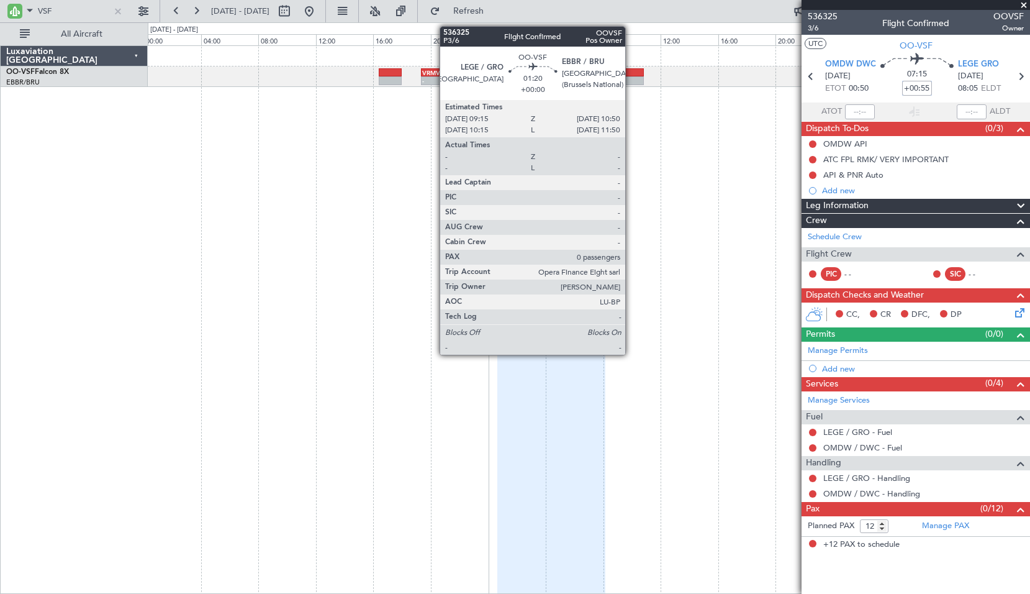
click at [631, 79] on div at bounding box center [632, 80] width 23 height 9
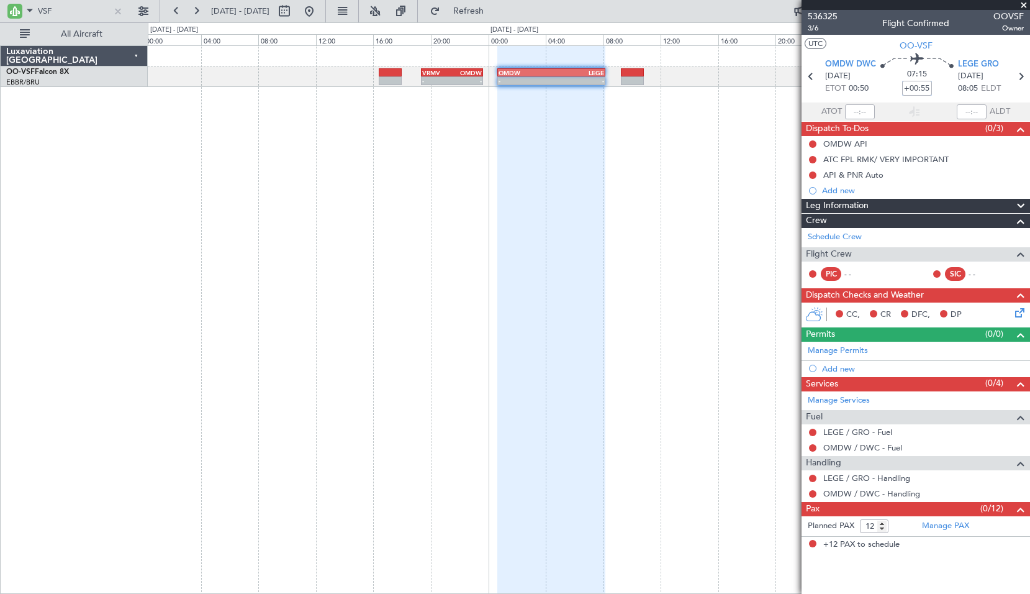
click at [654, 137] on div "- - VRMV 19:20 Z OMDW 23:40 Z - - OMDW 00:40 Z LEGE 08:10 Z" at bounding box center [589, 319] width 883 height 548
type input "0"
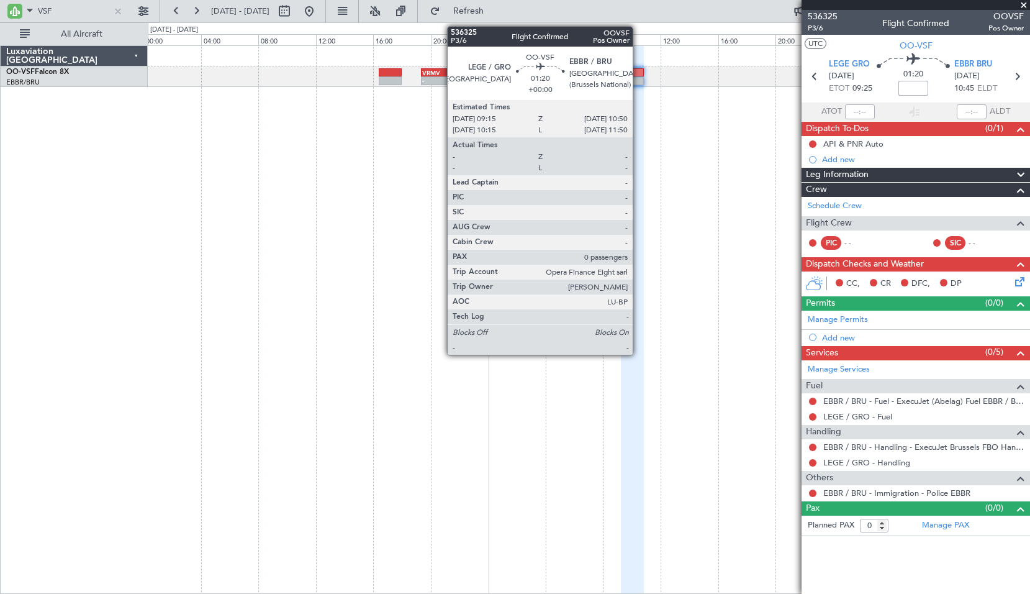
click at [638, 71] on div at bounding box center [632, 72] width 23 height 9
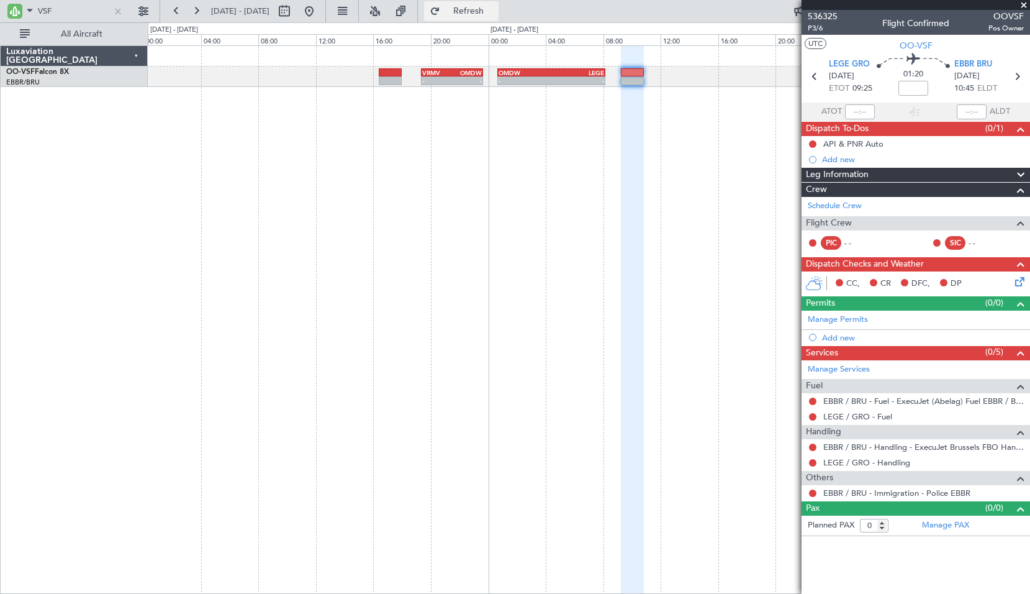
click at [495, 15] on span "Refresh" at bounding box center [469, 11] width 52 height 9
click at [489, 157] on div "- - VRMV 19:20 Z OMDW 23:40 Z - - OMDW 00:40 Z LEGE 08:10 Z" at bounding box center [589, 319] width 883 height 548
click at [319, 12] on button at bounding box center [309, 11] width 20 height 20
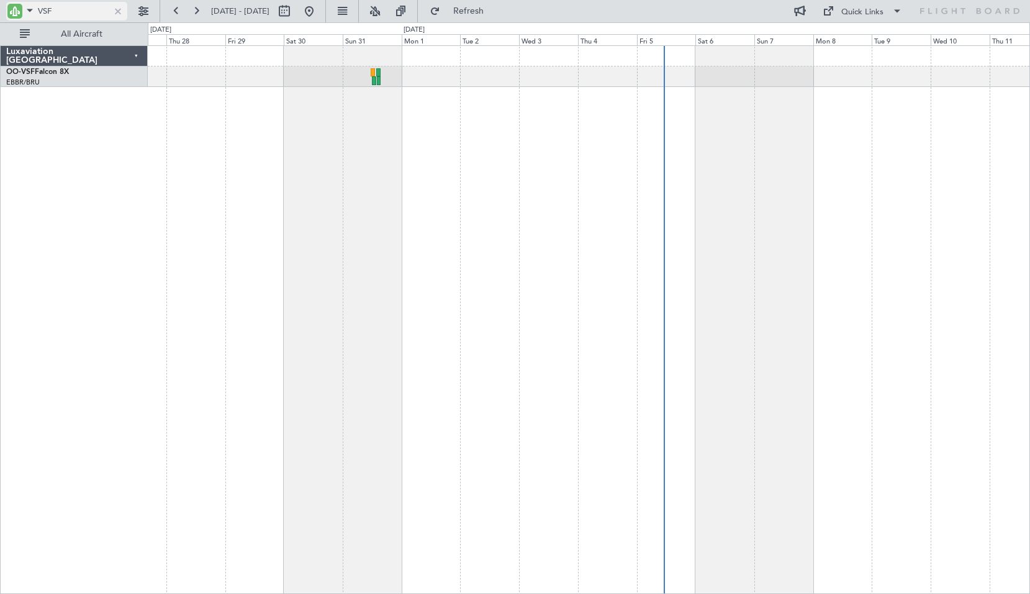
click at [116, 10] on div at bounding box center [118, 11] width 14 height 14
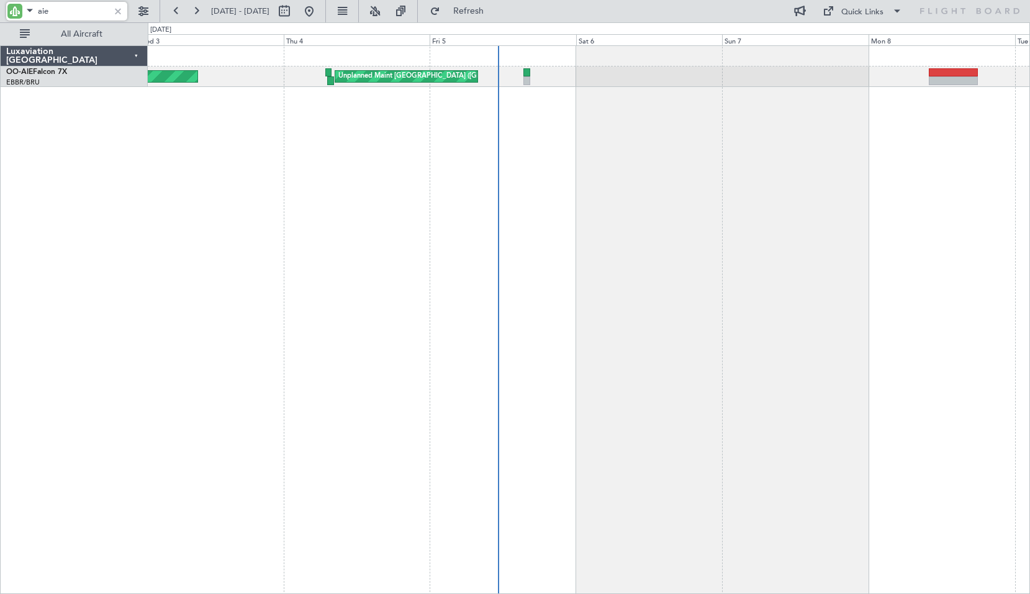
click at [546, 196] on div "Planned Maint London (Farnborough) Unplanned Maint Brussels (Brussels National)" at bounding box center [589, 319] width 883 height 548
type input "aie"
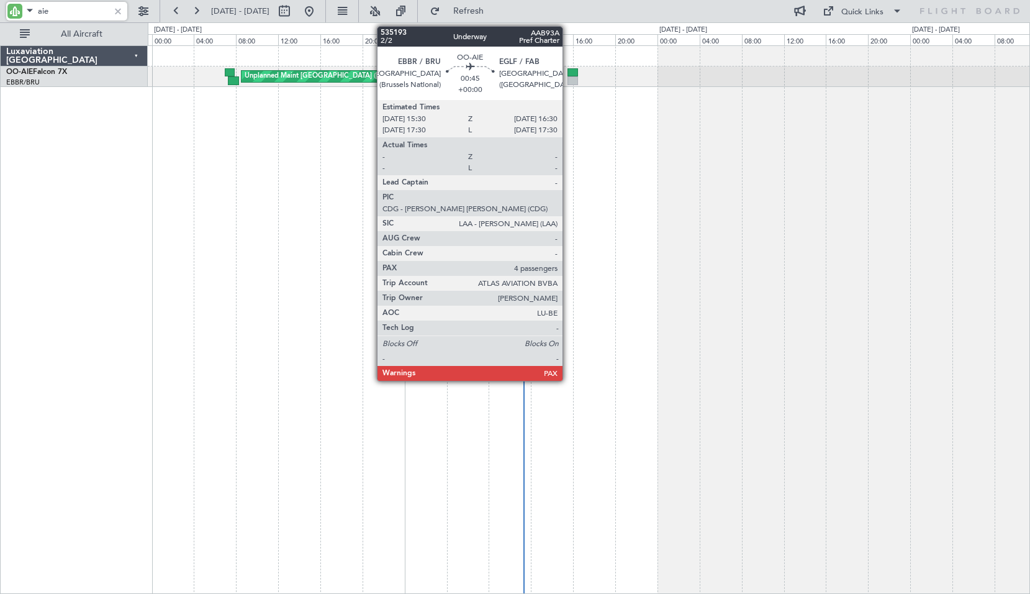
click at [568, 78] on div at bounding box center [573, 80] width 11 height 9
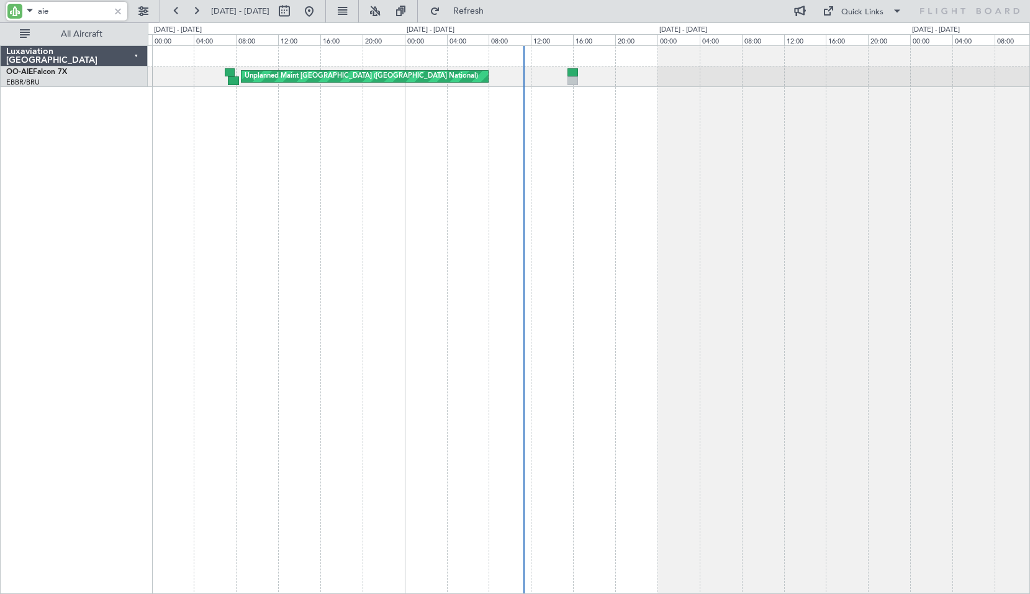
click at [583, 161] on div "Unplanned Maint Brussels (Brussels National) Planned Maint London (Farnborough)" at bounding box center [589, 319] width 883 height 548
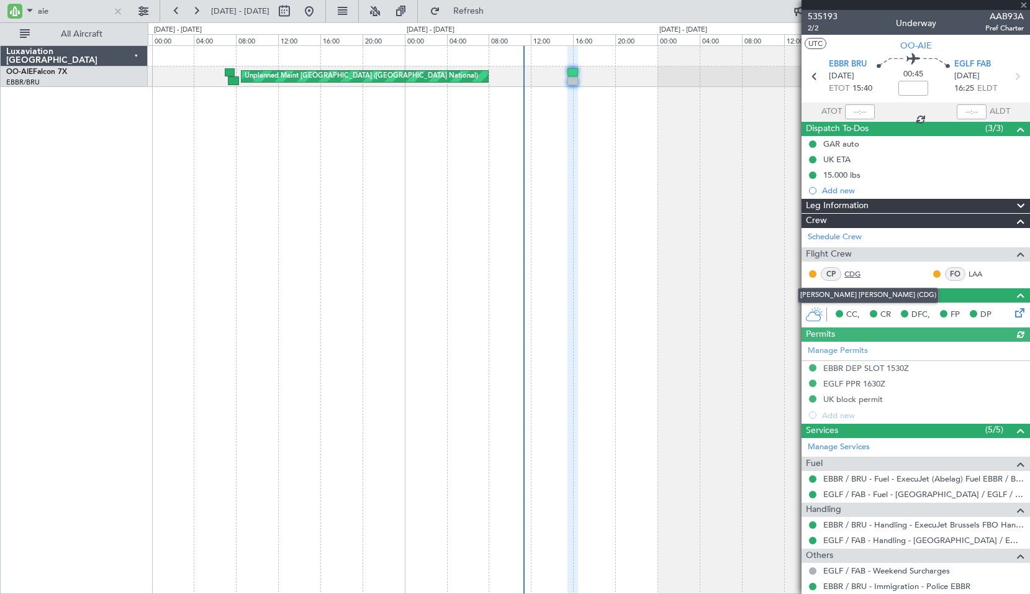
click at [850, 272] on link "CDG" at bounding box center [859, 273] width 28 height 11
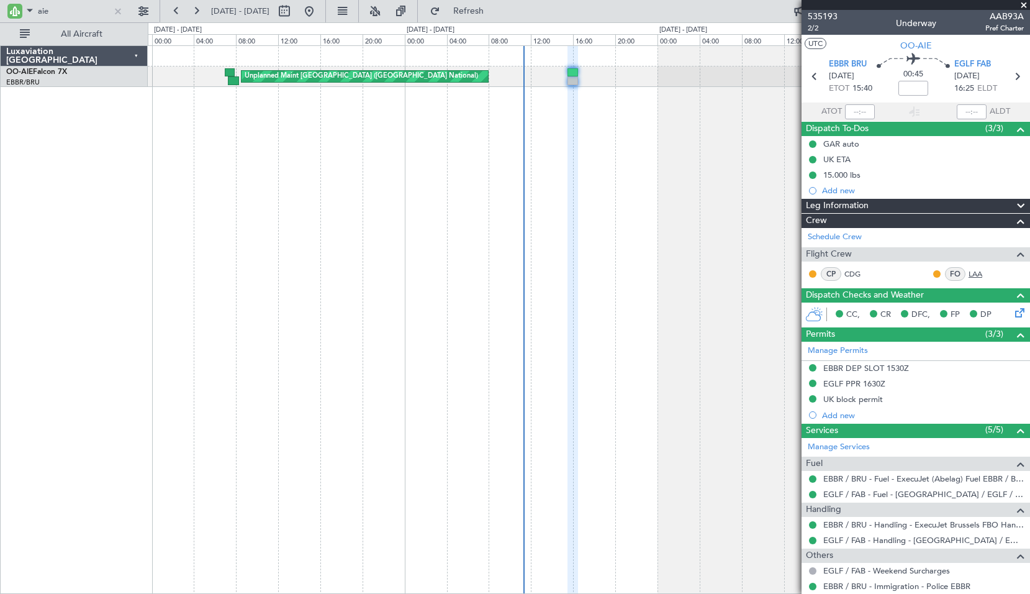
click at [969, 271] on link "LAA" at bounding box center [983, 273] width 28 height 11
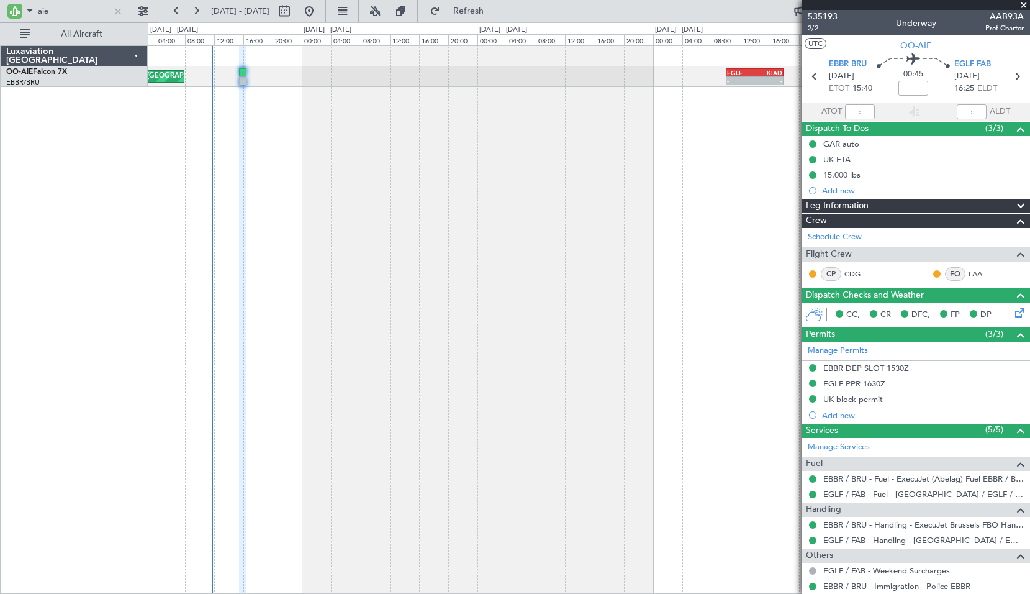
click at [294, 260] on div "Unplanned Maint Brussels (Brussels National) - - EGLF 10:00 Z KIAD 17:55 Z - - …" at bounding box center [589, 319] width 883 height 548
click at [1023, 5] on span at bounding box center [1024, 5] width 12 height 11
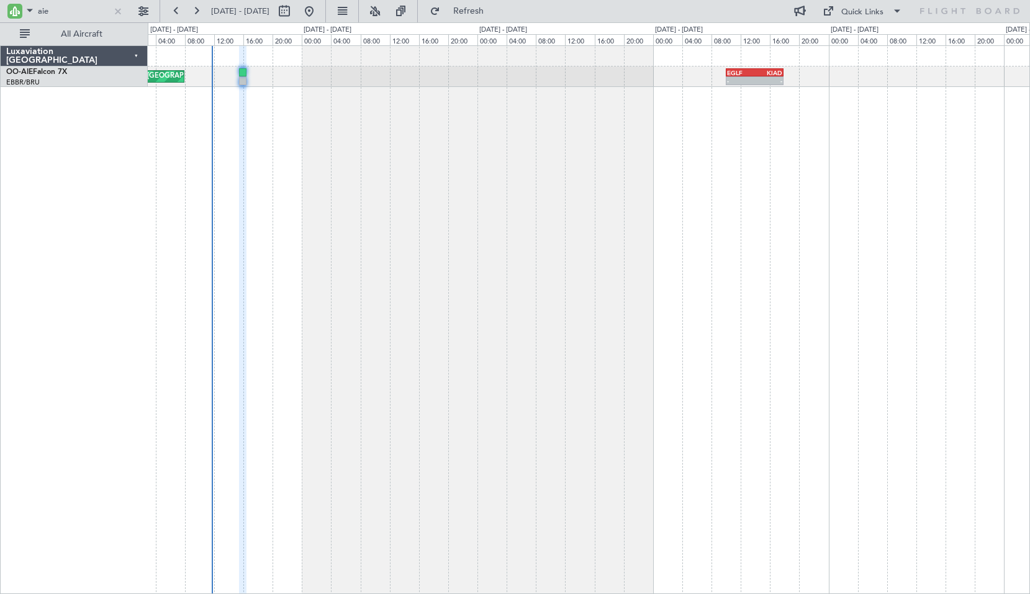
type input "0"
click at [119, 9] on div at bounding box center [118, 11] width 14 height 14
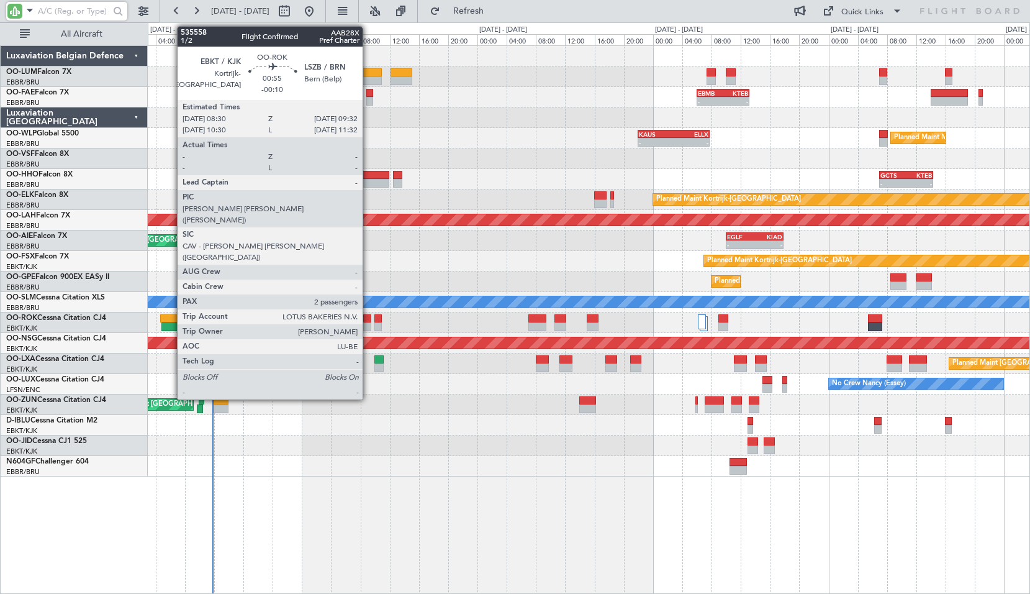
click at [368, 326] on div at bounding box center [367, 326] width 8 height 9
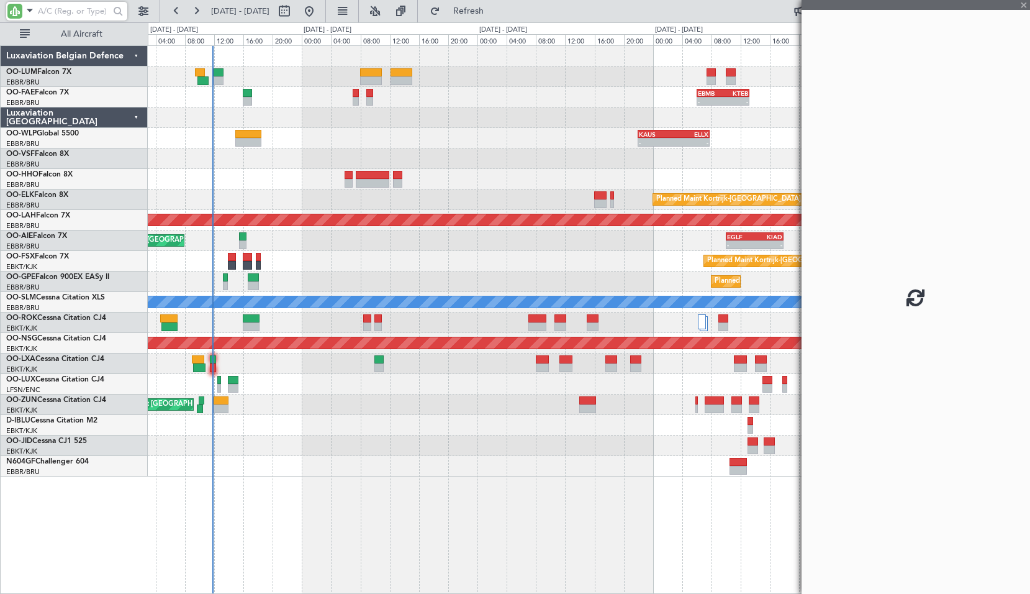
click at [397, 324] on div "A/C Unavailable Kortrijk-Wevelgem" at bounding box center [589, 322] width 882 height 20
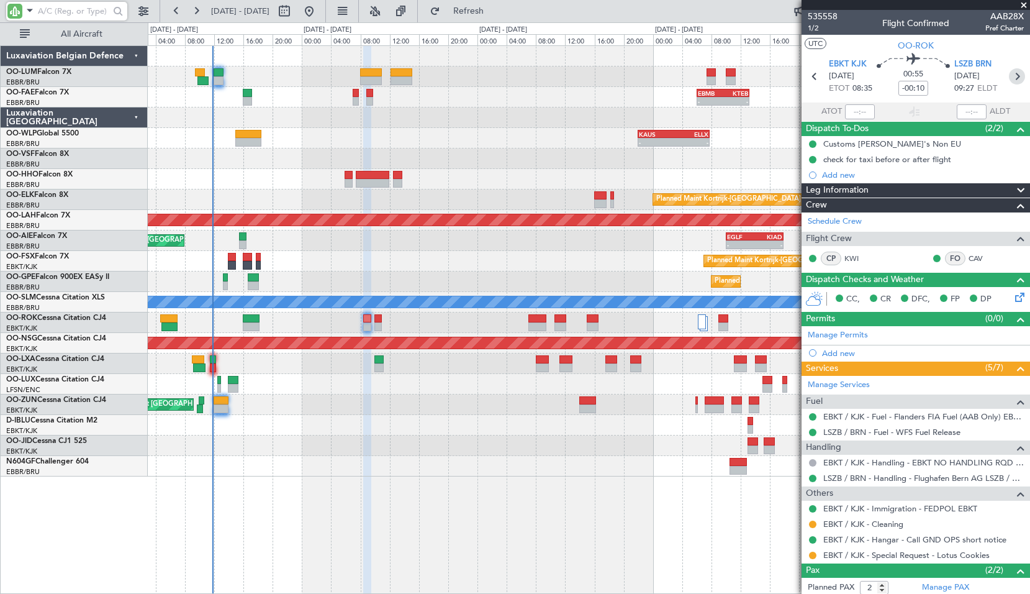
click at [1009, 80] on icon at bounding box center [1017, 76] width 16 height 16
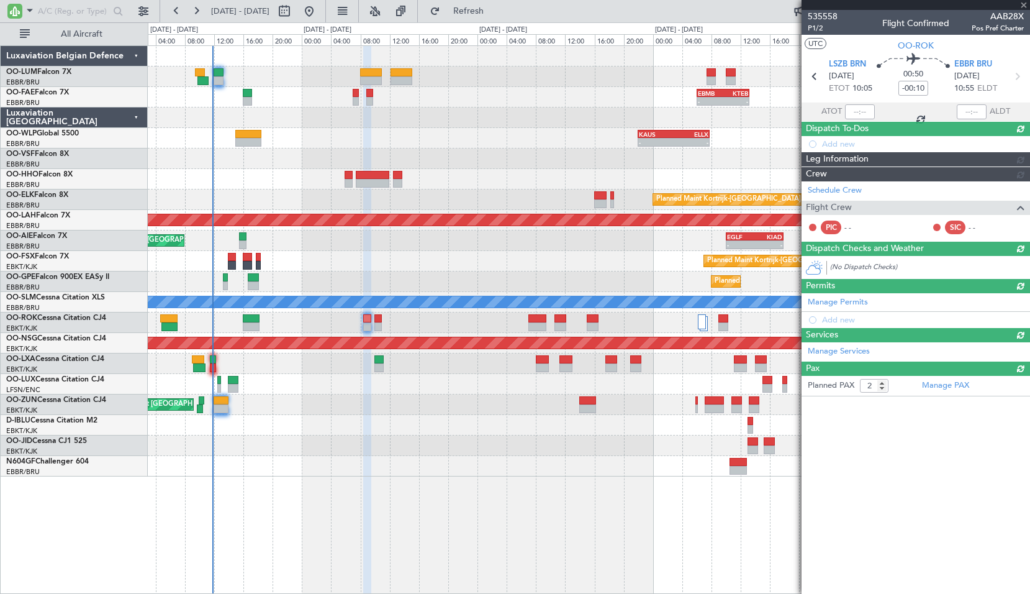
type input "+00:05"
type input "0"
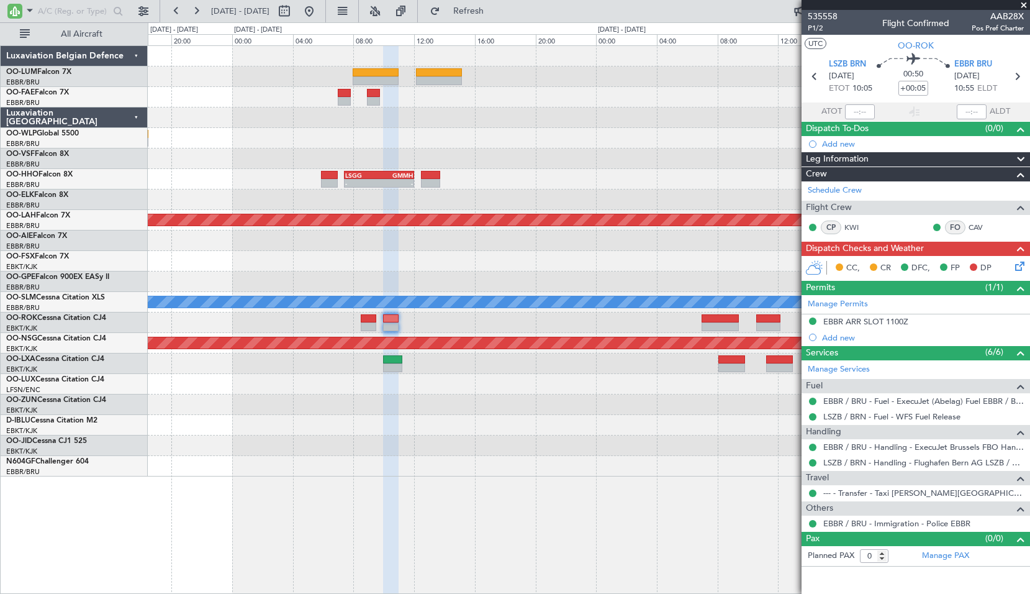
click at [470, 399] on div "Unplanned Maint Paris (Le Bourget)" at bounding box center [589, 404] width 882 height 20
click at [495, 14] on span "Refresh" at bounding box center [469, 11] width 52 height 9
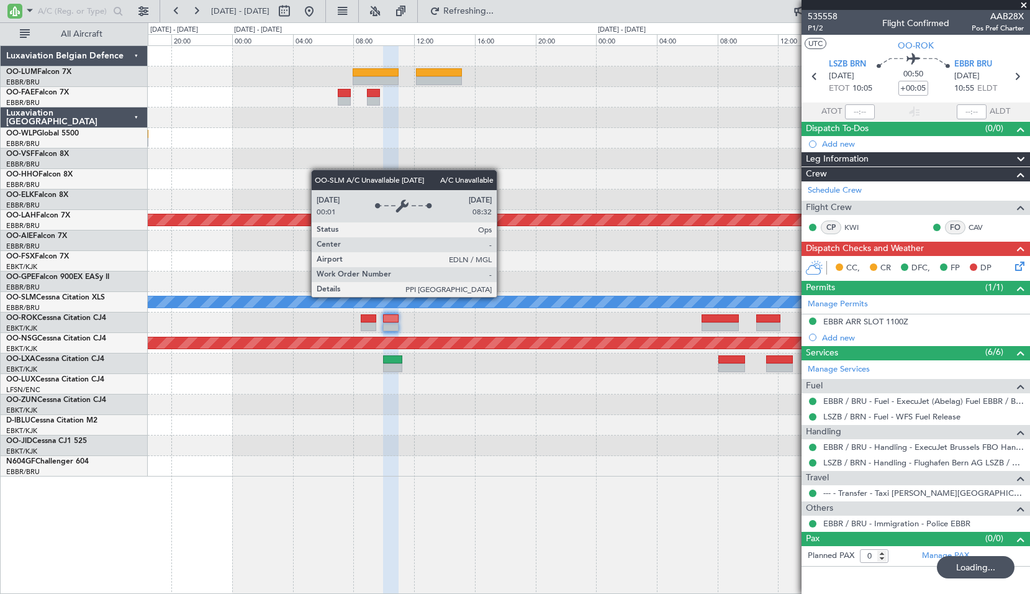
click at [528, 560] on div "- - EBMB 06:00 Z KTEB 13:15 Z - - KTEB 15:00 Z KAUS 18:30 Z - - KAUS 22:00 Z EL…" at bounding box center [589, 319] width 883 height 548
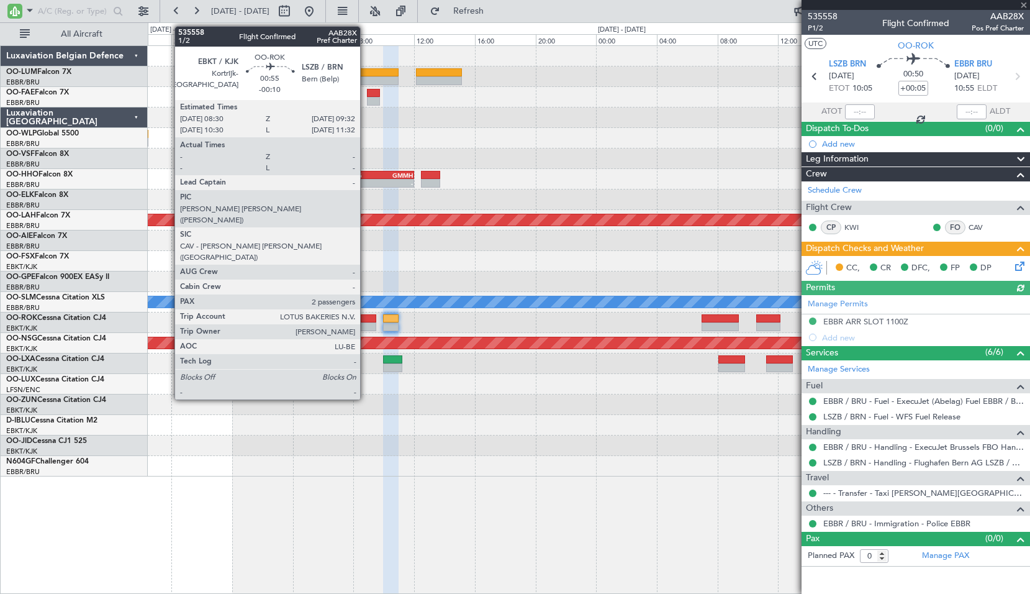
click at [366, 321] on div at bounding box center [369, 318] width 16 height 9
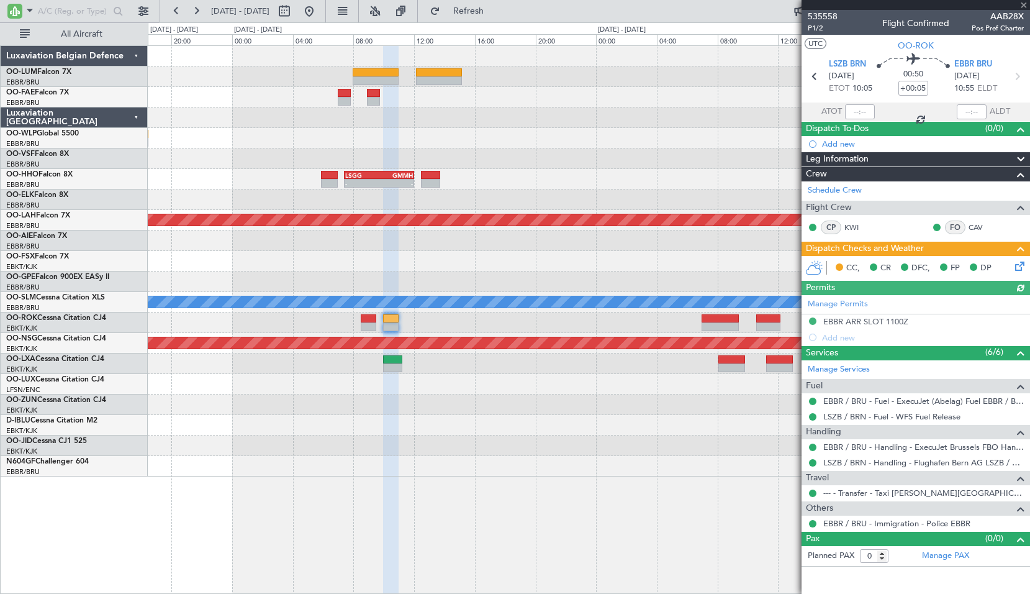
click at [430, 412] on div "Unplanned Maint Paris (Le Bourget)" at bounding box center [589, 404] width 882 height 20
type input "-00:10"
type input "2"
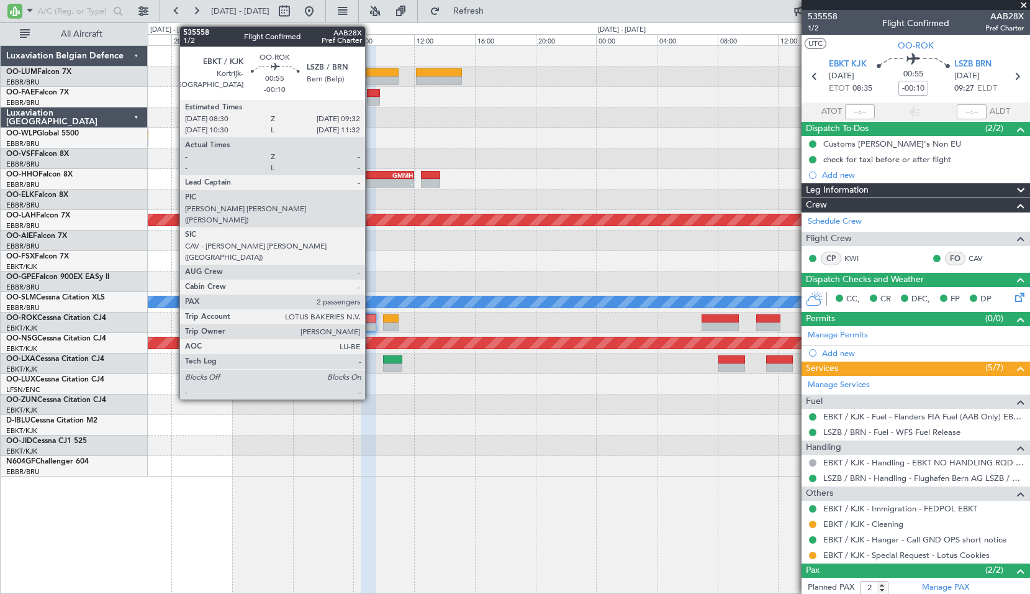
click at [371, 317] on div at bounding box center [369, 318] width 16 height 9
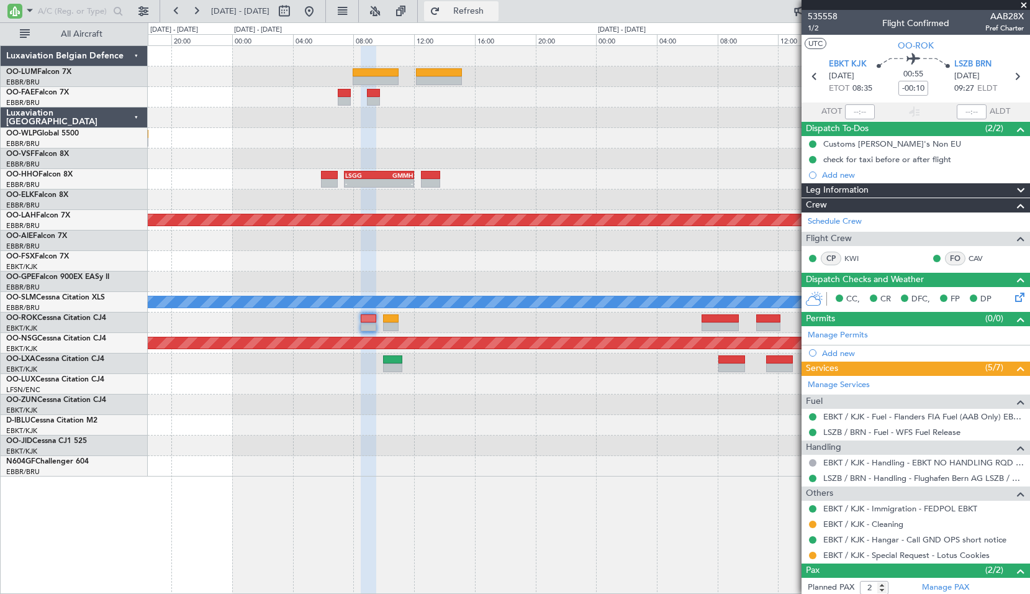
click at [474, 9] on button "Refresh" at bounding box center [461, 11] width 75 height 20
click at [524, 576] on div "- - EBMB 06:00 Z KTEB 13:15 Z - - KTEB 15:00 Z KAUS 18:30 Z - - KAUS 22:00 Z EL…" at bounding box center [589, 319] width 883 height 548
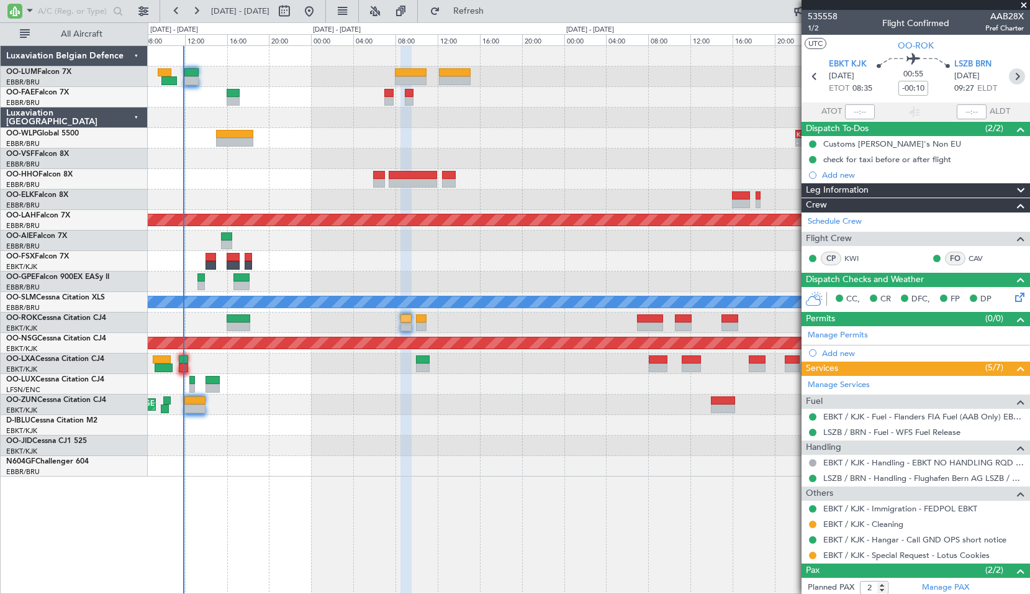
click at [1013, 80] on icon at bounding box center [1017, 76] width 16 height 16
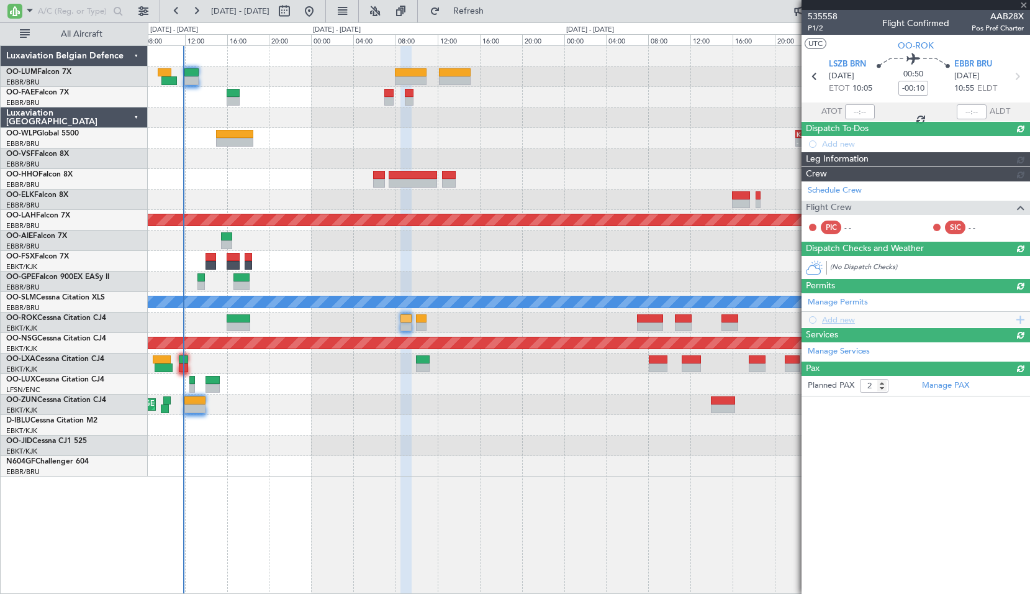
type input "+00:05"
type input "0"
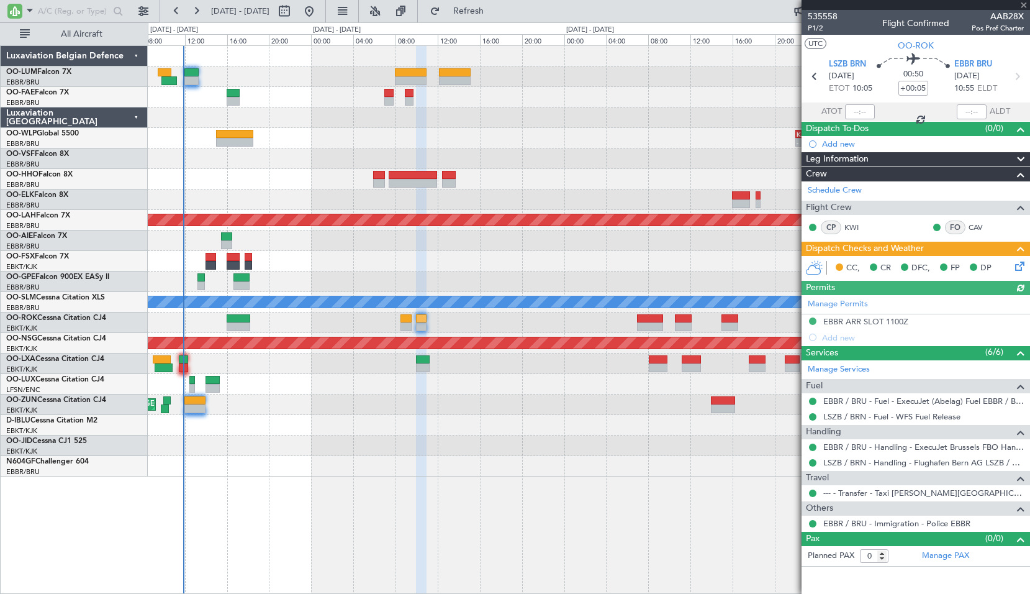
click at [1017, 266] on icon at bounding box center [1018, 264] width 10 height 10
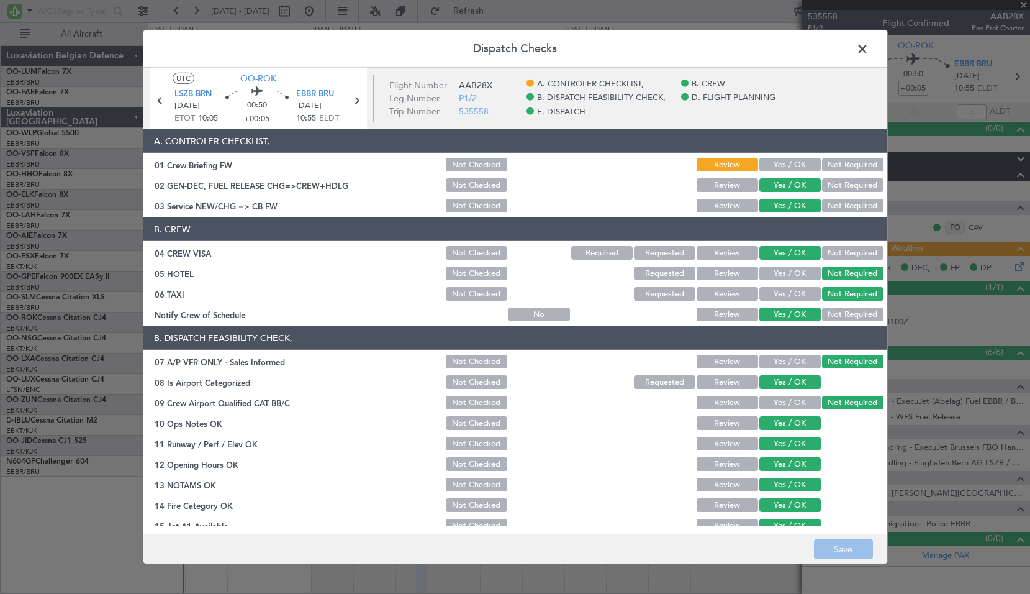
click at [869, 44] on span at bounding box center [869, 52] width 0 height 25
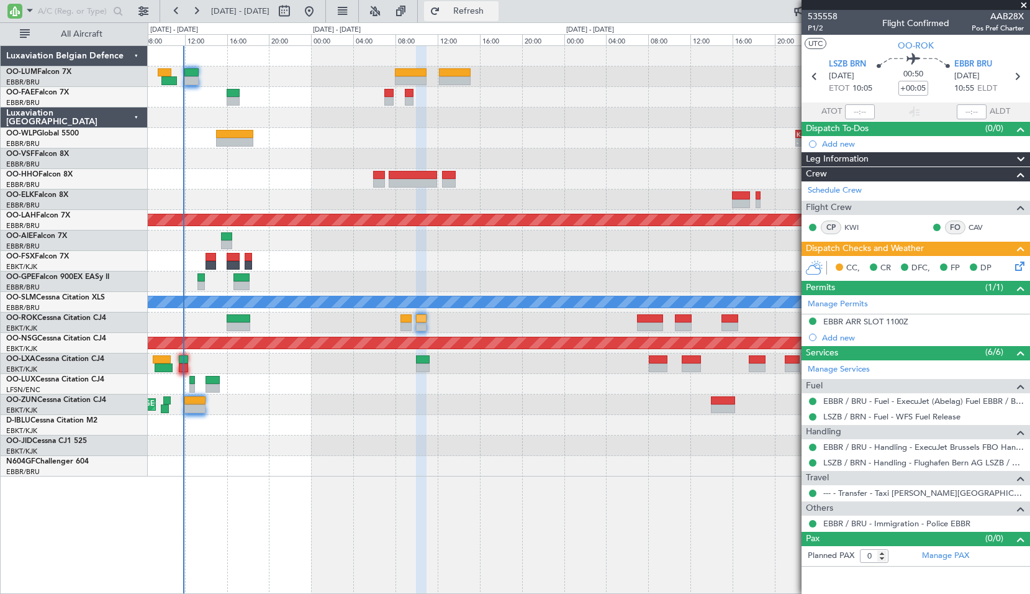
click at [496, 17] on button "Refresh" at bounding box center [461, 11] width 75 height 20
click at [591, 471] on div at bounding box center [589, 466] width 882 height 20
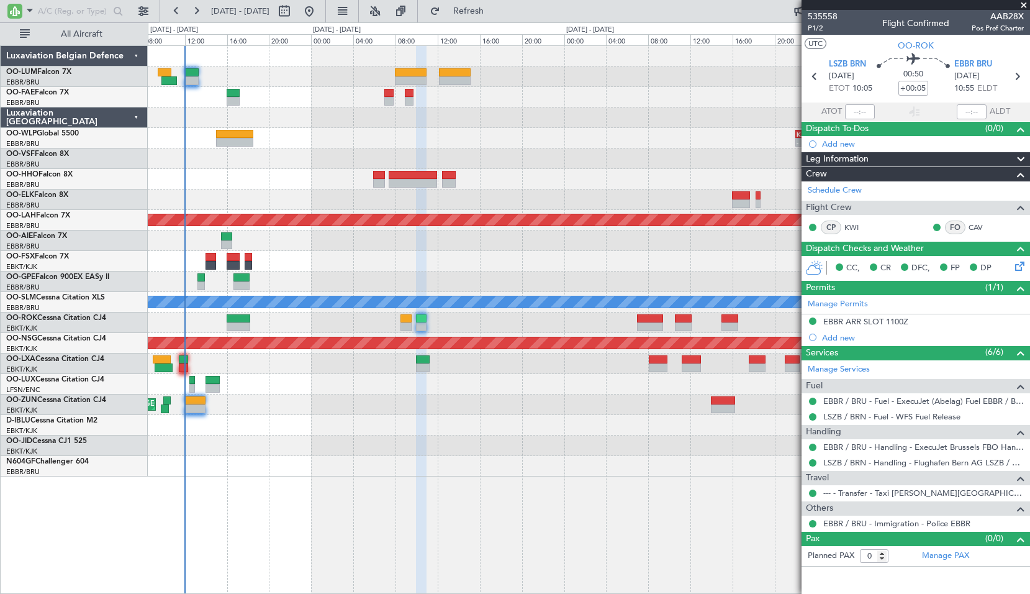
click at [1026, 6] on span at bounding box center [1024, 5] width 12 height 11
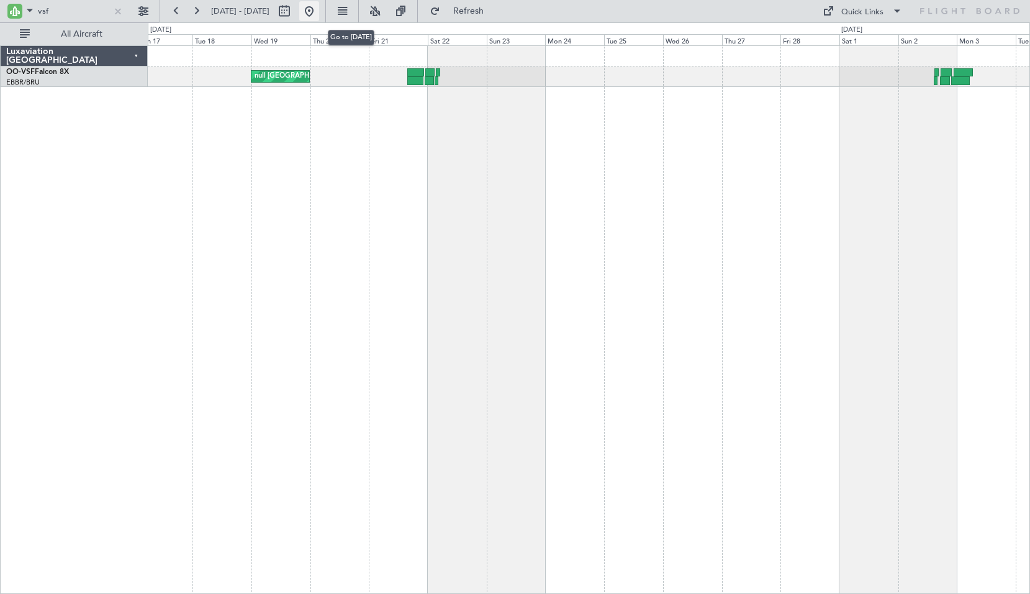
click at [319, 7] on button at bounding box center [309, 11] width 20 height 20
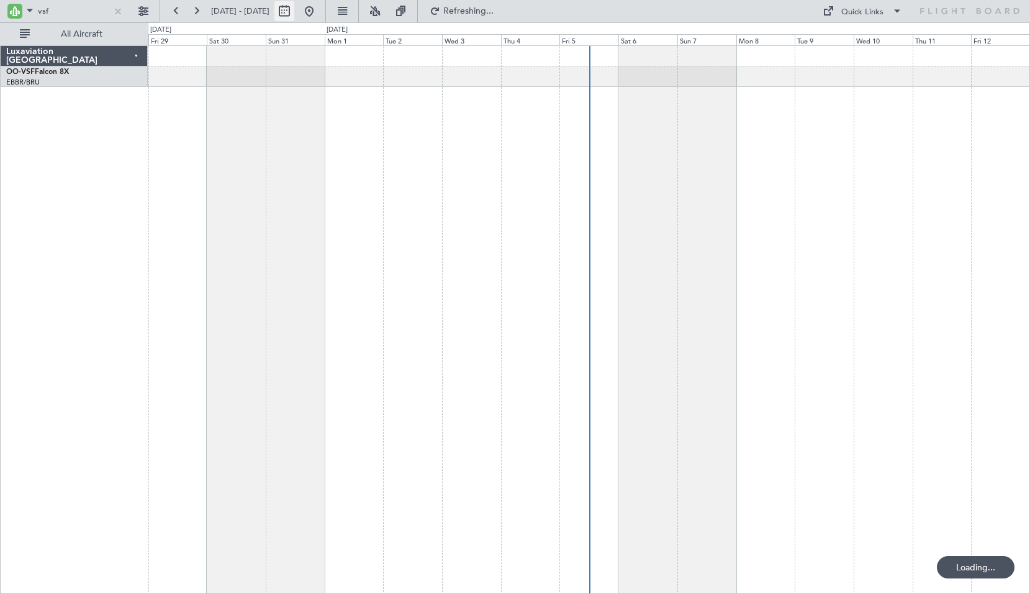
click at [294, 10] on button at bounding box center [285, 11] width 20 height 20
select select "8"
select select "2025"
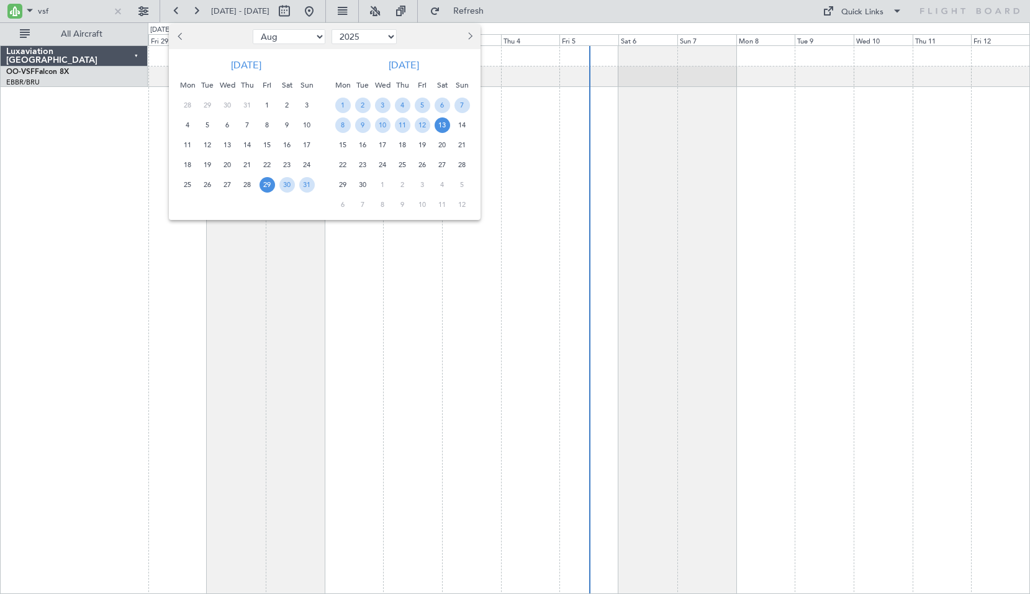
click at [469, 34] on span "Next month" at bounding box center [468, 35] width 7 height 7
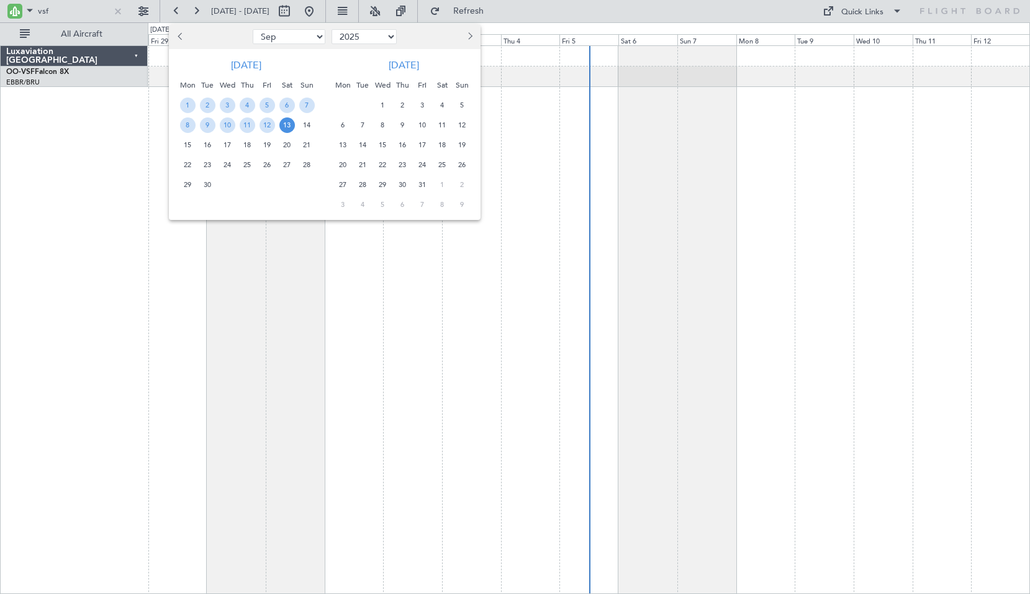
click at [442, 146] on span "18" at bounding box center [443, 145] width 16 height 16
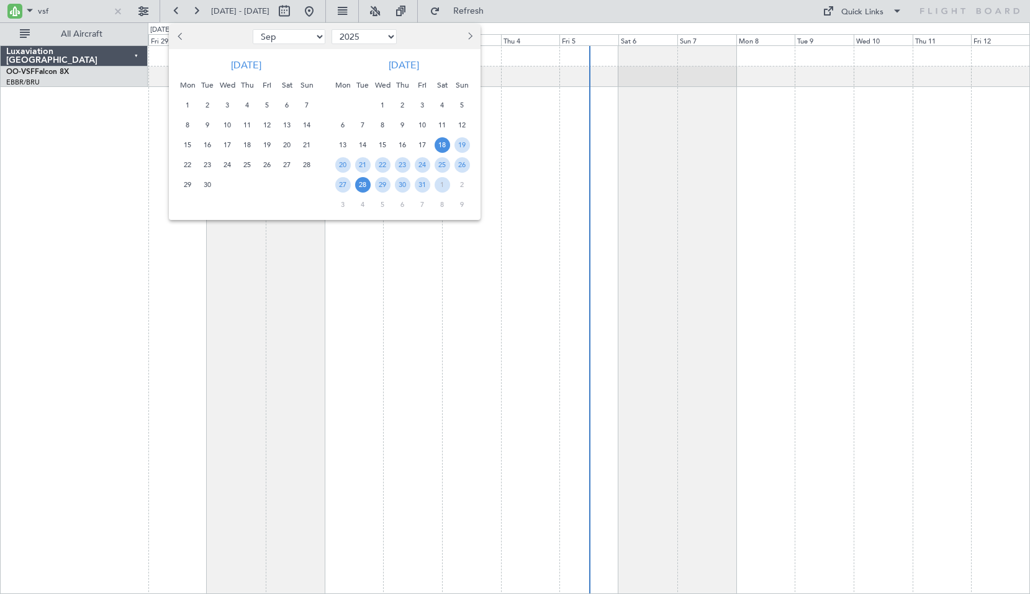
click at [366, 186] on span "28" at bounding box center [363, 185] width 16 height 16
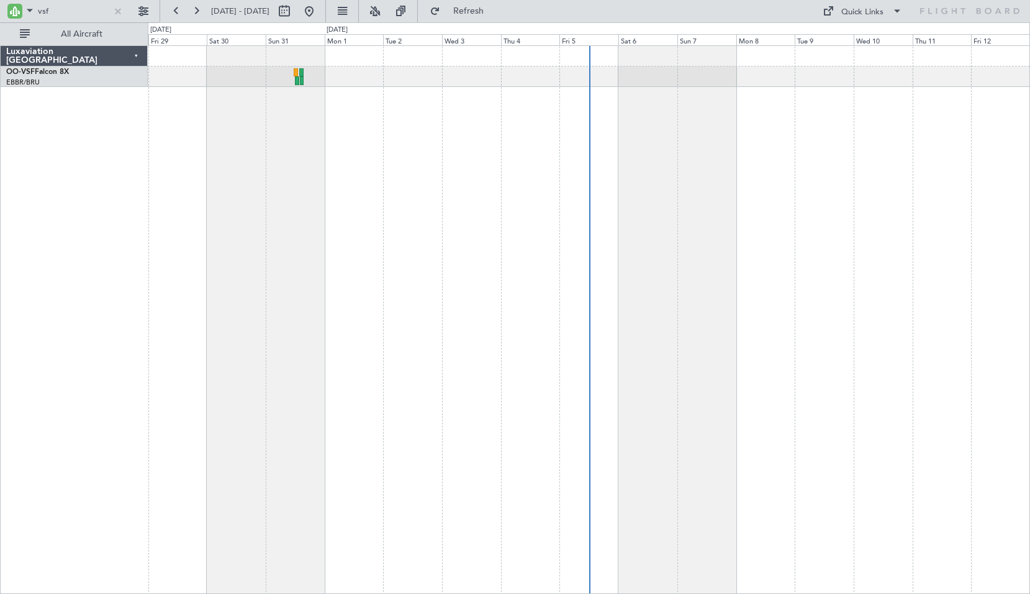
select select "10"
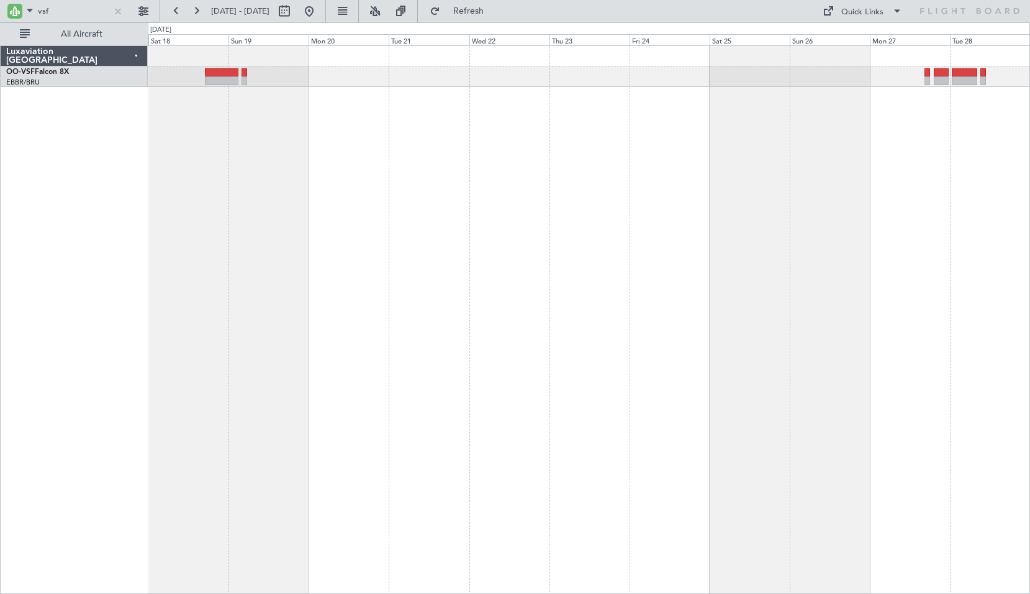
click at [820, 378] on div at bounding box center [589, 319] width 883 height 548
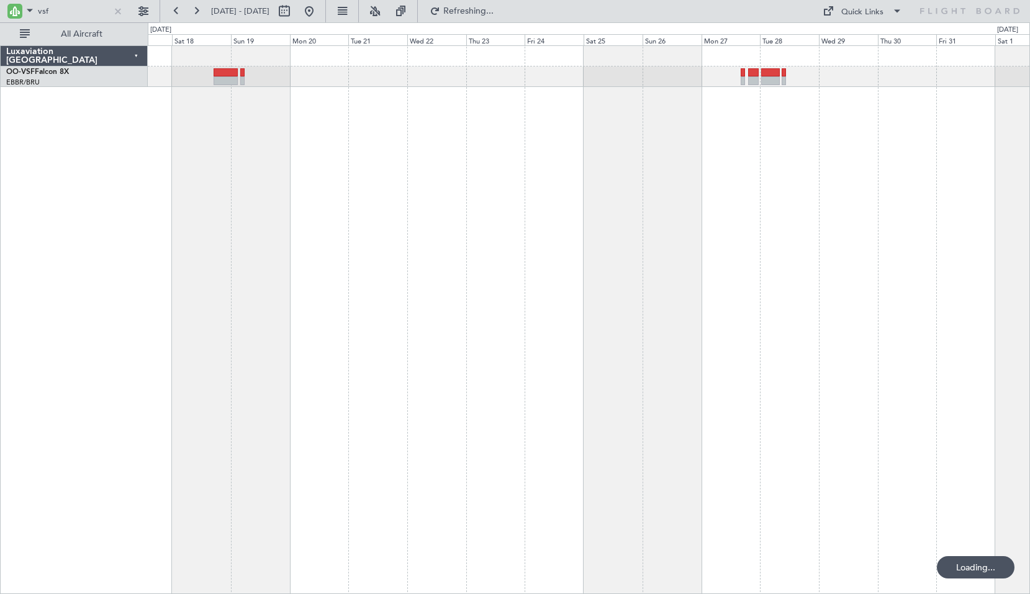
click at [808, 278] on div at bounding box center [589, 319] width 883 height 548
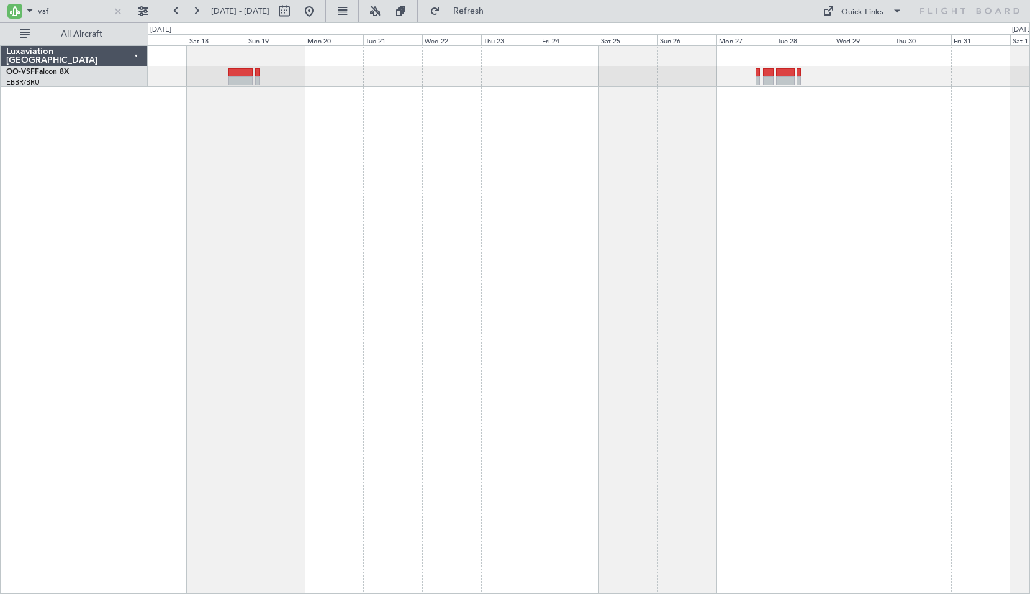
click at [492, 278] on div at bounding box center [589, 319] width 883 height 548
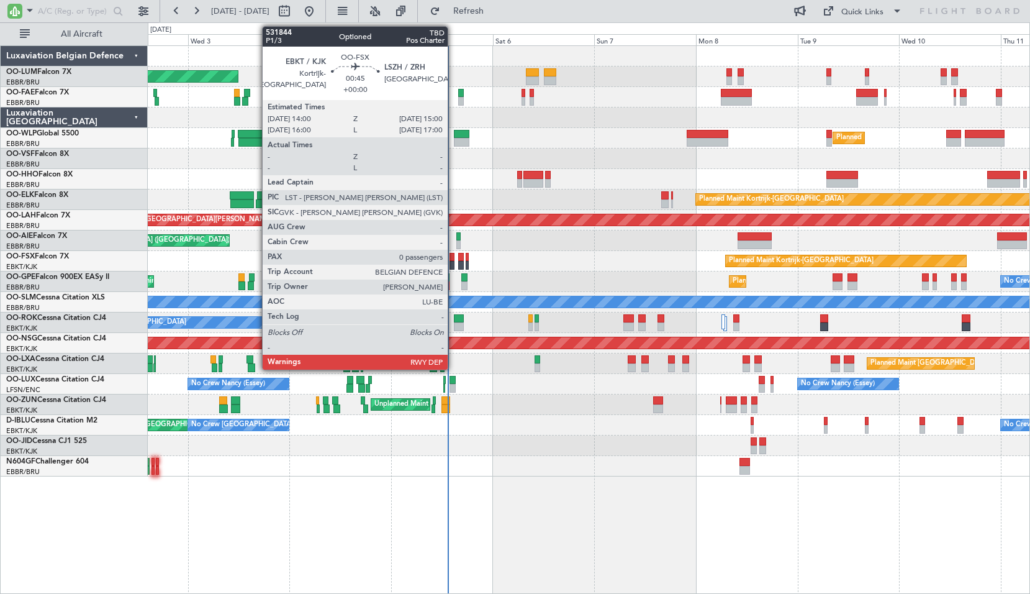
click at [453, 254] on div at bounding box center [452, 257] width 4 height 9
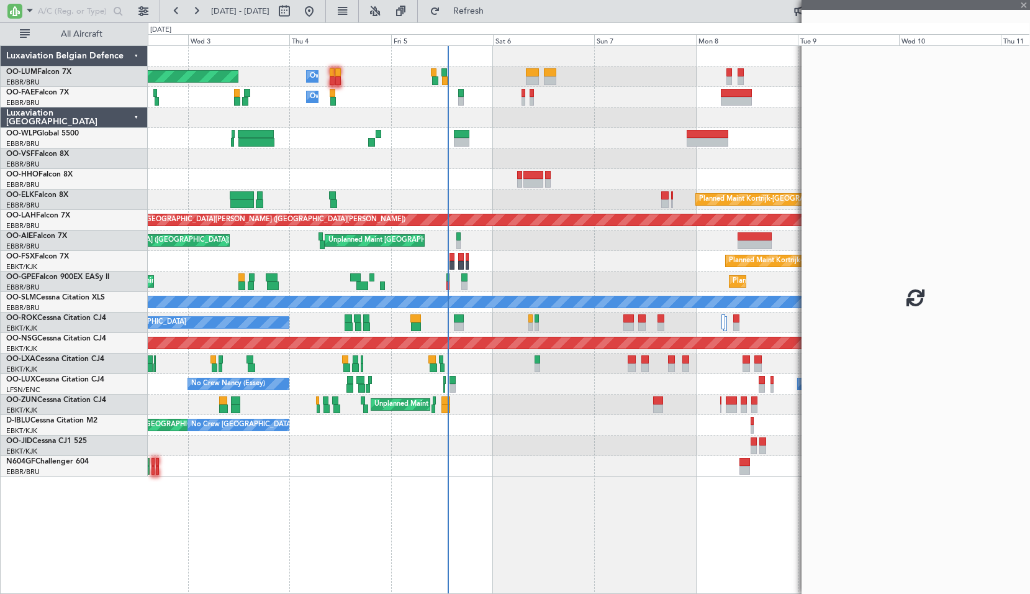
click at [506, 250] on div "Planned Maint [GEOGRAPHIC_DATA] ([GEOGRAPHIC_DATA]) Unplanned Maint [GEOGRAPHIC…" at bounding box center [589, 240] width 882 height 20
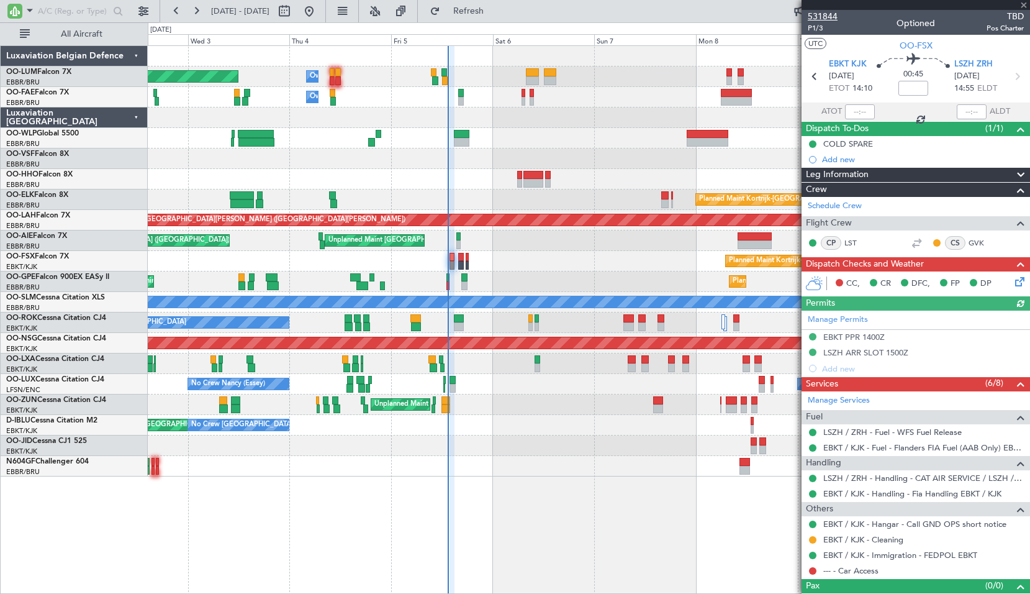
click at [827, 15] on span "531844" at bounding box center [823, 16] width 30 height 13
